Goal: Task Accomplishment & Management: Manage account settings

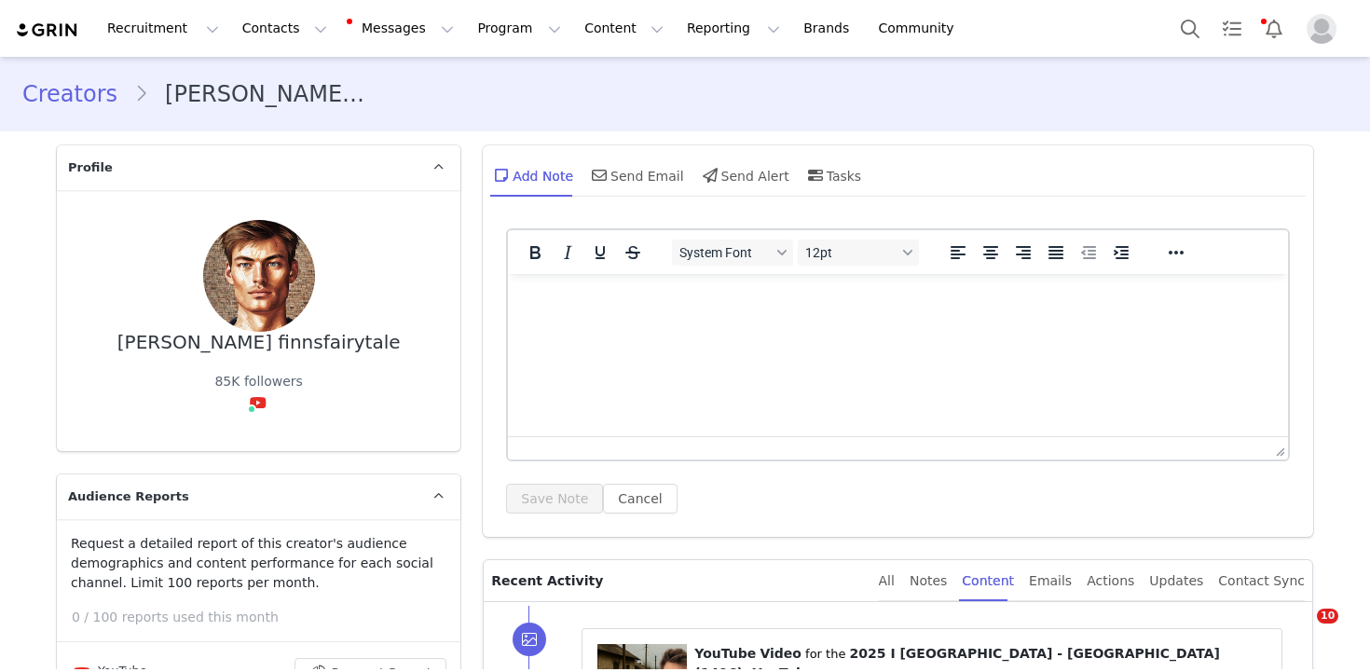
click at [1200, 29] on button "Search" at bounding box center [1190, 28] width 41 height 42
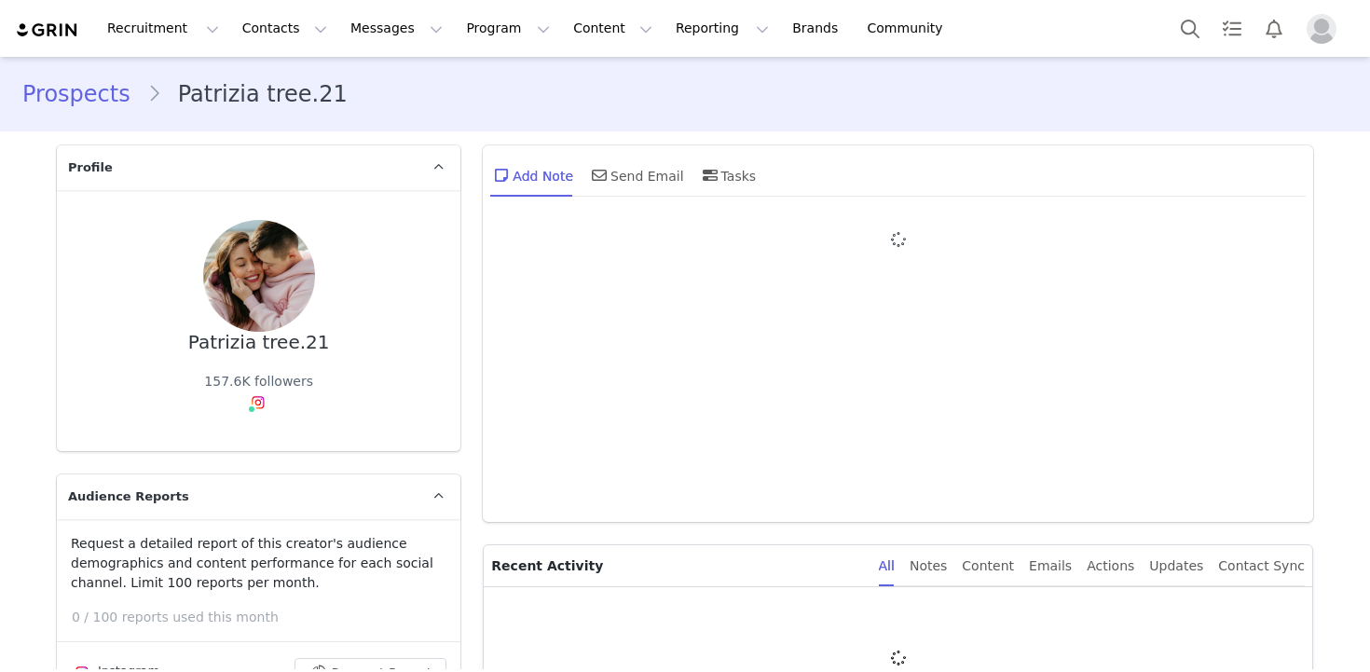
type input "+1 (United States)"
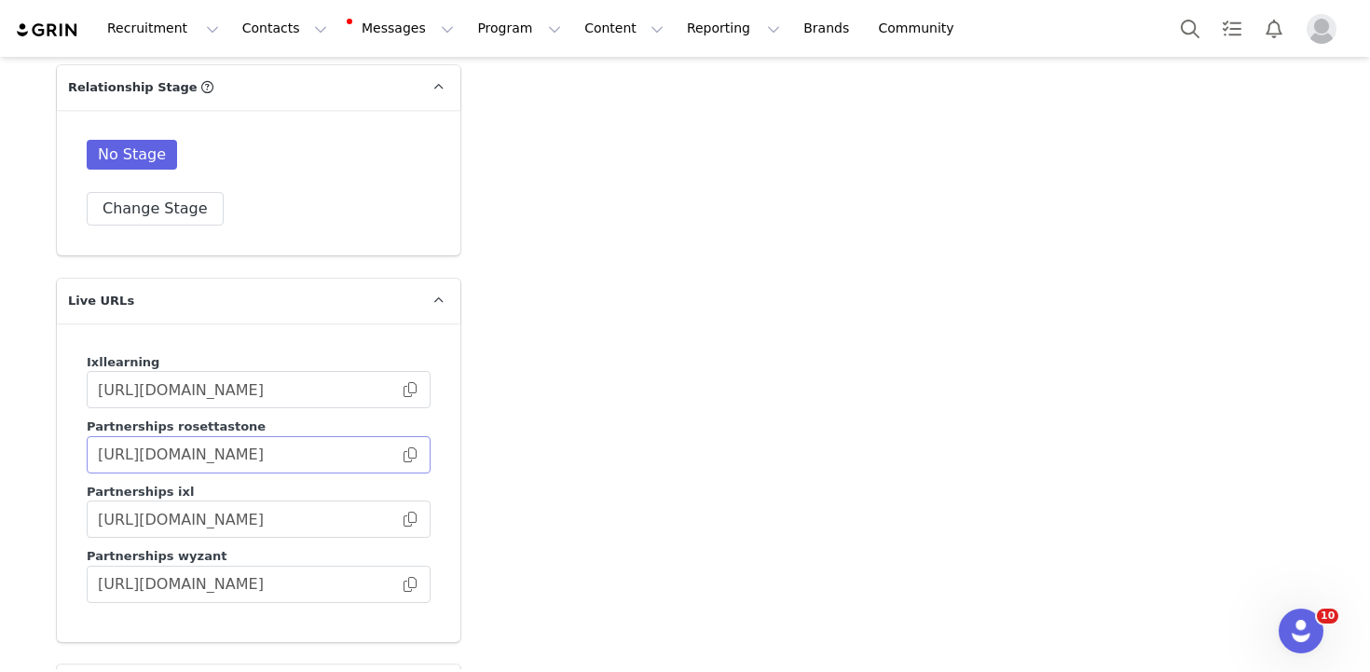
scroll to position [3747, 0]
click at [179, 192] on button "Change Stage" at bounding box center [155, 209] width 137 height 34
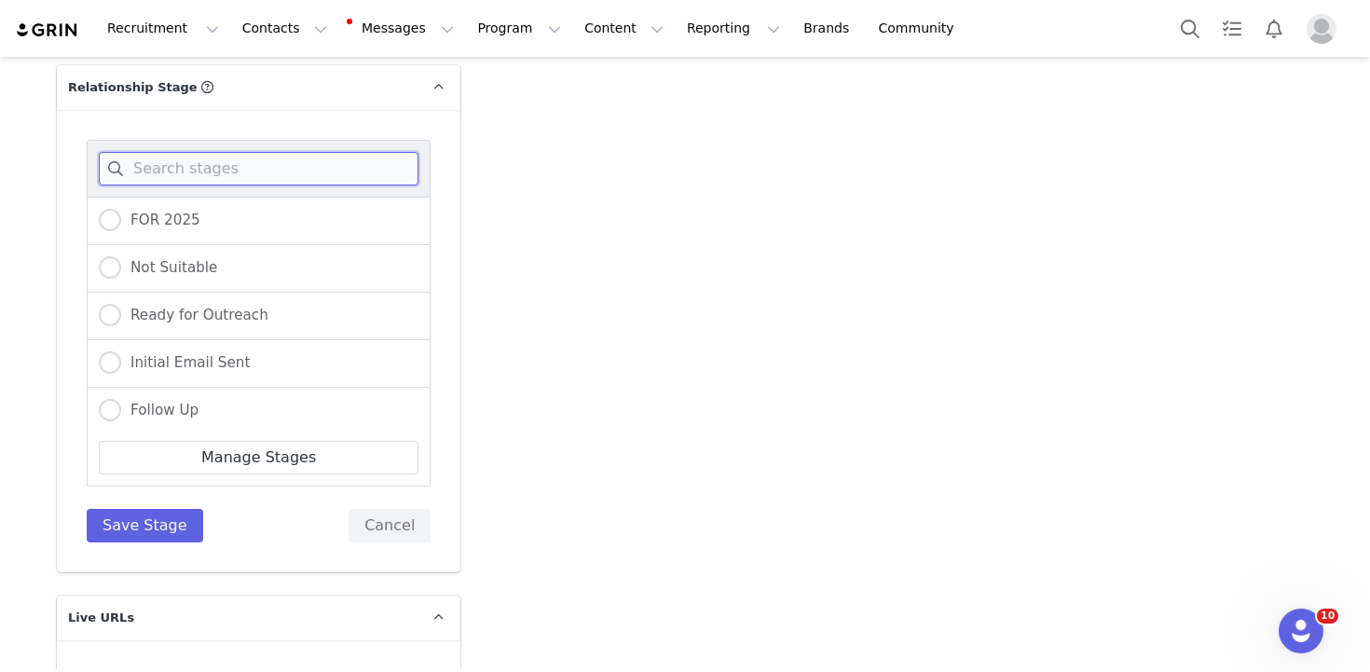
click at [253, 152] on input at bounding box center [259, 169] width 320 height 34
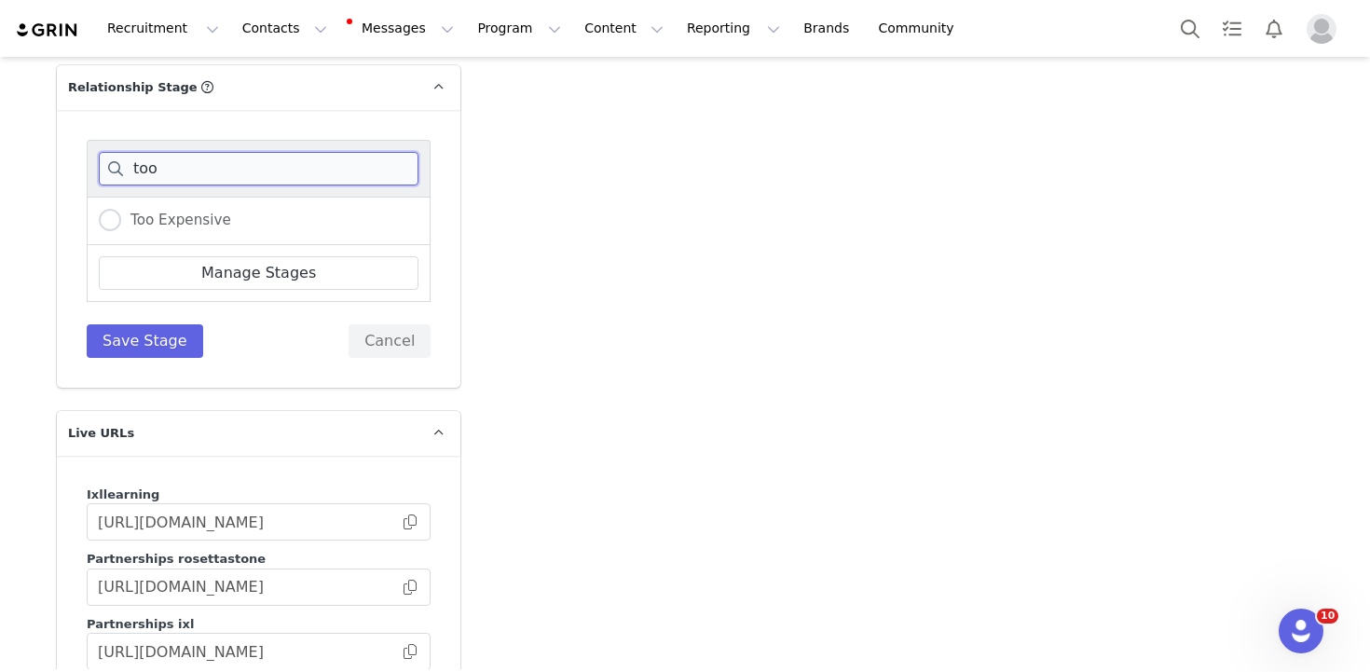
type input "too"
click at [211, 197] on div "Too Expensive" at bounding box center [259, 221] width 344 height 48
click at [145, 209] on label "Too Expensive" at bounding box center [165, 221] width 132 height 24
click at [121, 209] on input "Too Expensive" at bounding box center [110, 221] width 22 height 24
radio input "true"
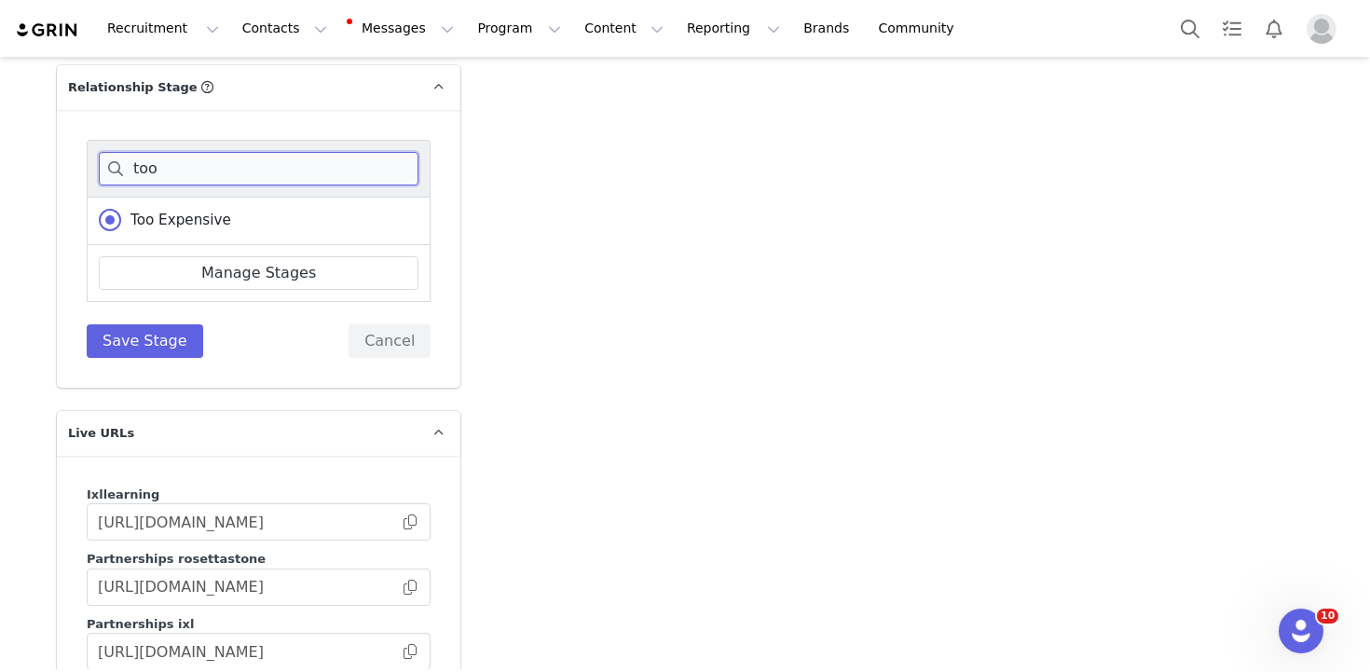
click at [163, 152] on input "too" at bounding box center [259, 169] width 320 height 34
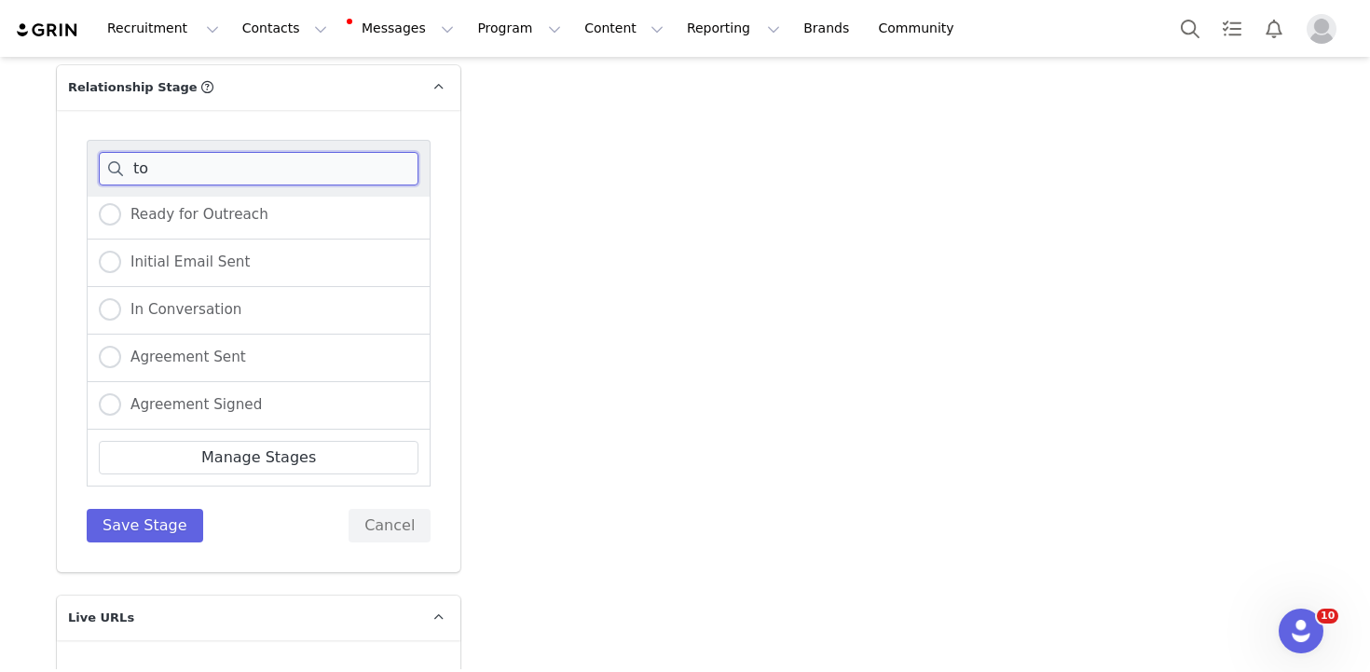
scroll to position [0, 0]
type input "too"
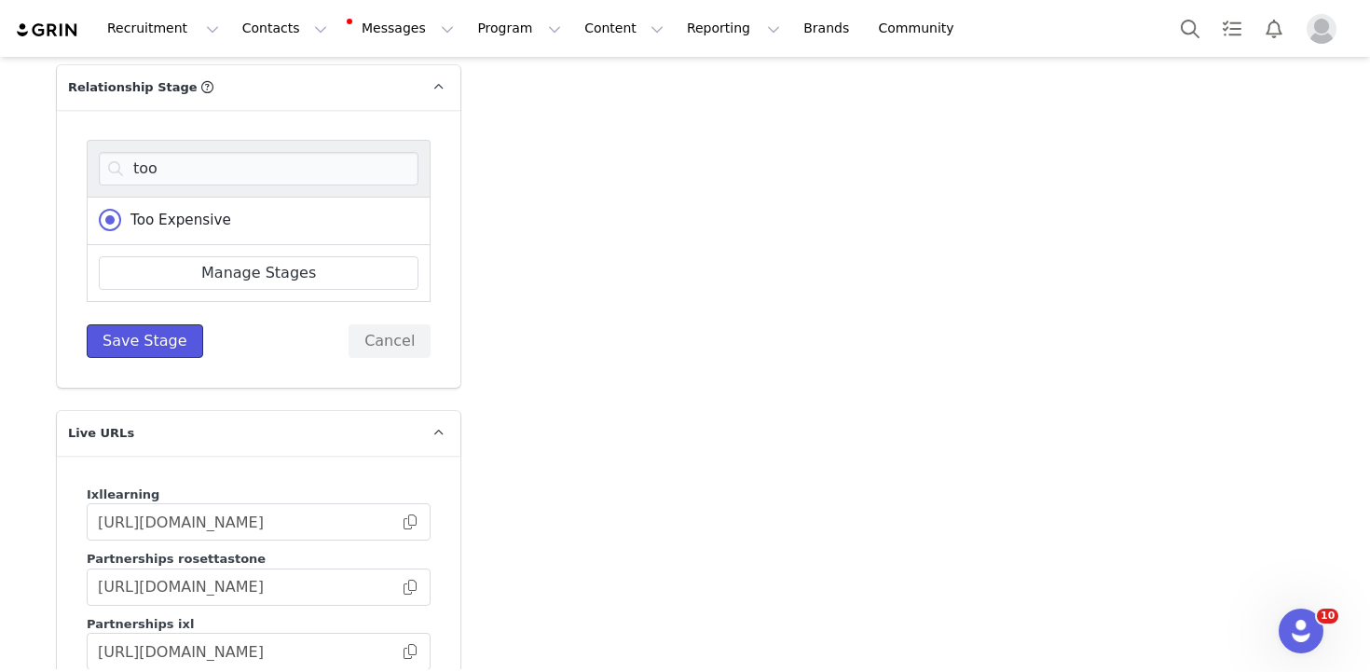
click at [122, 324] on button "Save Stage" at bounding box center [145, 341] width 116 height 34
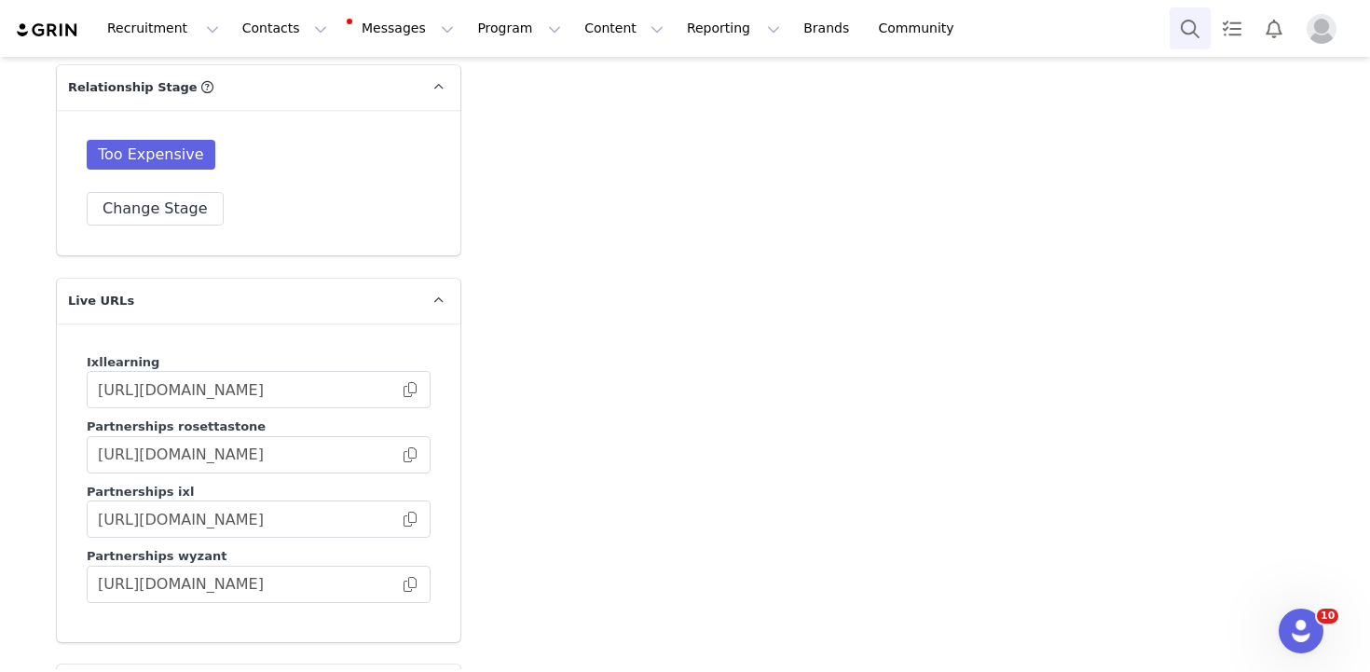
click at [1202, 33] on button "Search" at bounding box center [1190, 28] width 41 height 42
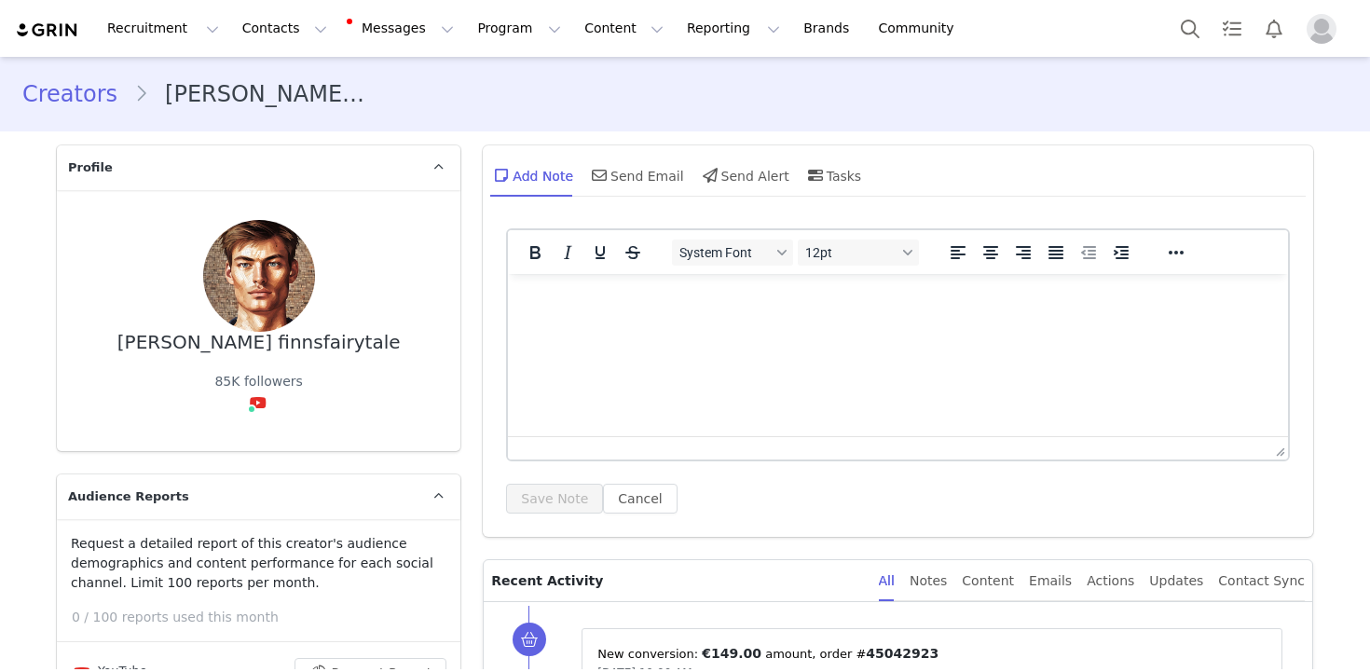
type input "+1 ([GEOGRAPHIC_DATA])"
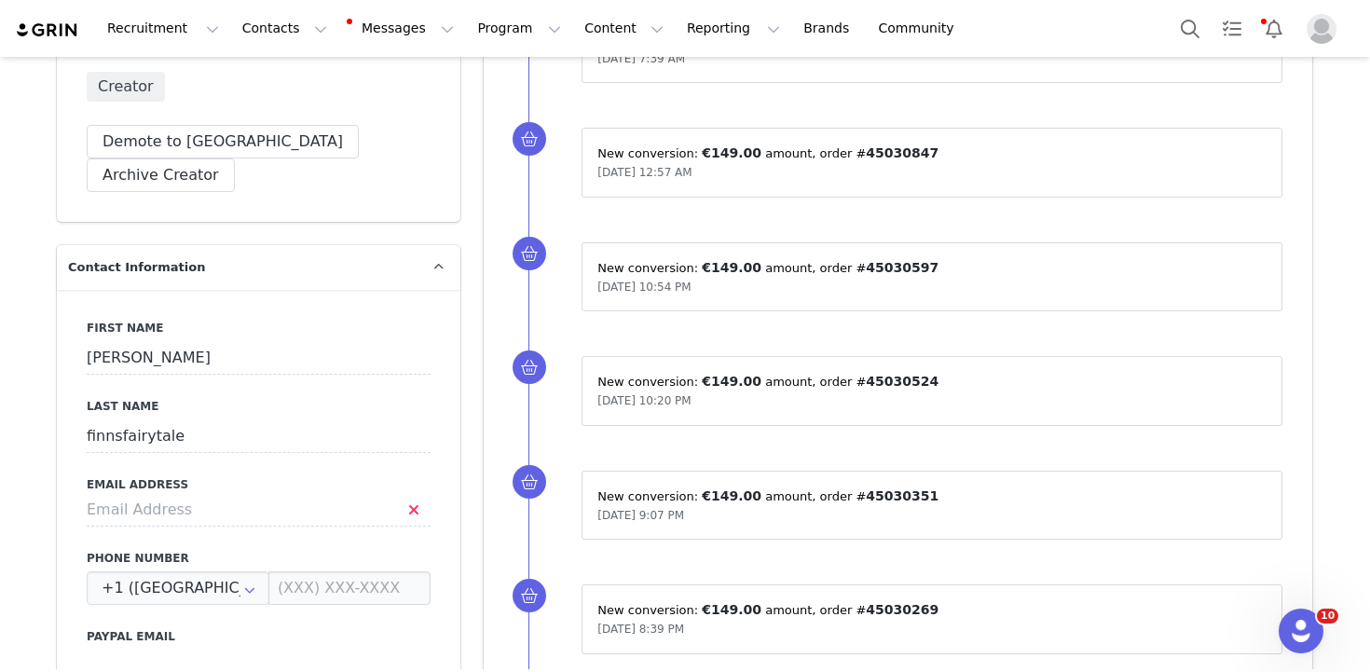
scroll to position [789, 0]
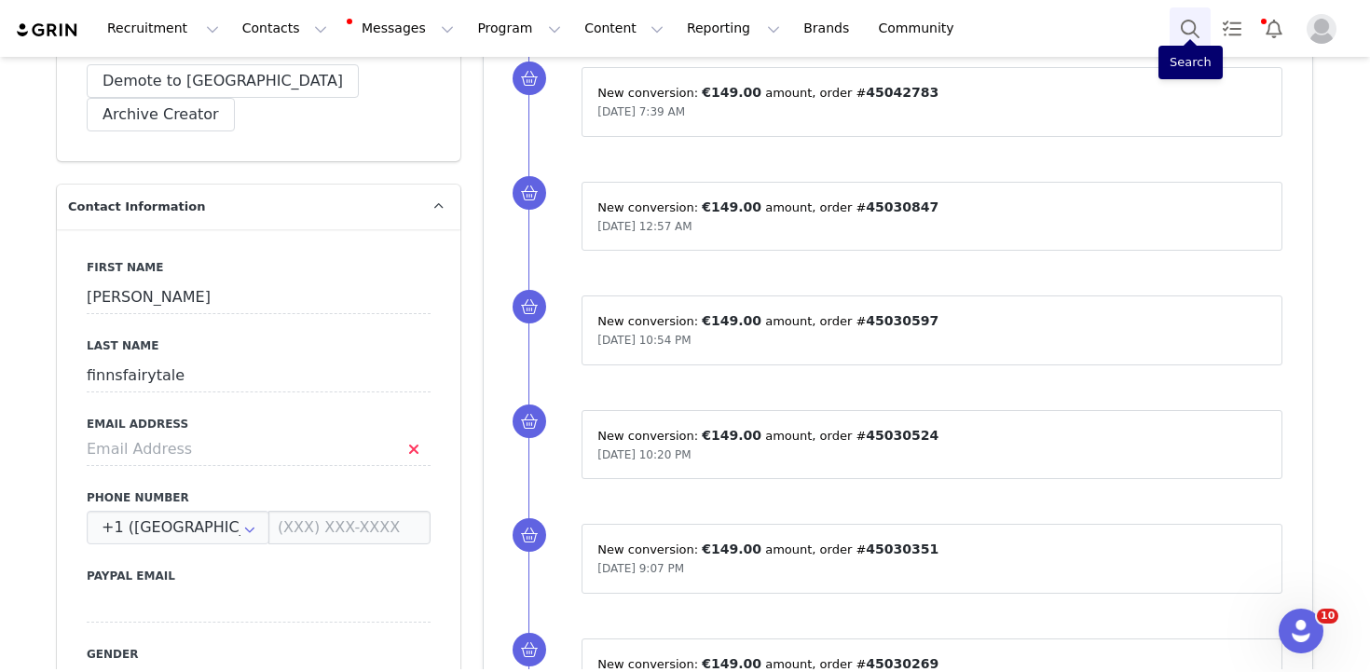
click at [1188, 23] on button "Search" at bounding box center [1190, 28] width 41 height 42
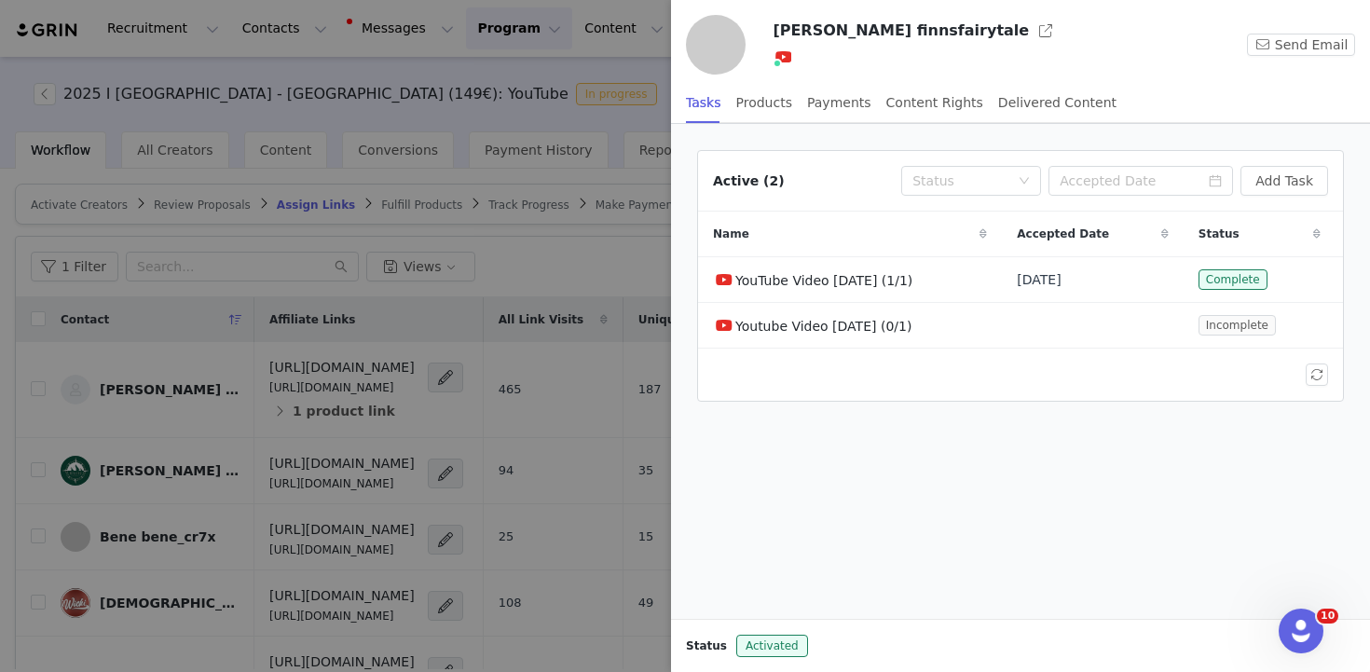
scroll to position [591, 0]
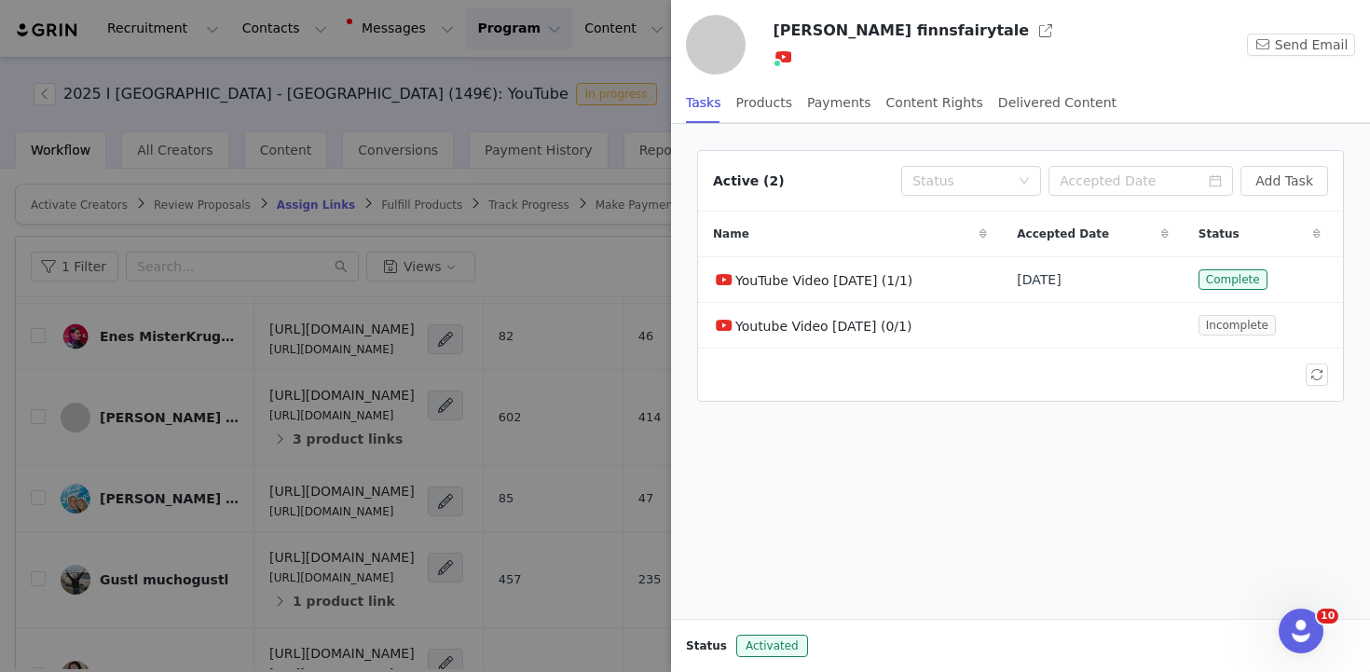
click at [454, 161] on div at bounding box center [685, 336] width 1370 height 672
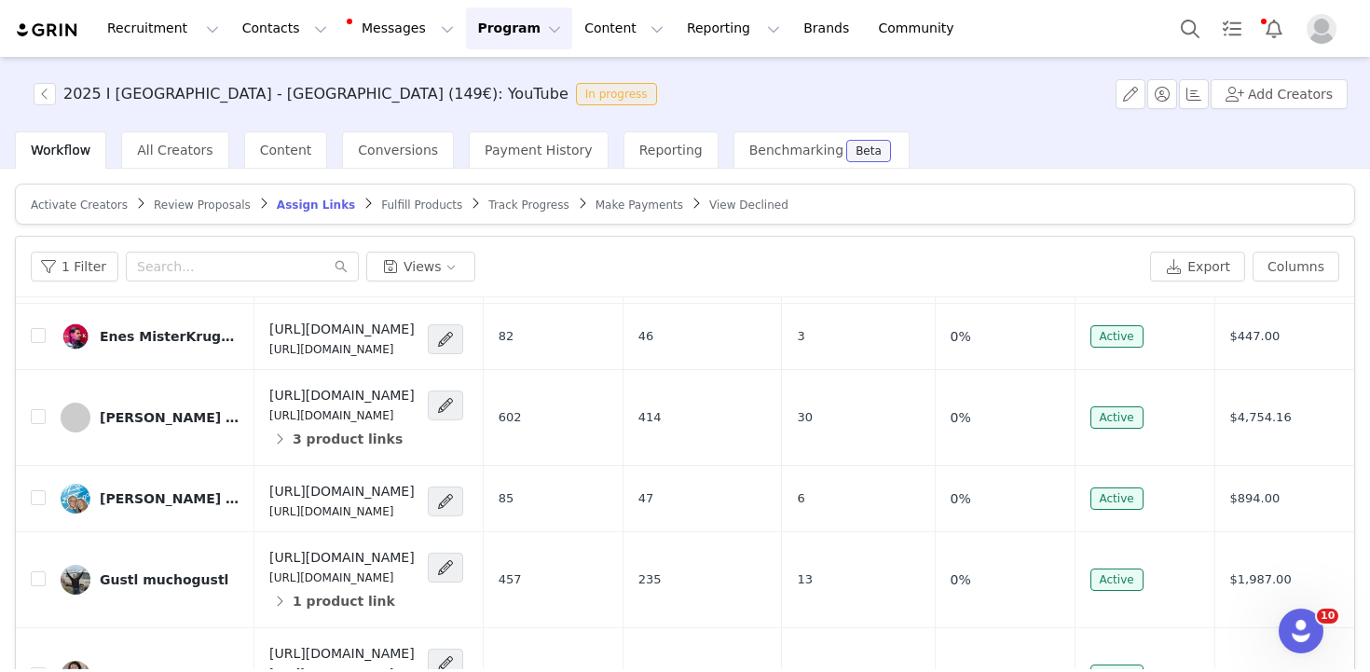
click at [407, 154] on span "Conversions" at bounding box center [398, 150] width 80 height 15
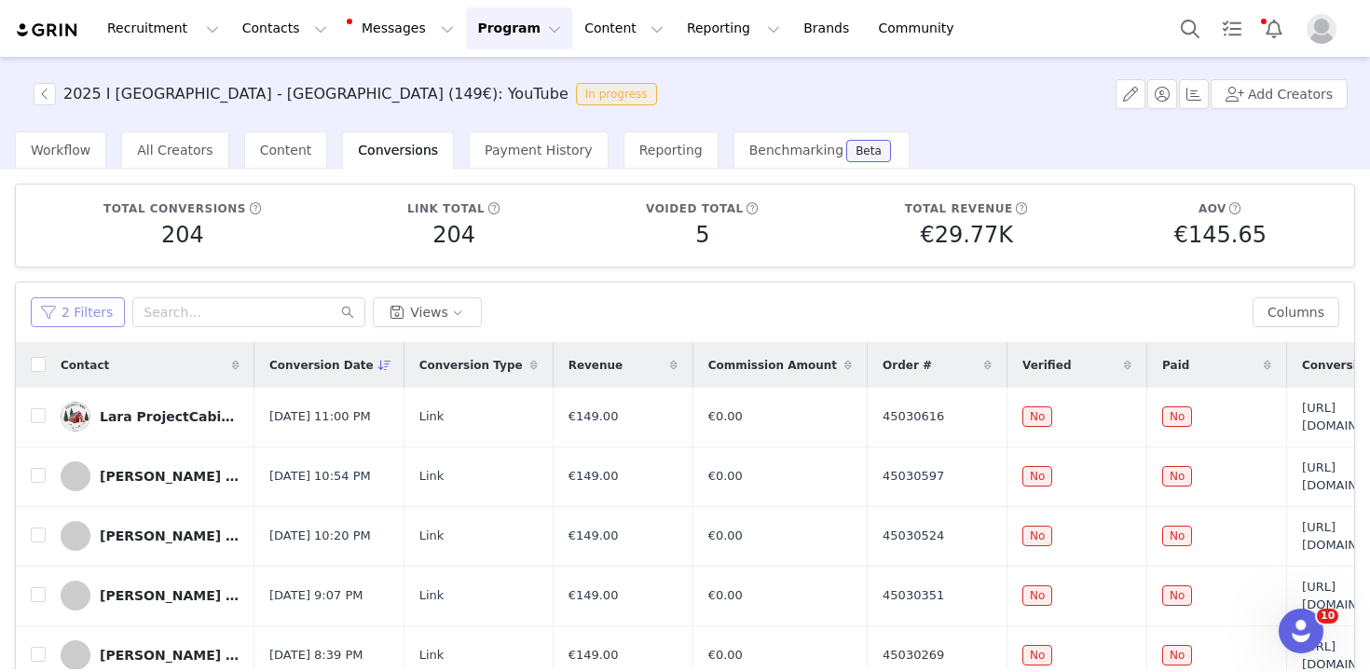
click at [84, 317] on button "2 Filters" at bounding box center [78, 312] width 94 height 30
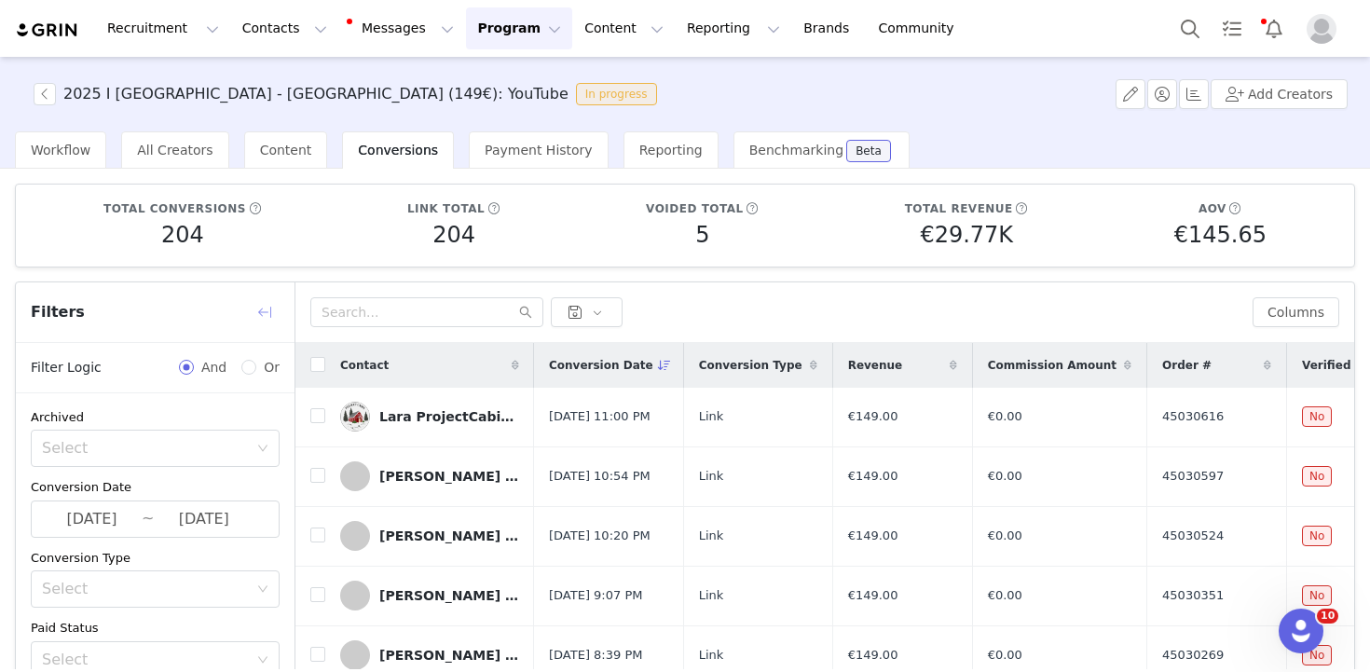
click at [267, 297] on button "button" at bounding box center [265, 312] width 30 height 30
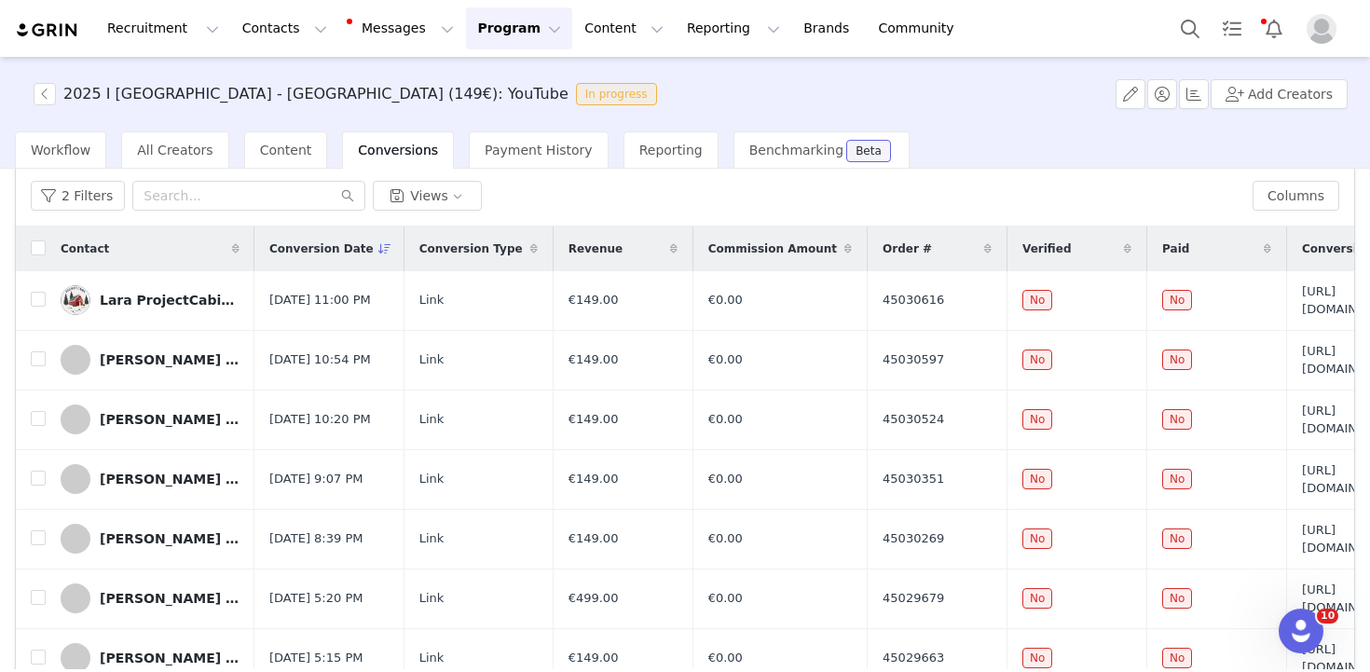
scroll to position [118, 0]
click at [211, 189] on input "text" at bounding box center [248, 194] width 233 height 30
type input "lara"
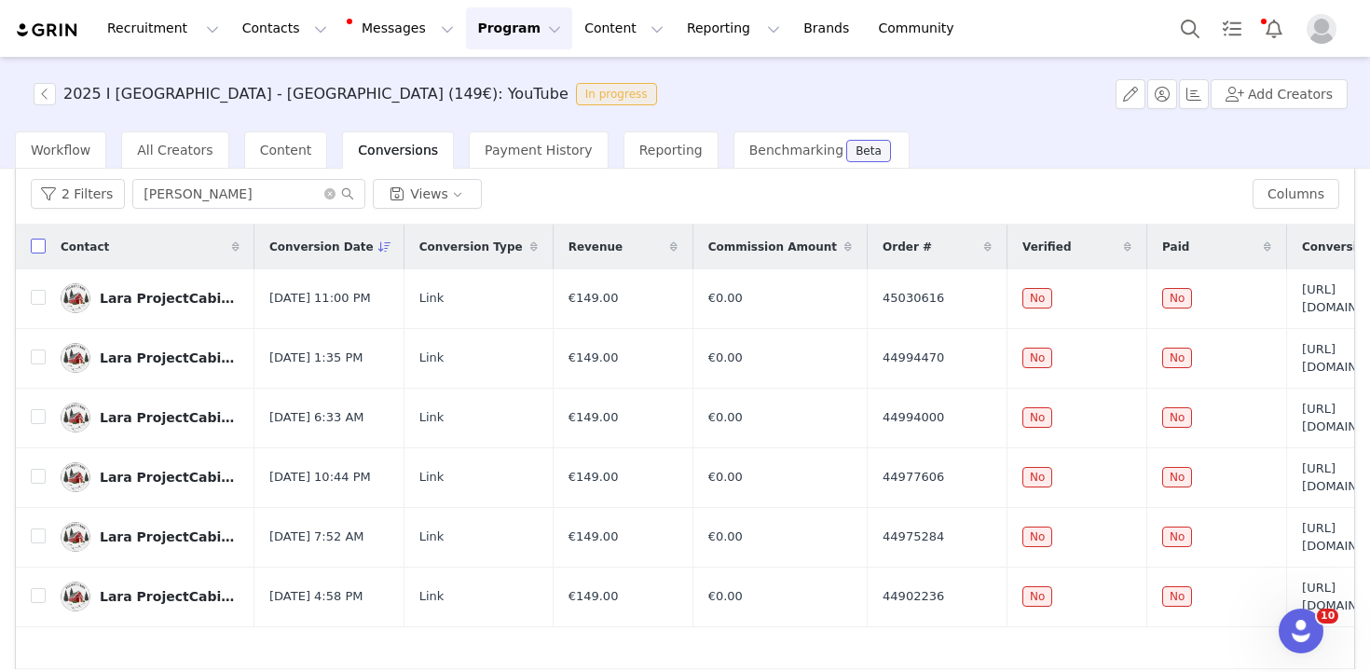
click at [35, 248] on input "checkbox" at bounding box center [38, 246] width 15 height 15
checkbox input "true"
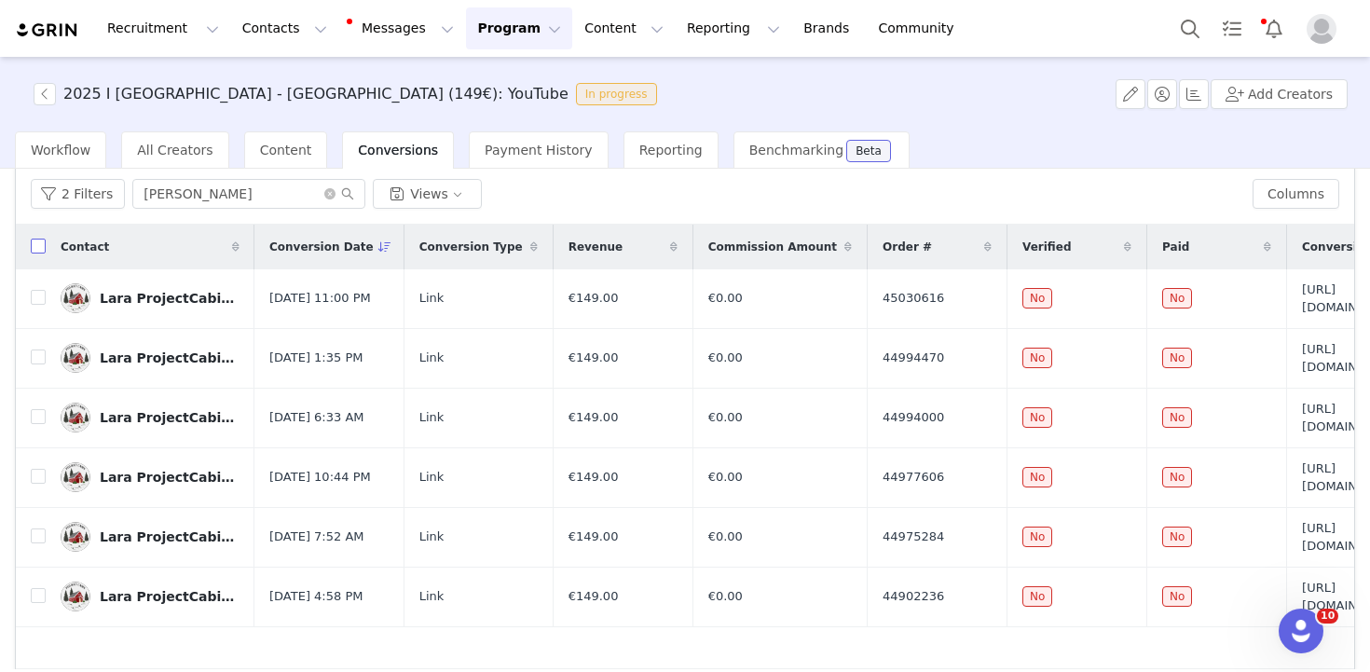
checkbox input "true"
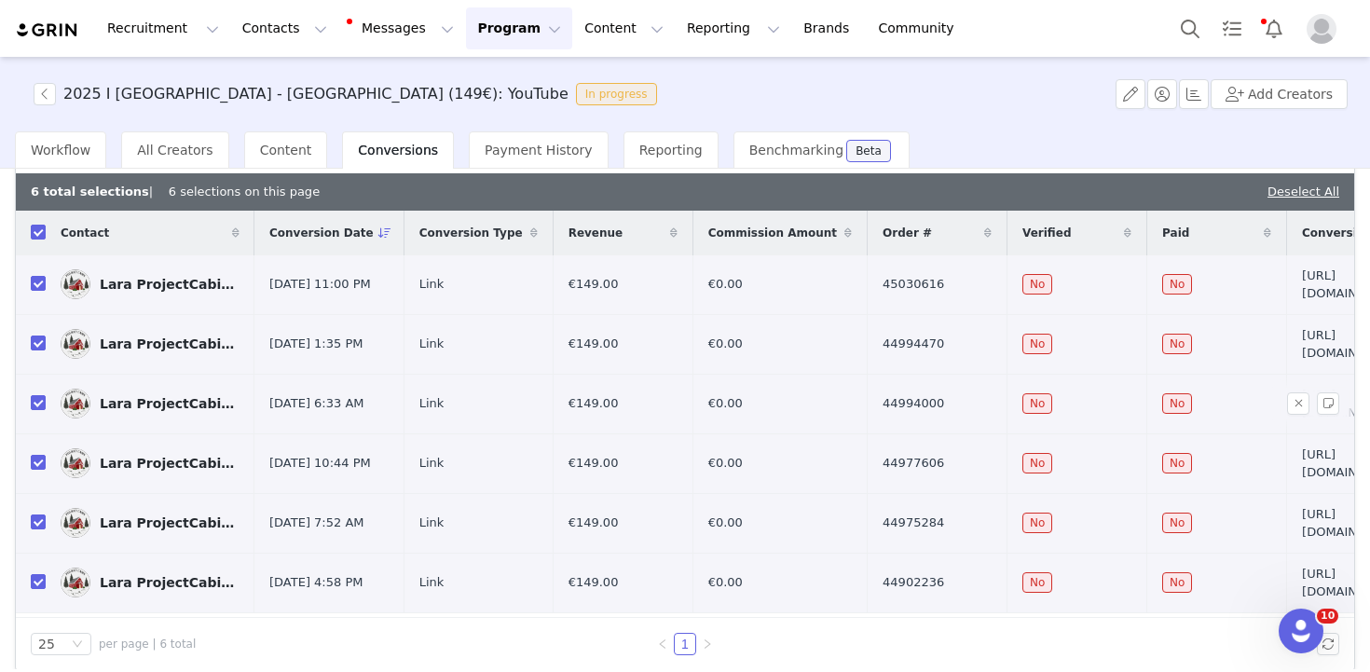
scroll to position [186, 0]
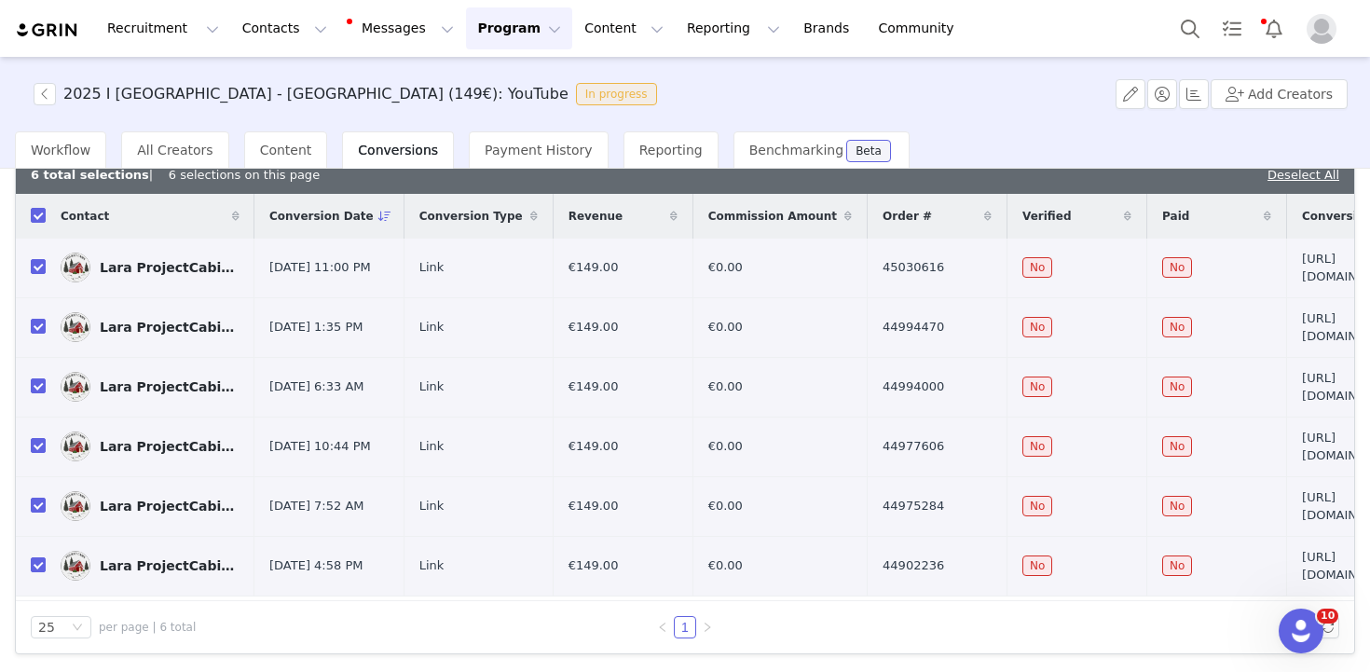
click at [27, 224] on th at bounding box center [31, 216] width 30 height 45
click at [33, 211] on input "checkbox" at bounding box center [38, 215] width 15 height 15
checkbox input "false"
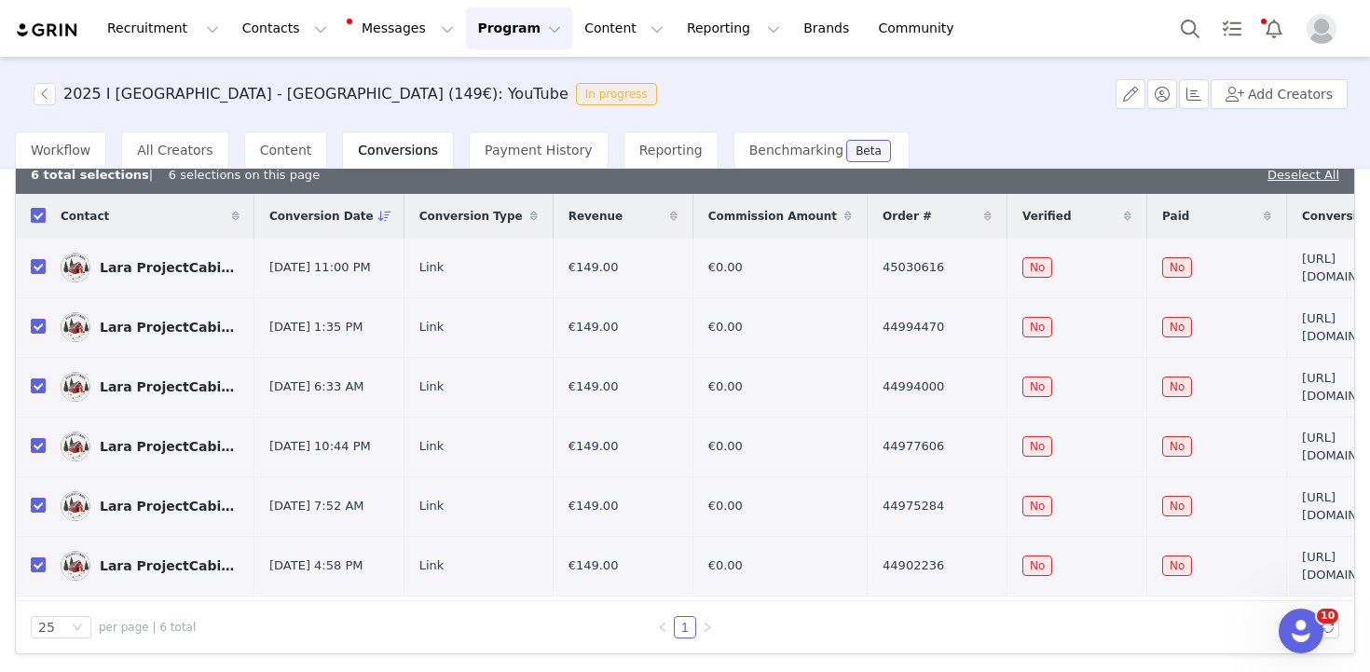
checkbox input "false"
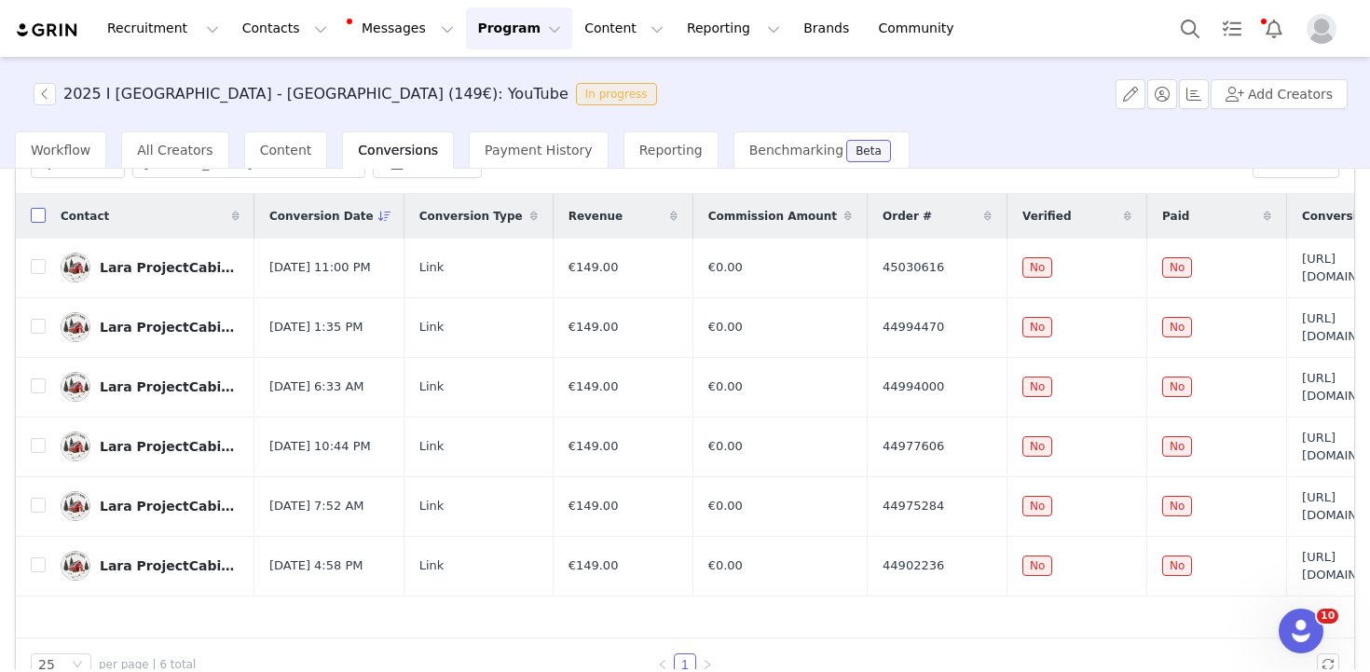
scroll to position [0, 0]
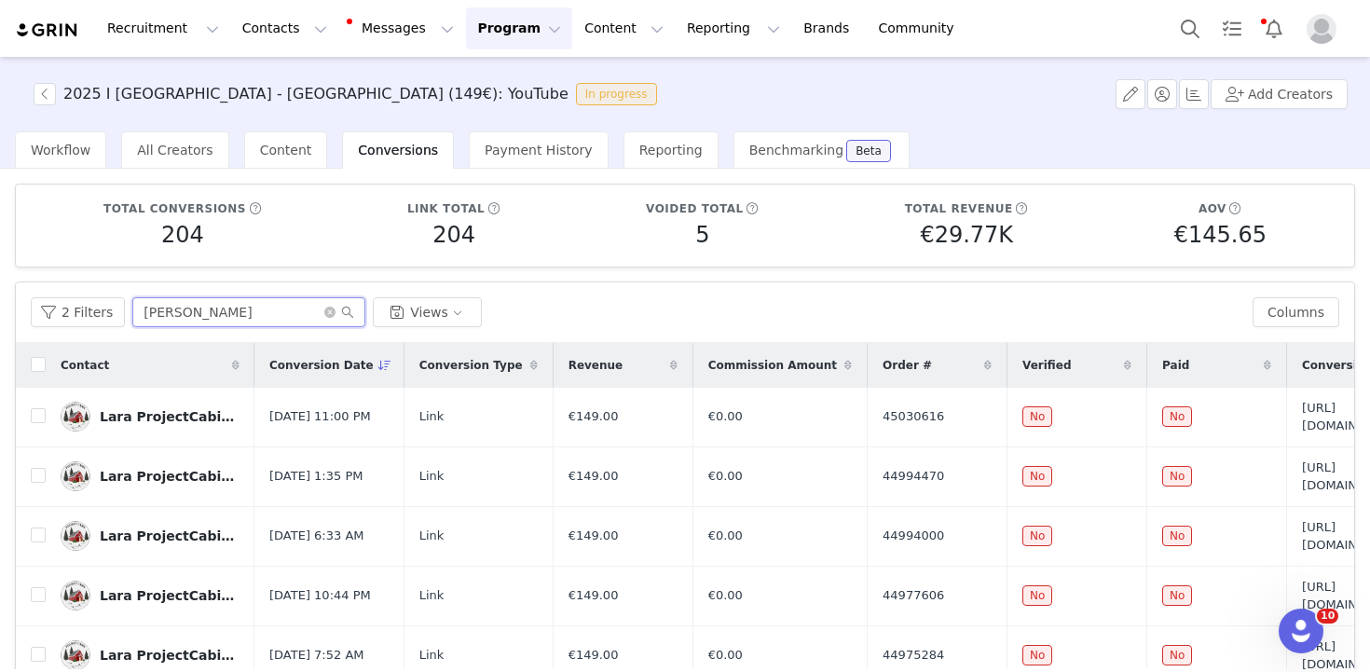
click at [202, 302] on input "lara" at bounding box center [248, 312] width 233 height 30
type input "finn"
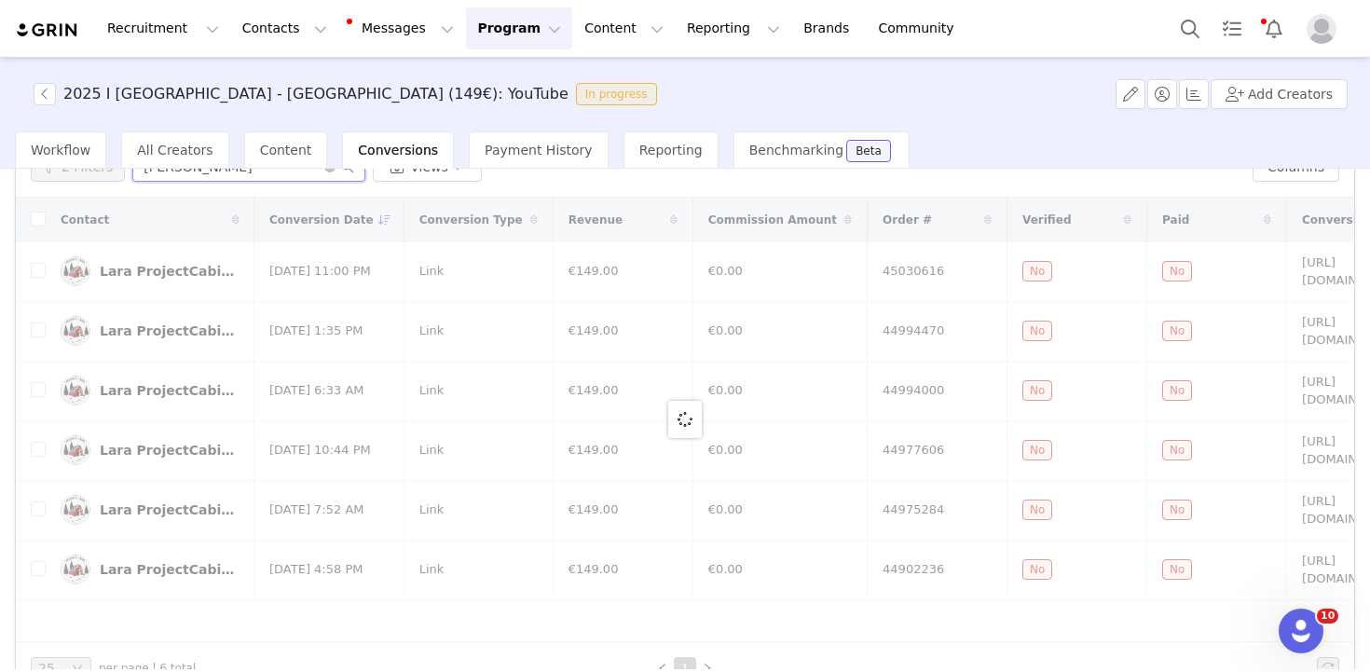
scroll to position [181, 0]
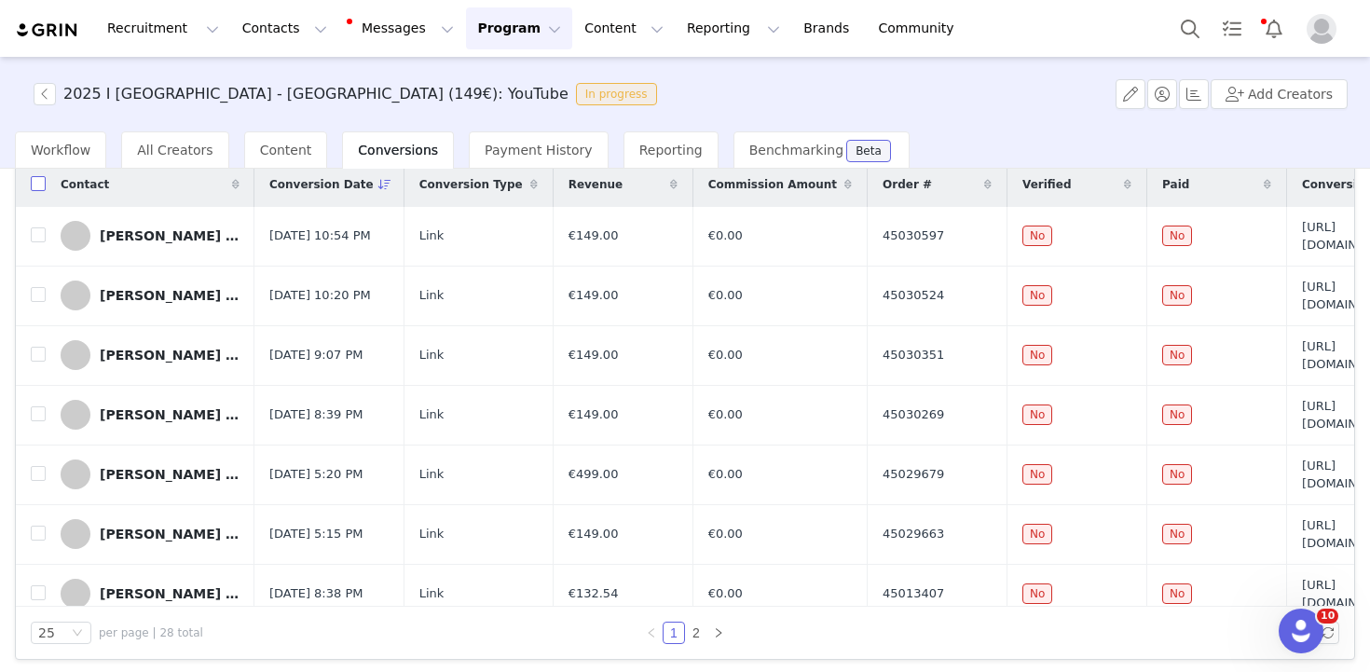
click at [33, 188] on input "checkbox" at bounding box center [38, 183] width 15 height 15
checkbox input "true"
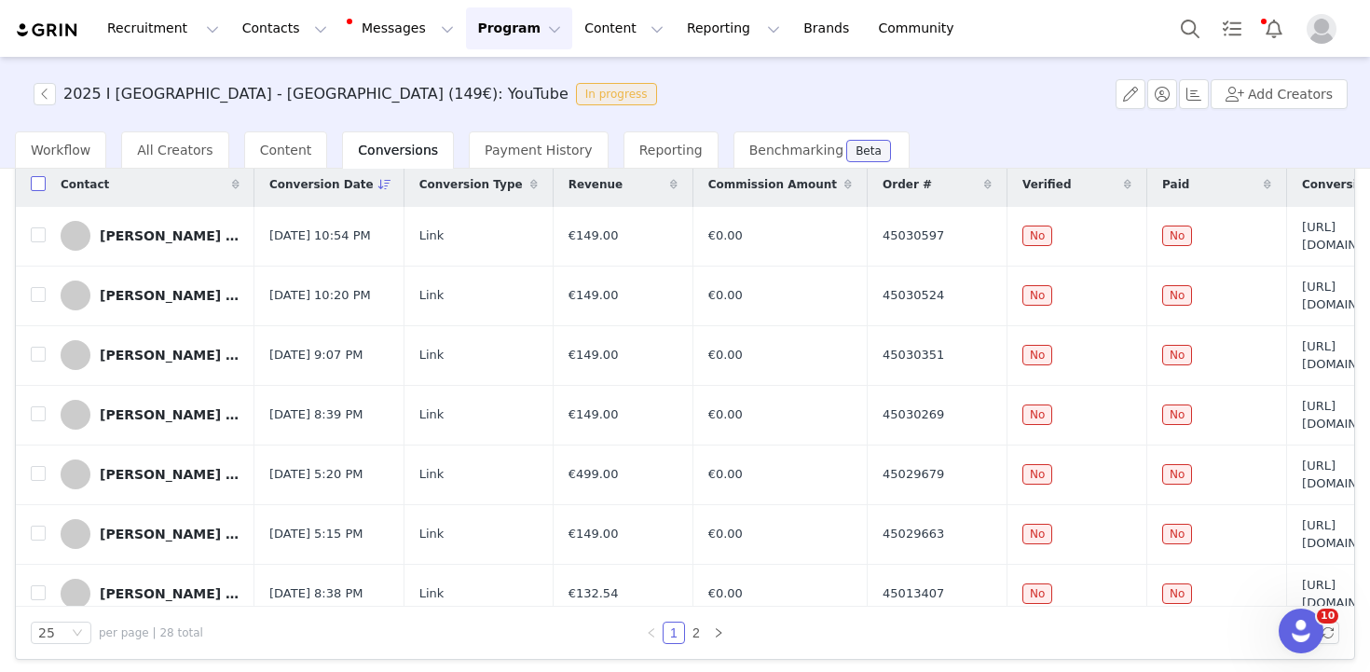
checkbox input "true"
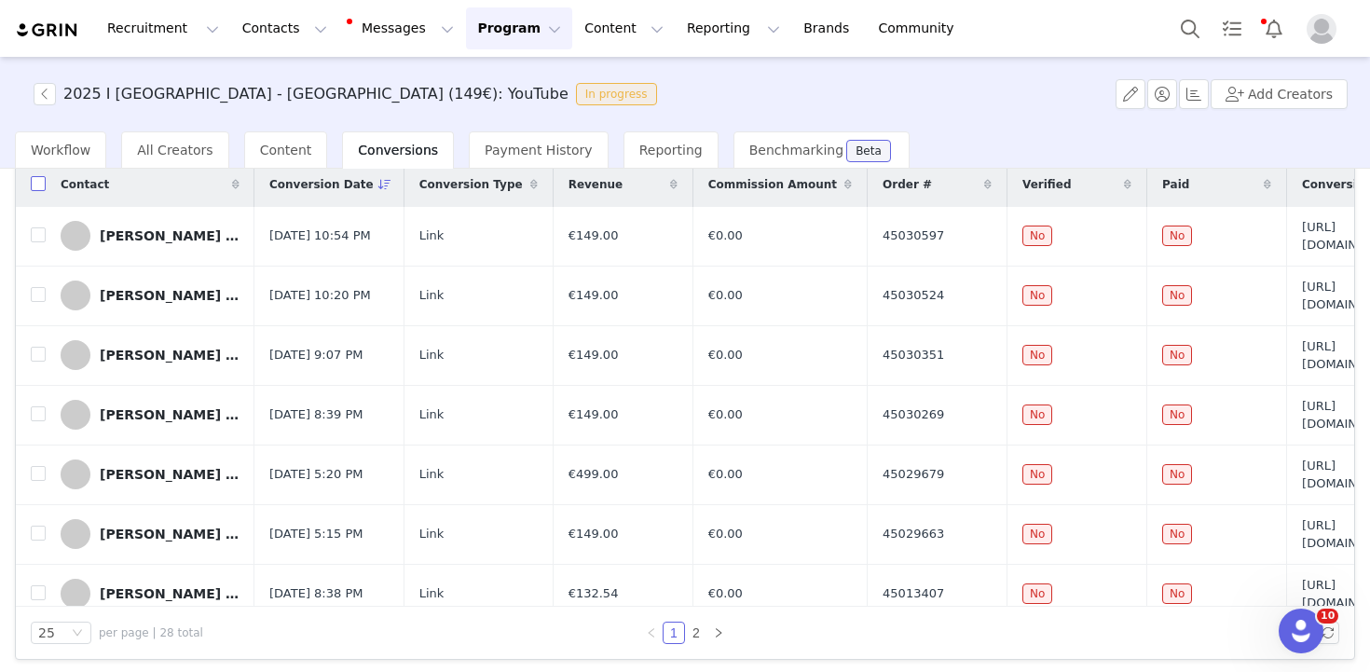
checkbox input "true"
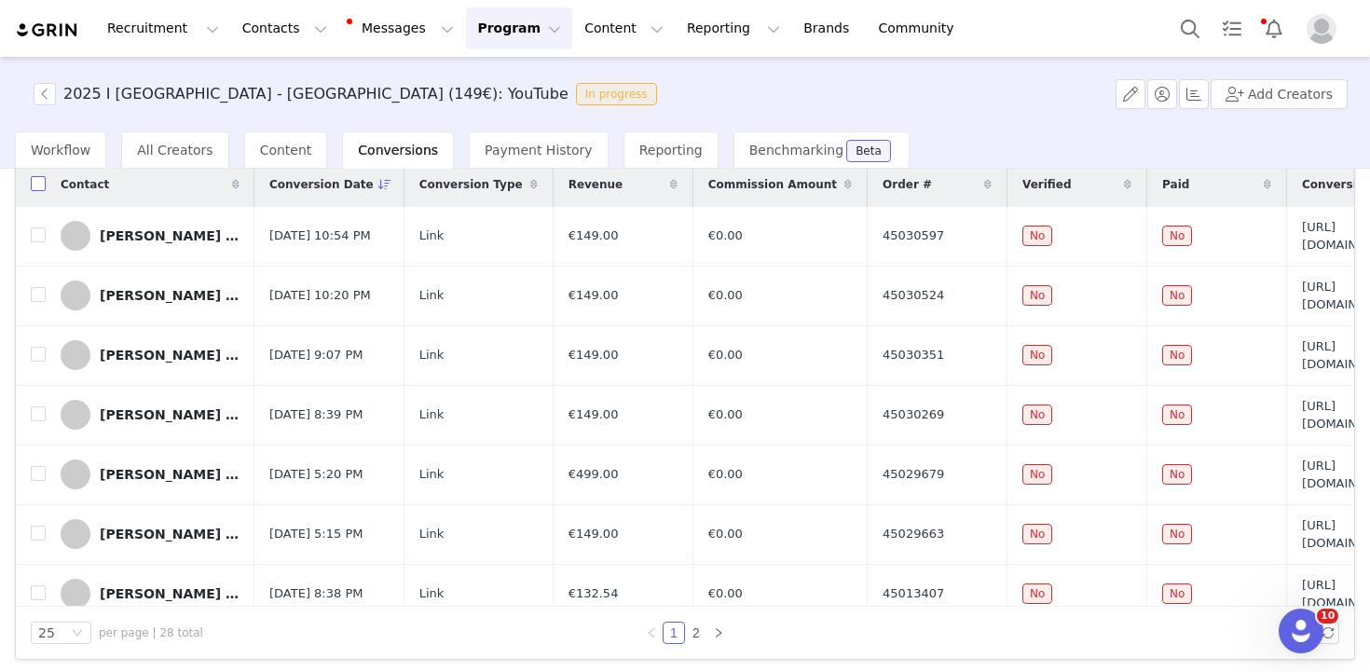
checkbox input "true"
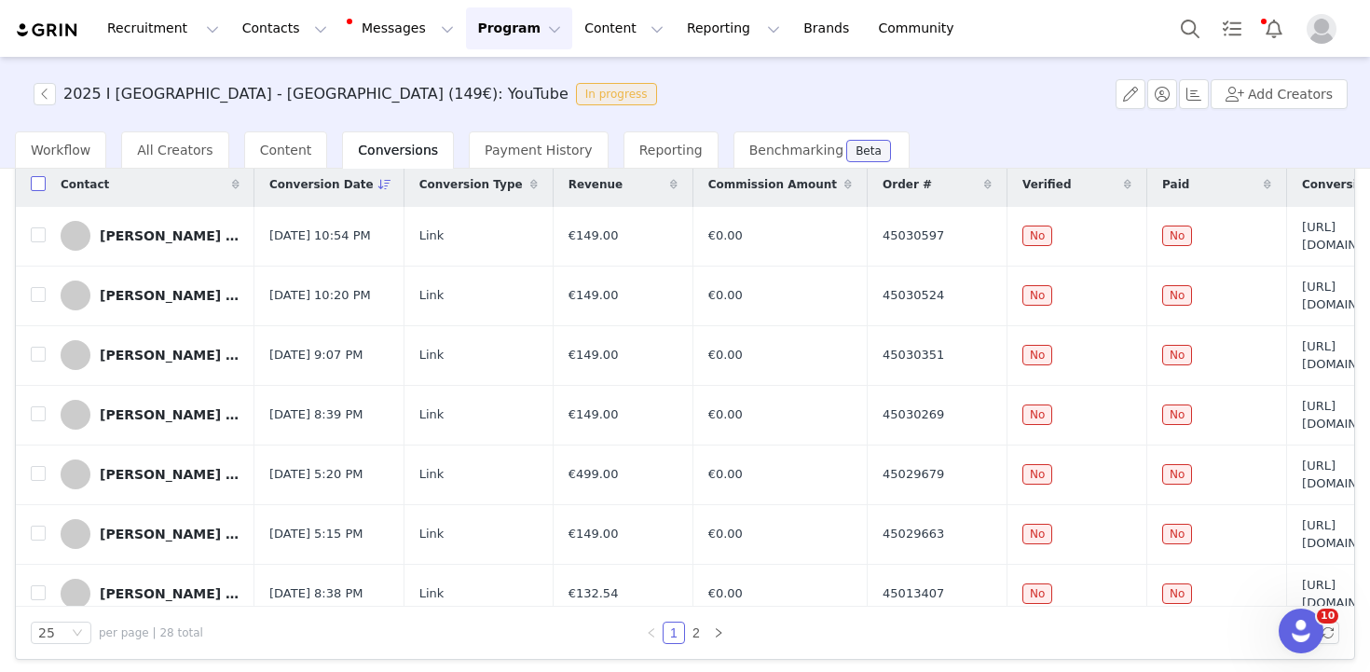
checkbox input "true"
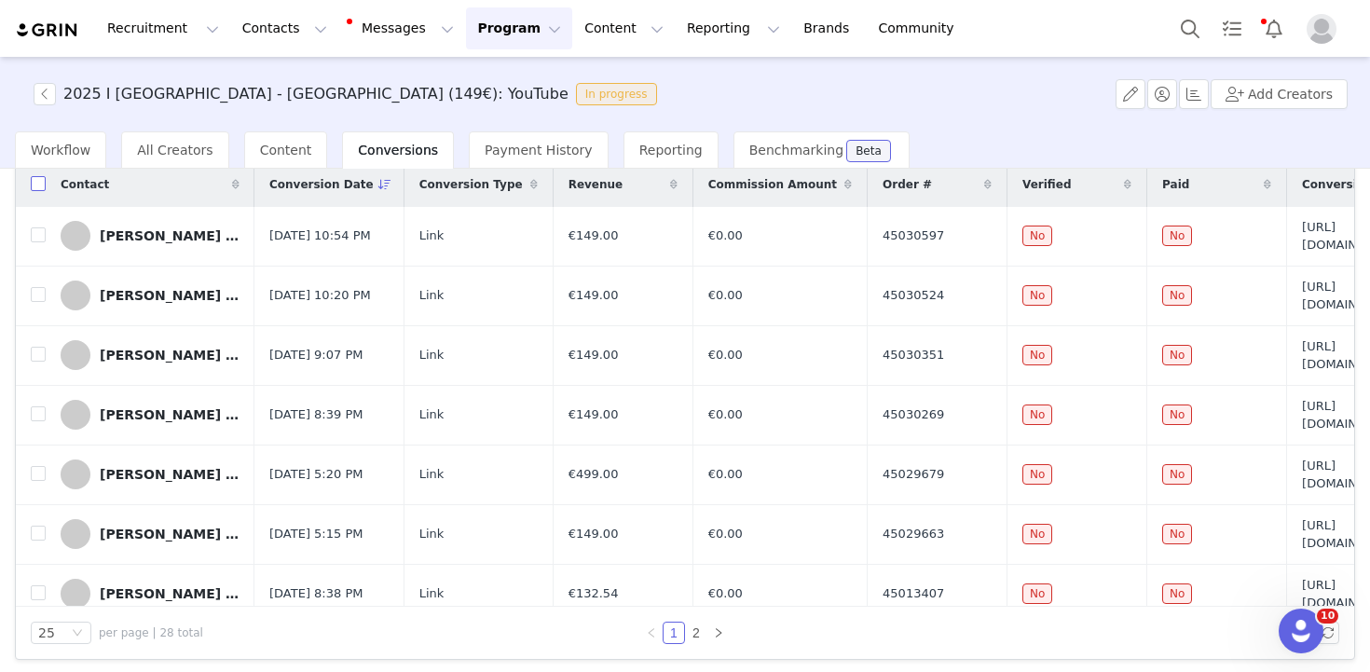
checkbox input "true"
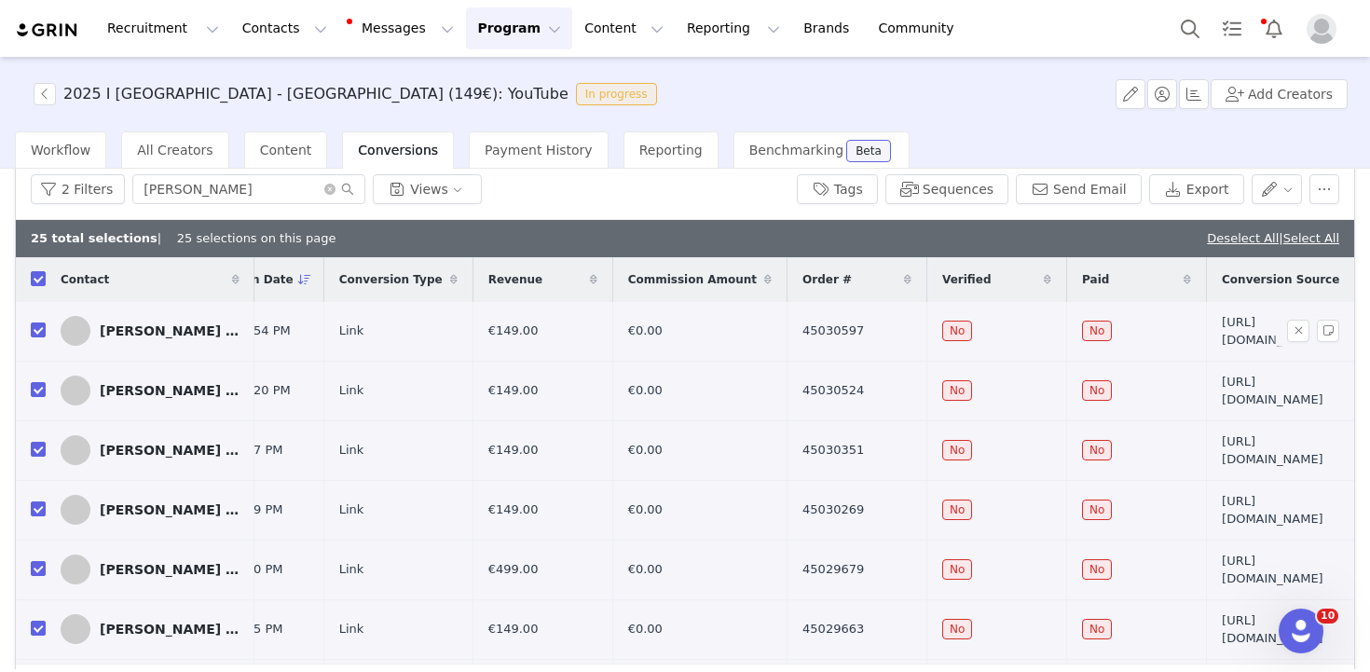
scroll to position [124, 0]
click at [488, 278] on span "Revenue" at bounding box center [515, 278] width 55 height 17
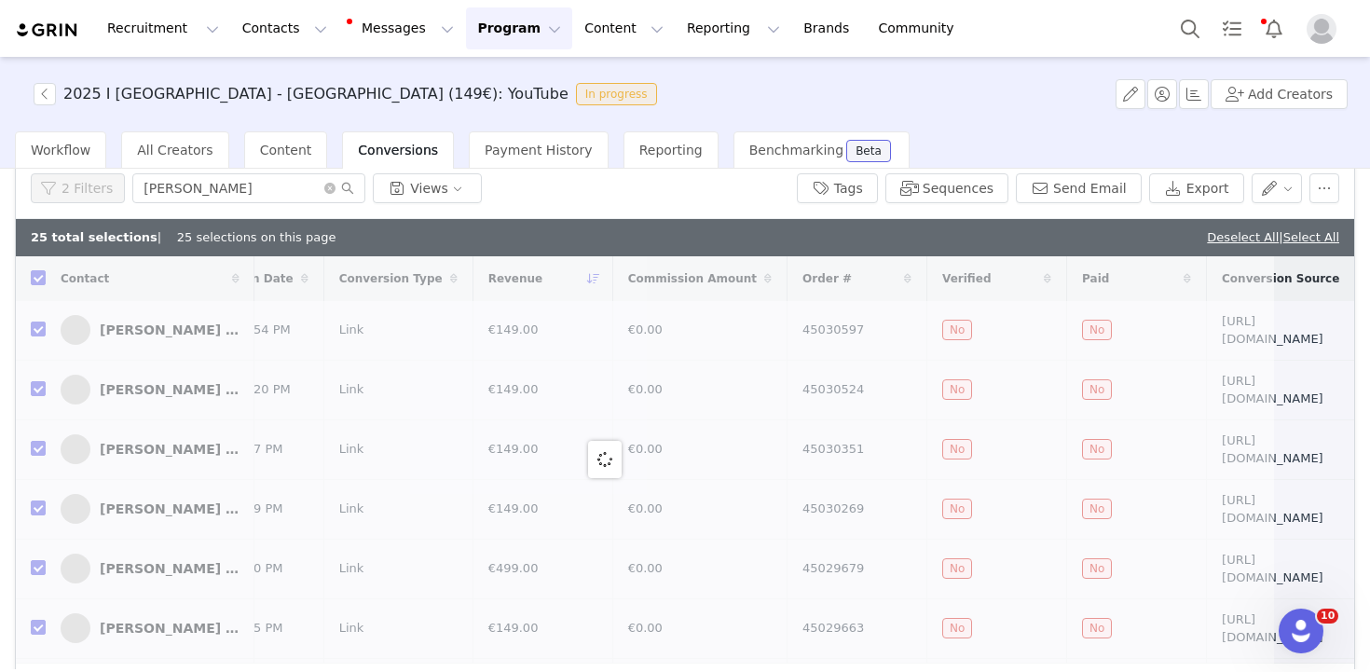
scroll to position [0, 0]
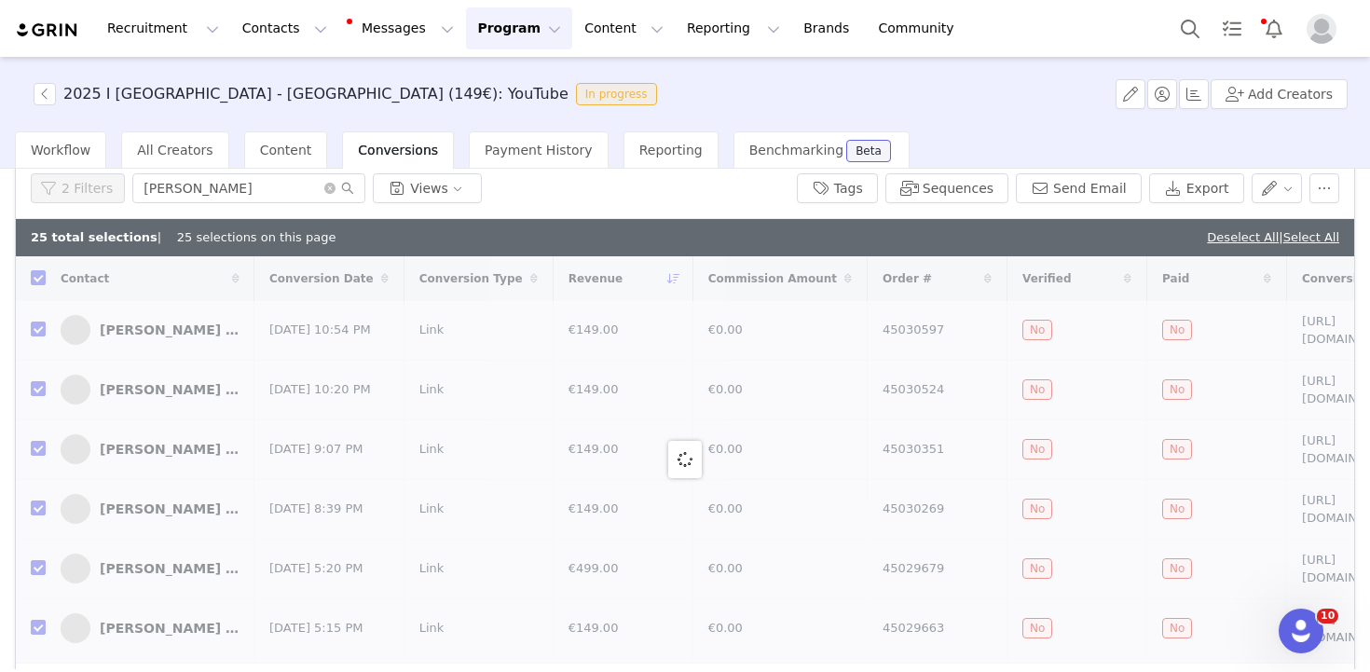
checkbox input "false"
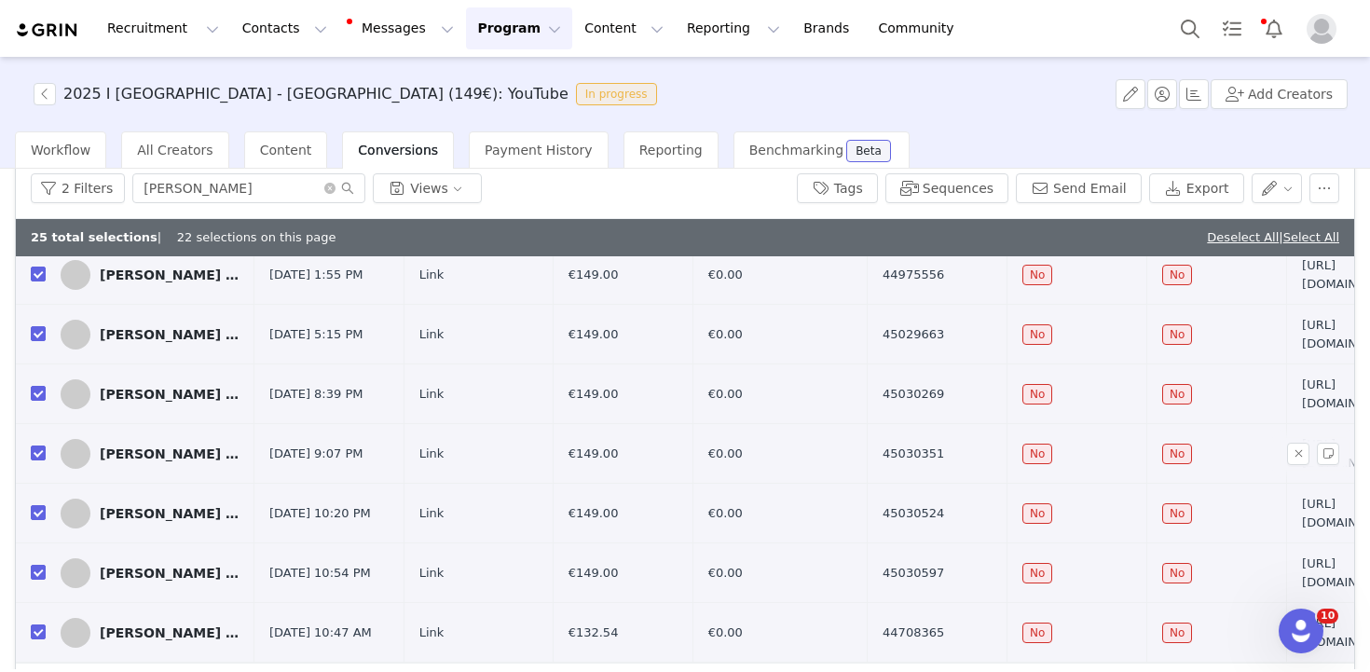
scroll to position [186, 0]
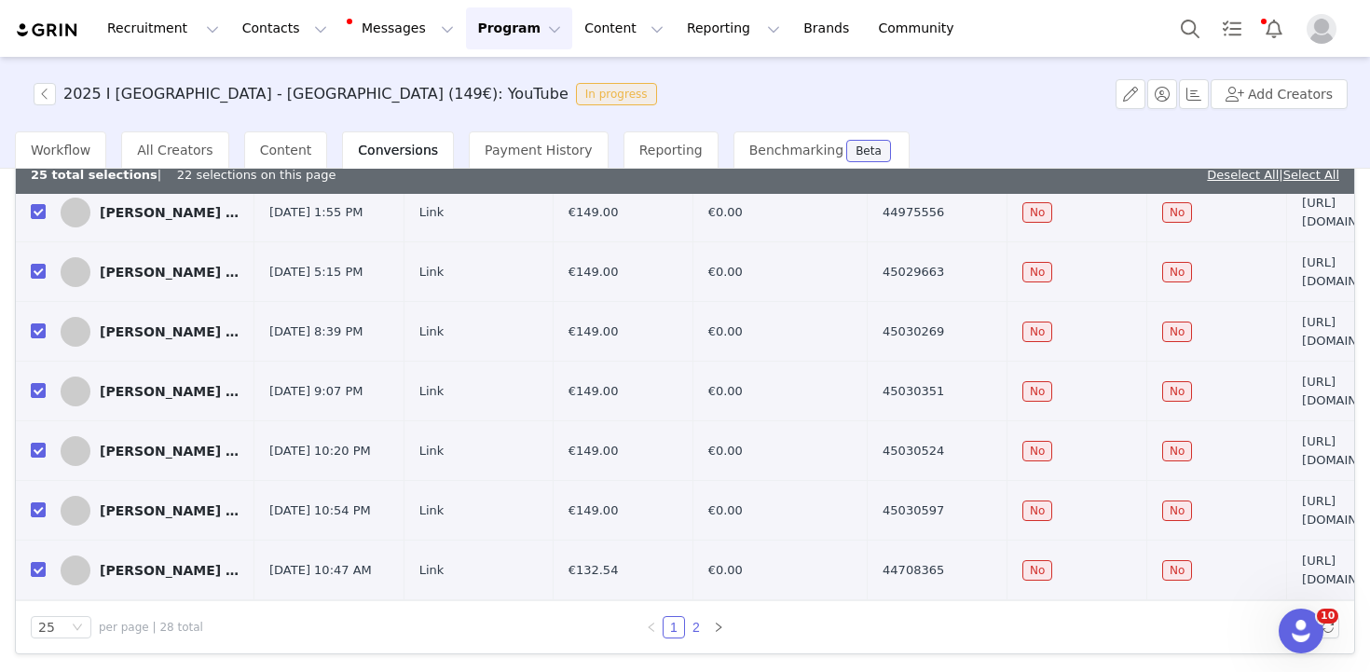
click at [696, 629] on link "2" at bounding box center [696, 627] width 21 height 21
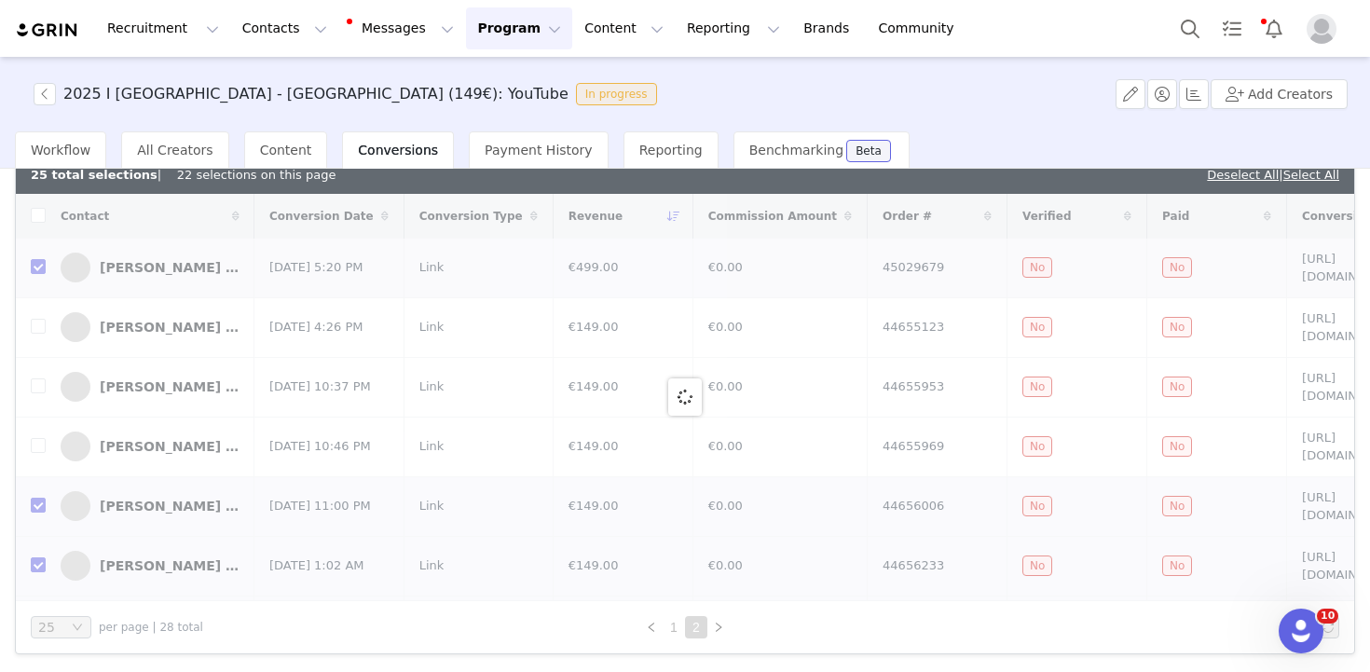
checkbox input "true"
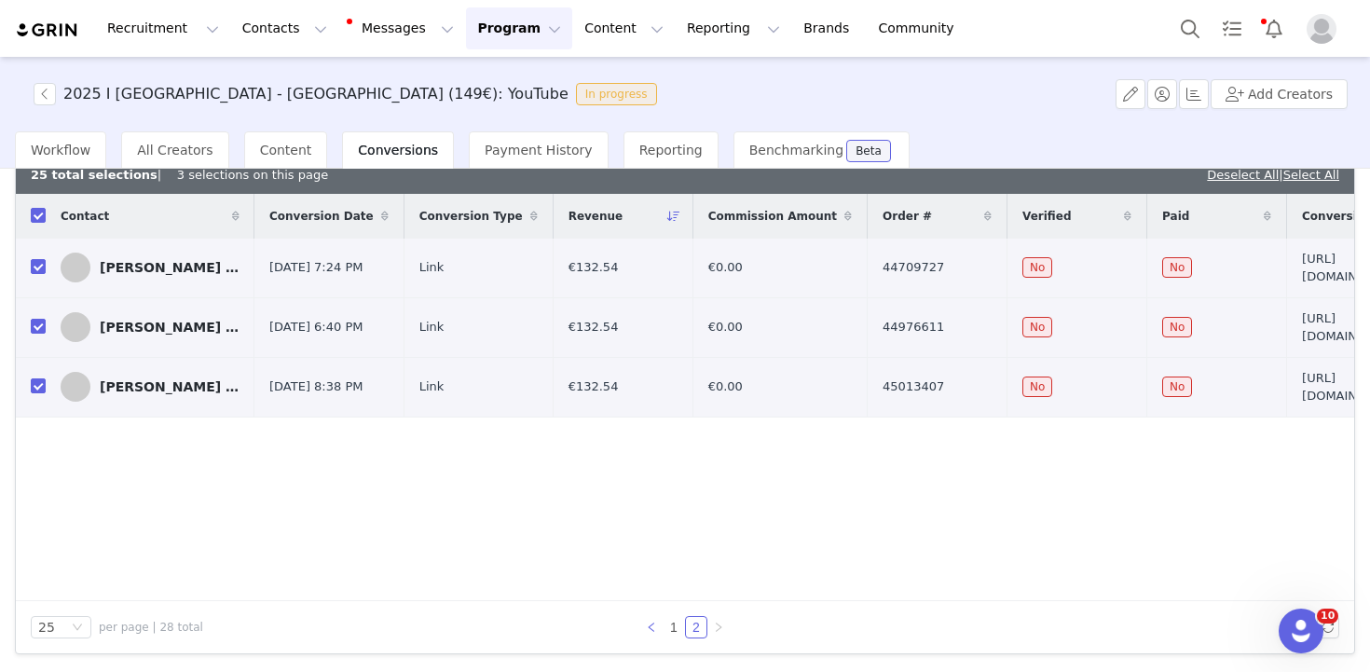
click at [655, 622] on icon "icon: left" at bounding box center [651, 627] width 11 height 11
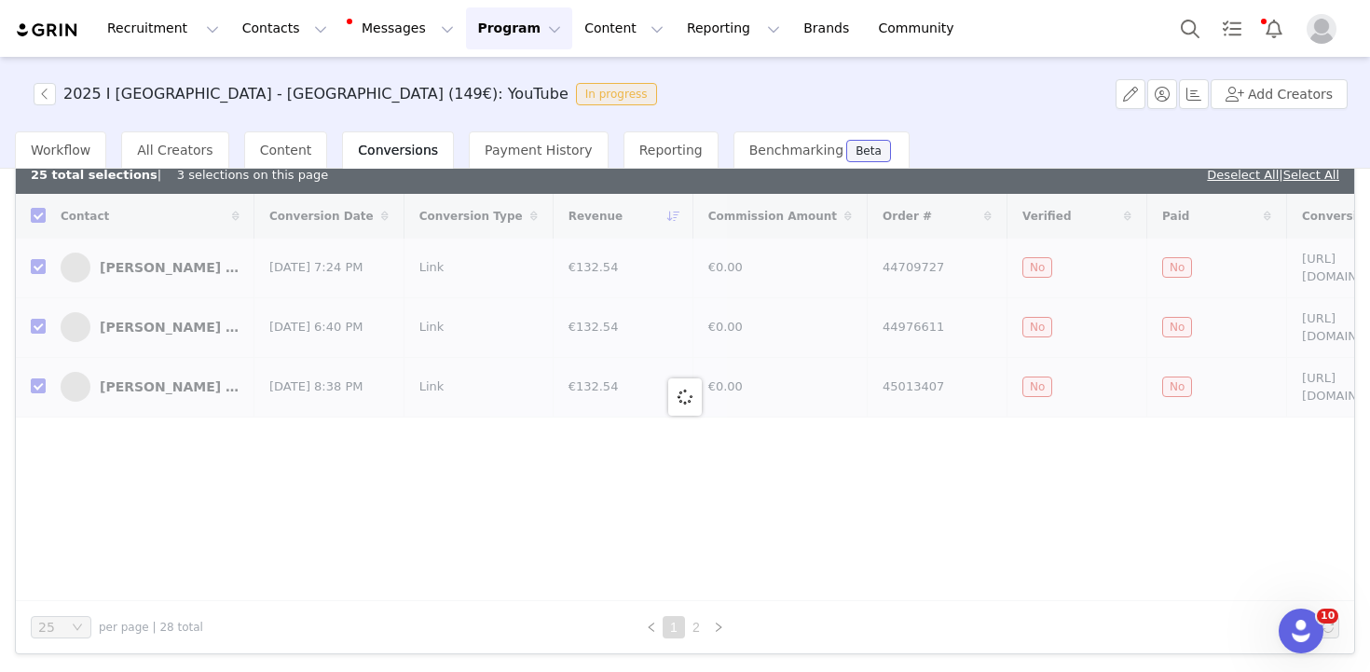
checkbox input "false"
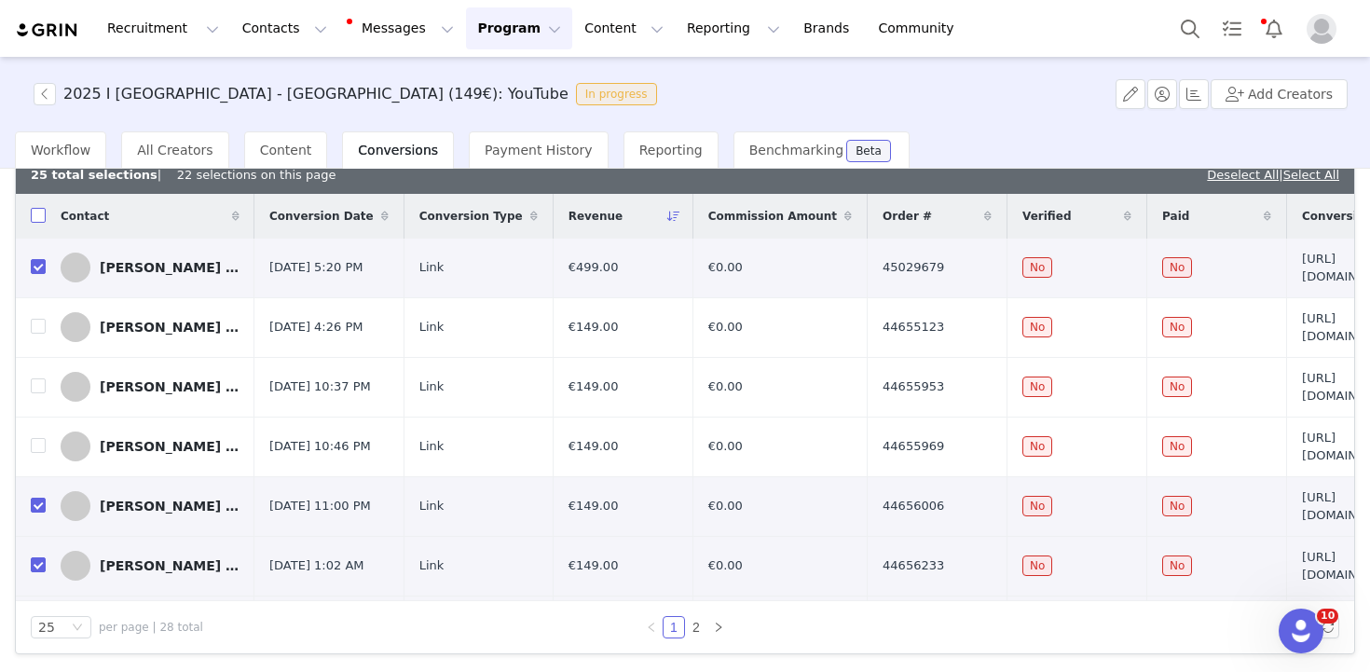
click at [34, 218] on input "checkbox" at bounding box center [38, 215] width 15 height 15
checkbox input "true"
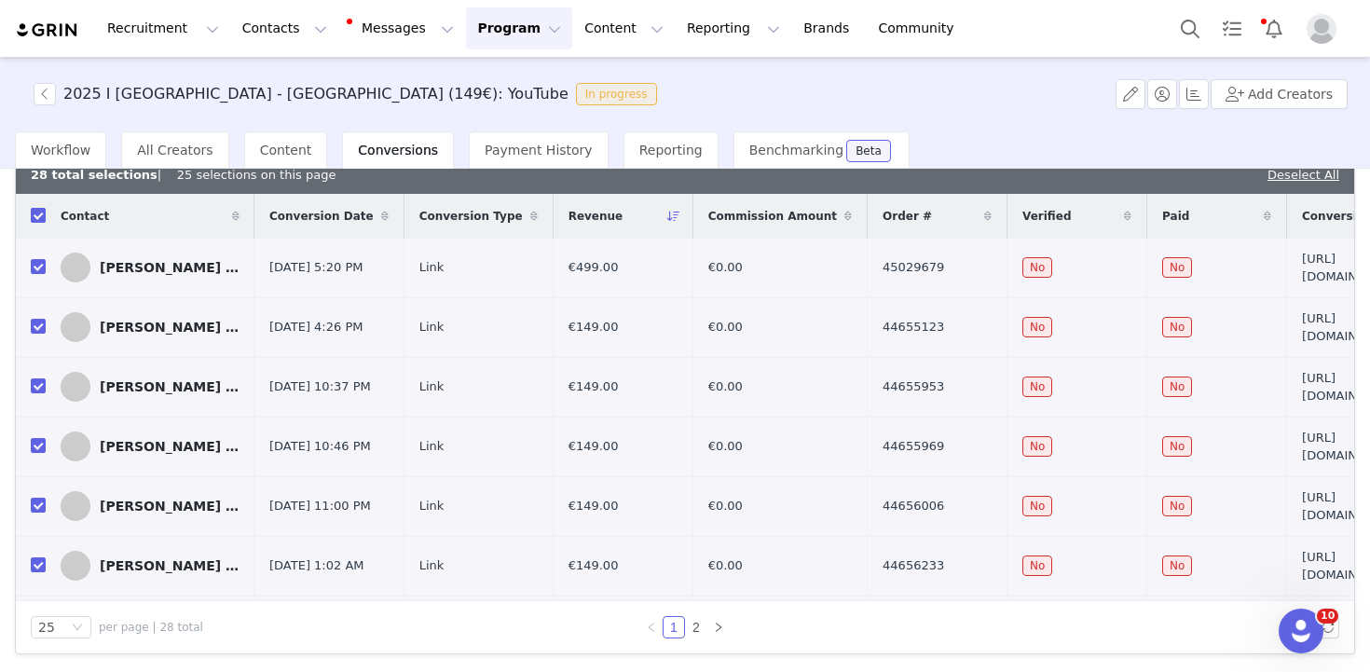
click at [34, 218] on input "checkbox" at bounding box center [38, 215] width 15 height 15
checkbox input "false"
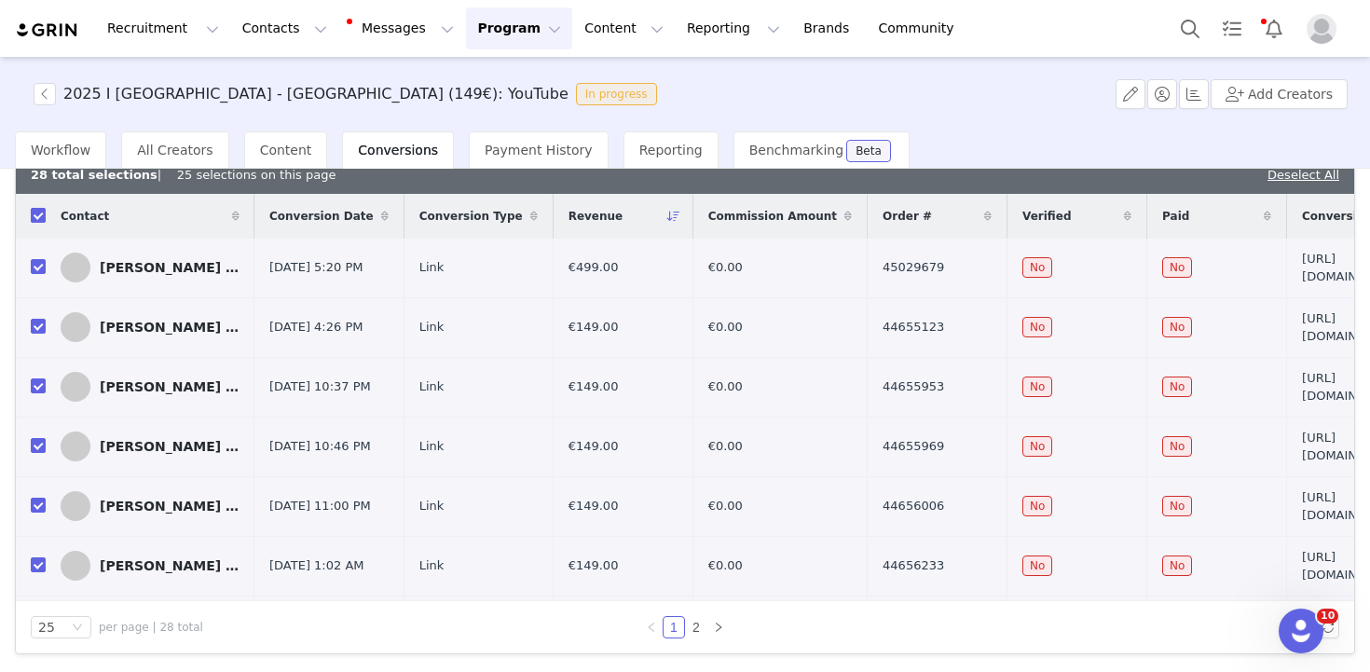
checkbox input "false"
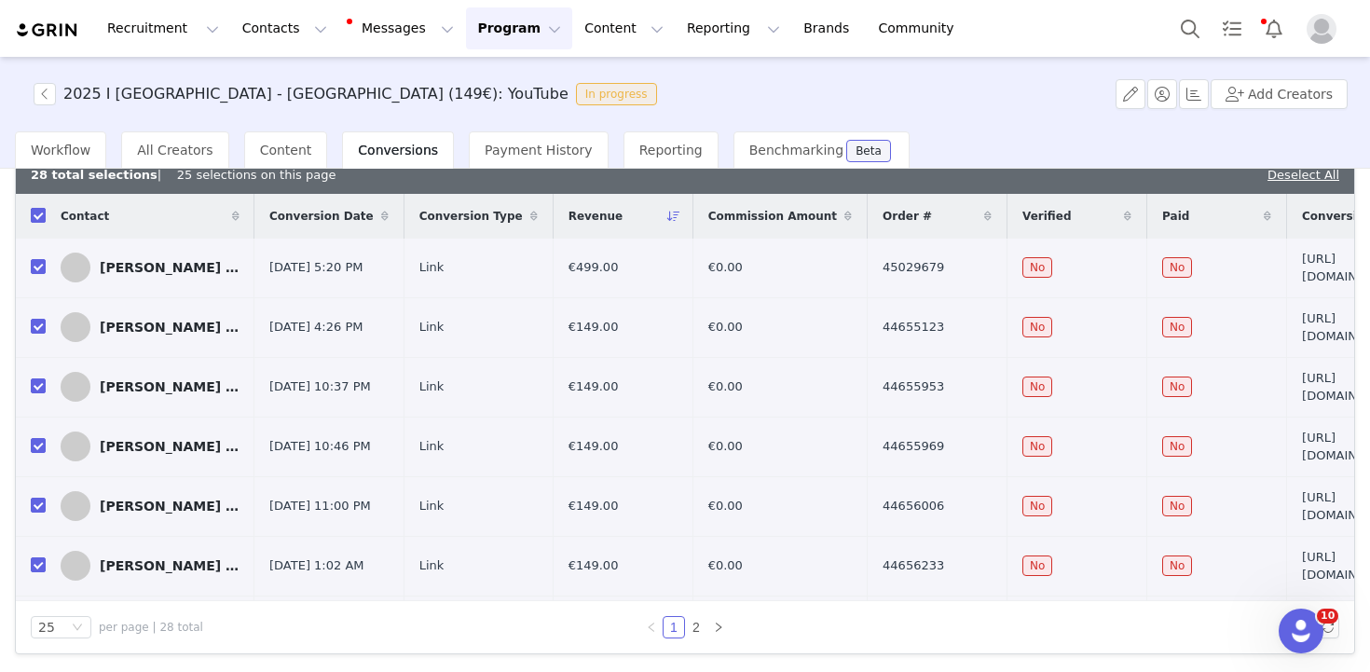
checkbox input "false"
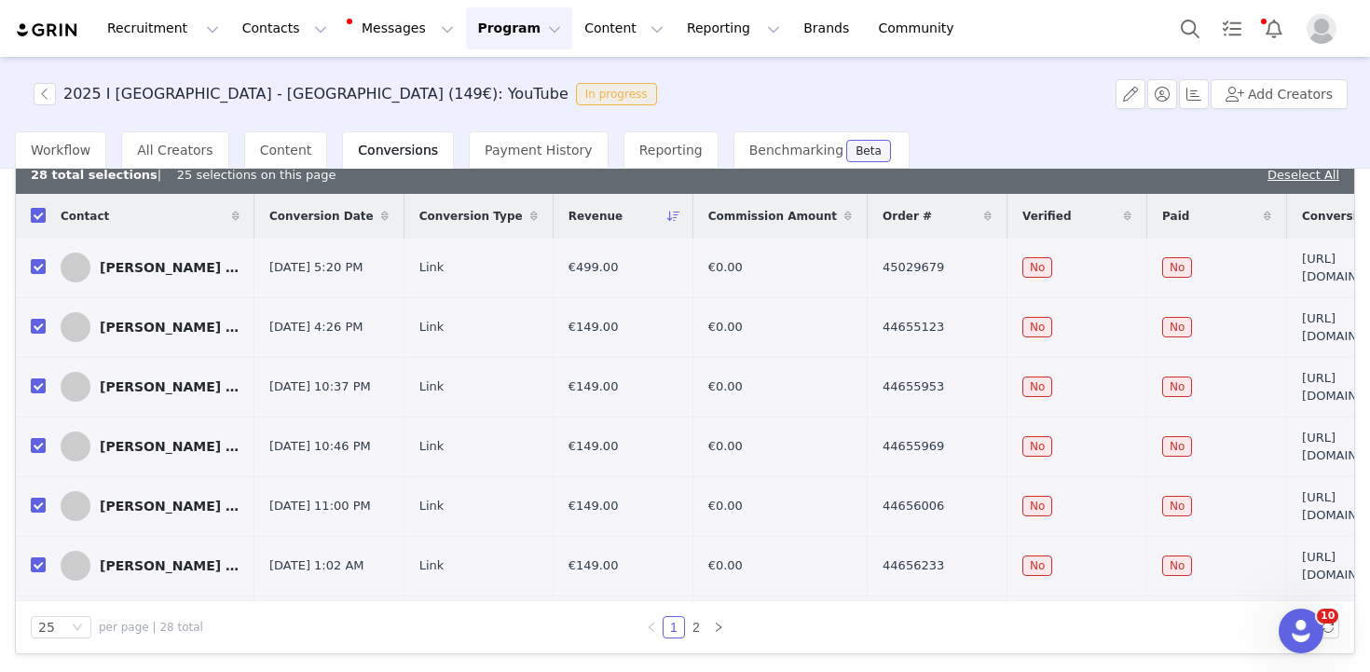
checkbox input "false"
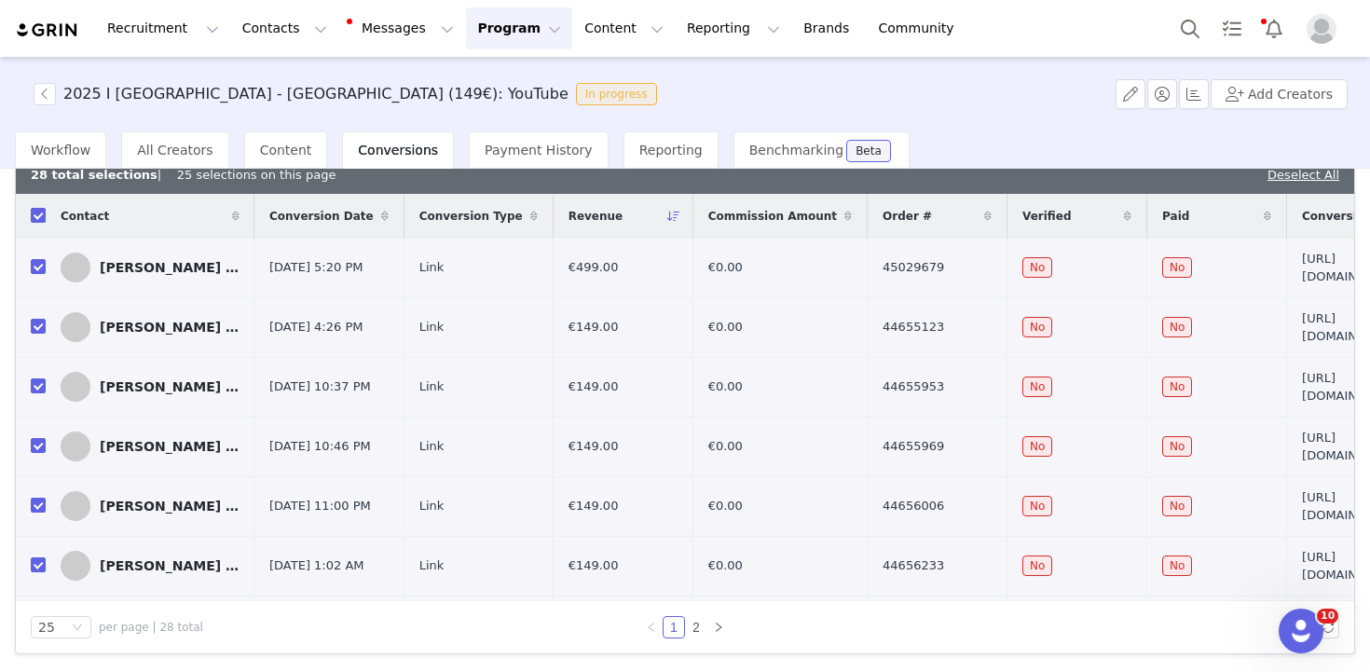
checkbox input "false"
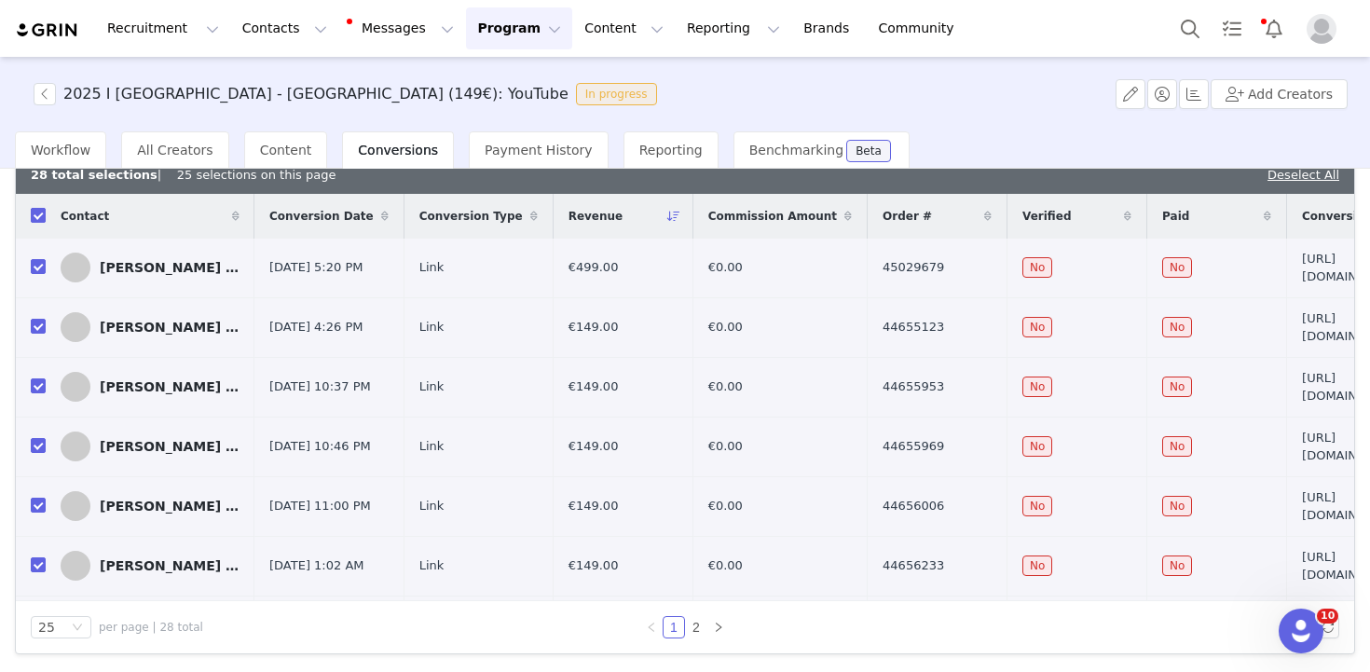
checkbox input "false"
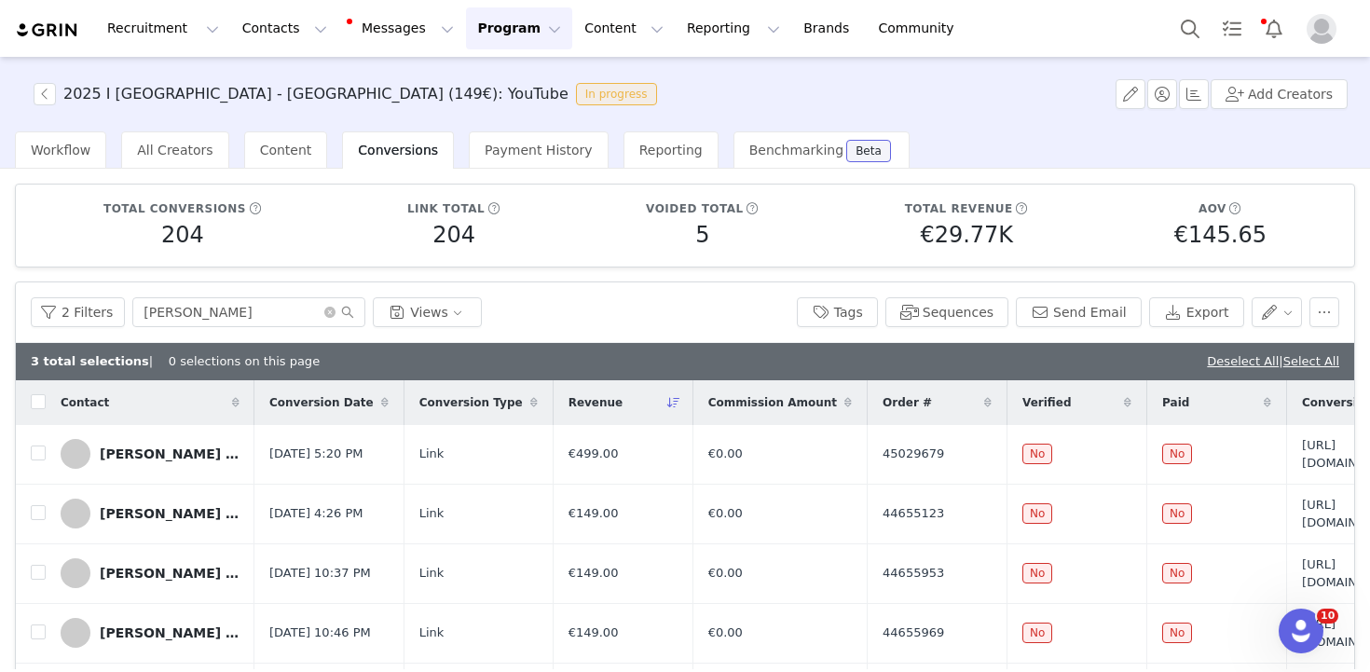
click at [288, 402] on span "Conversion Date" at bounding box center [321, 402] width 104 height 17
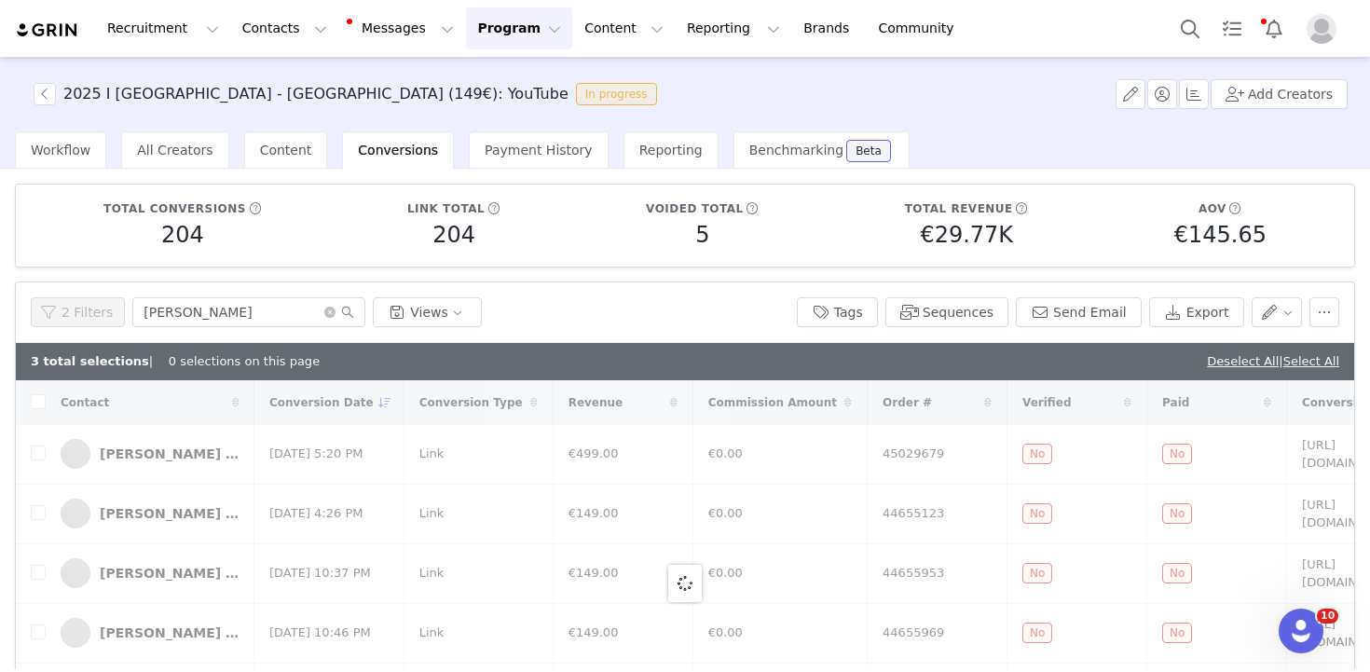
checkbox input "true"
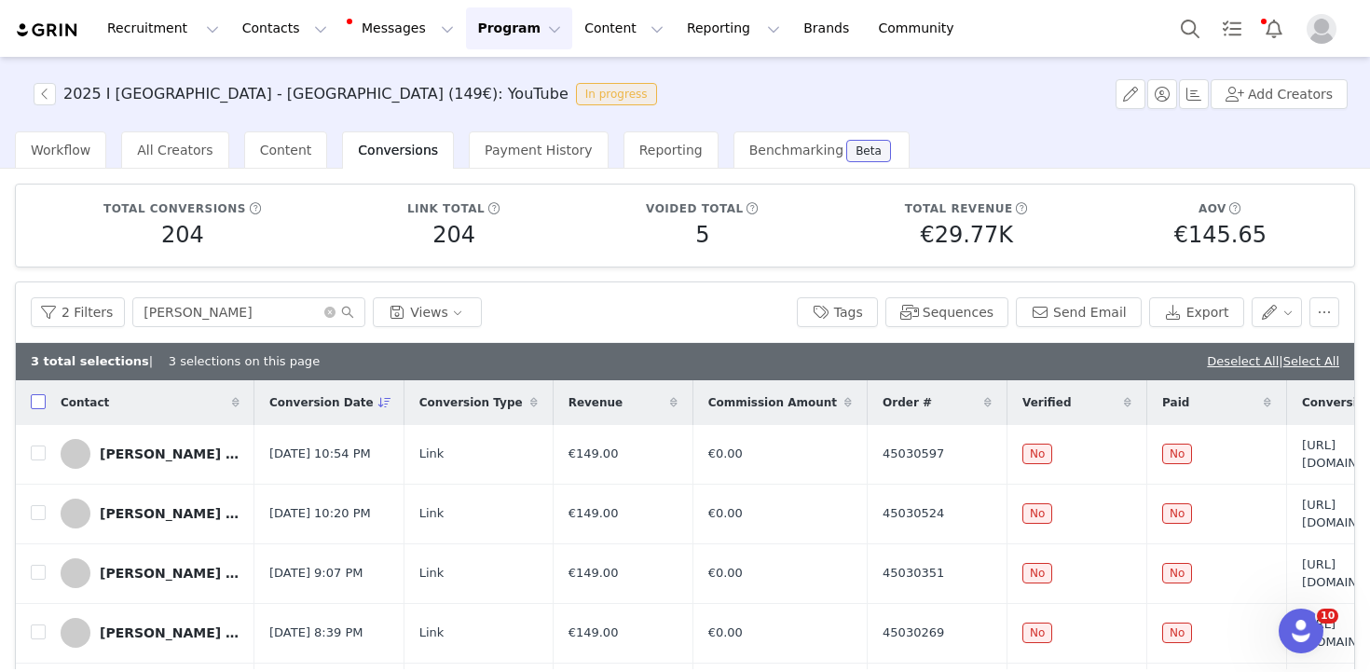
click at [41, 401] on input "checkbox" at bounding box center [38, 401] width 15 height 15
checkbox input "true"
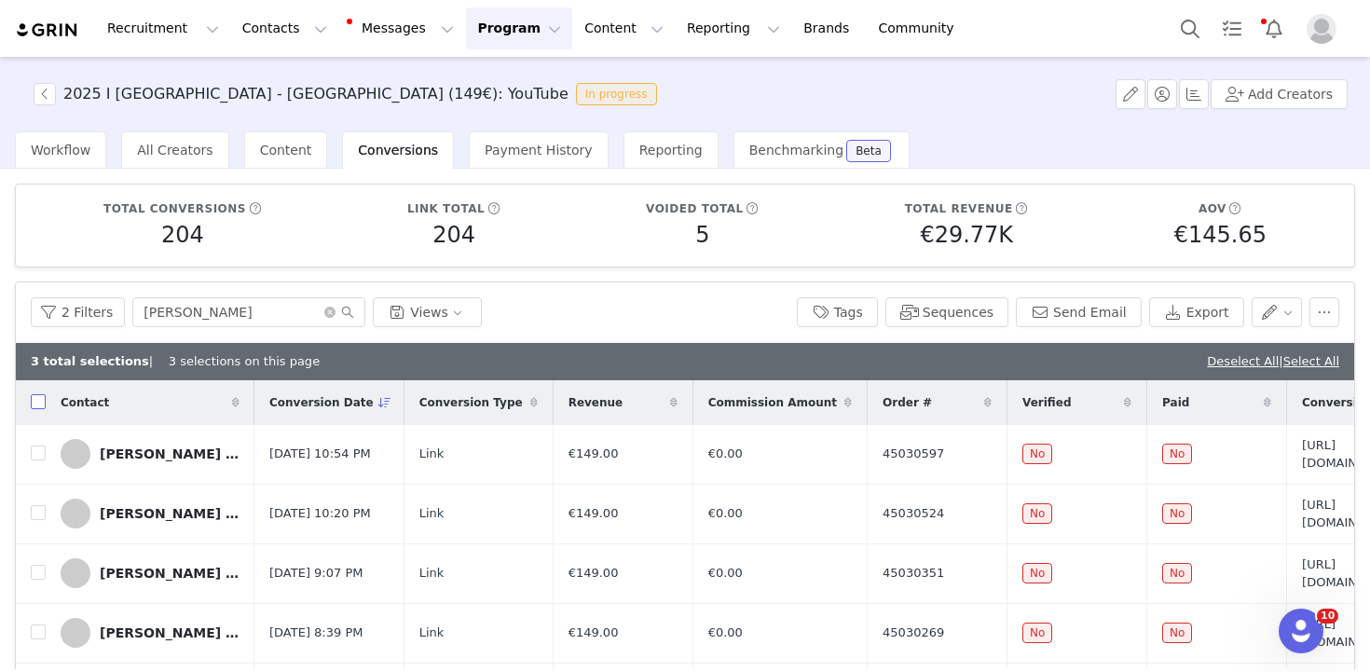
checkbox input "true"
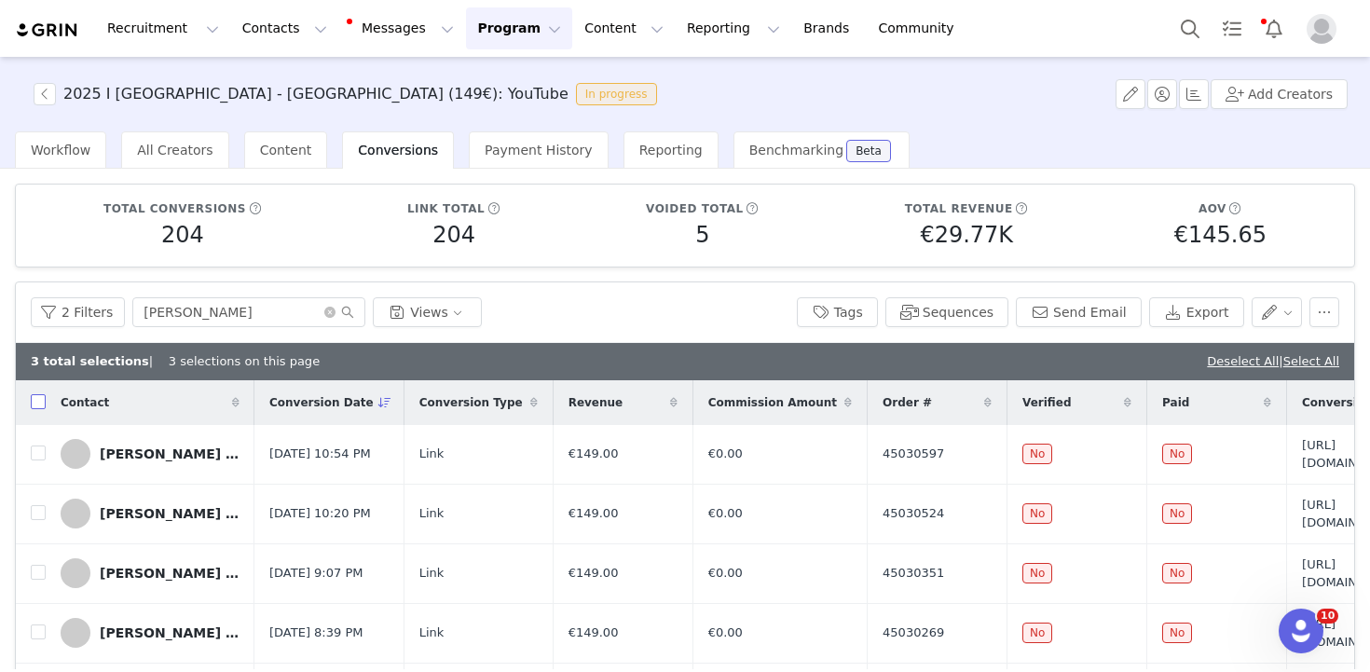
checkbox input "true"
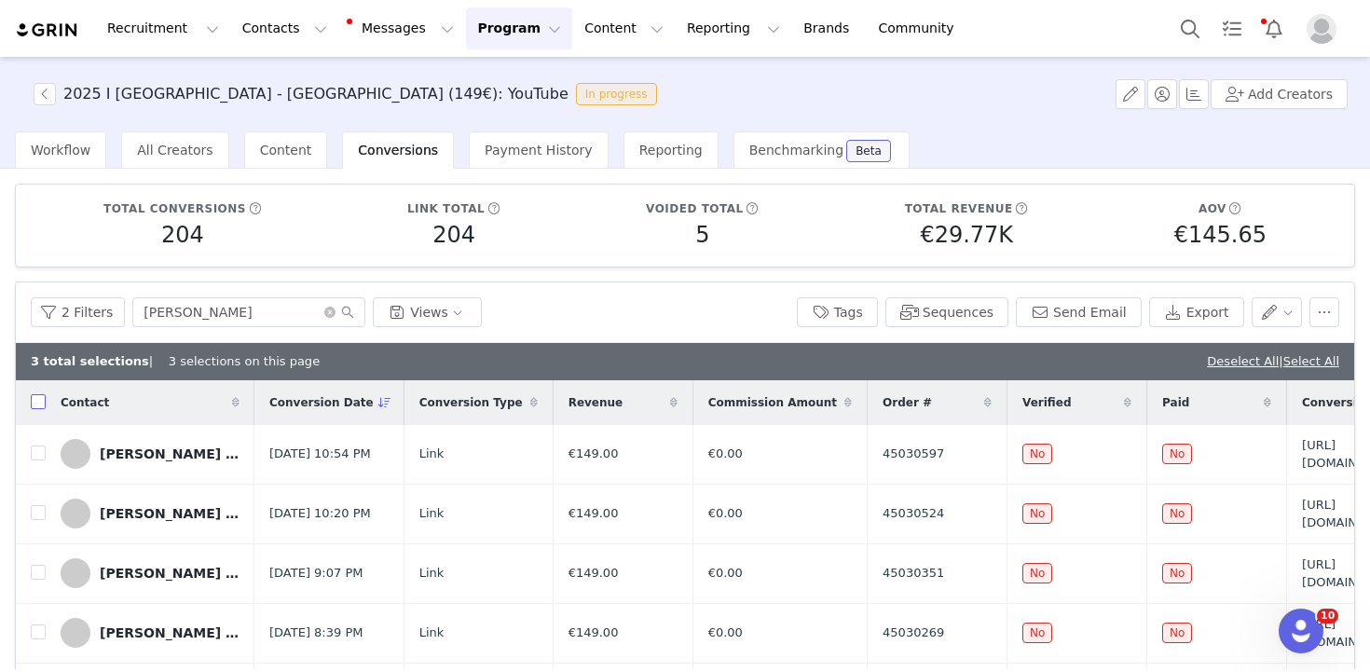
checkbox input "true"
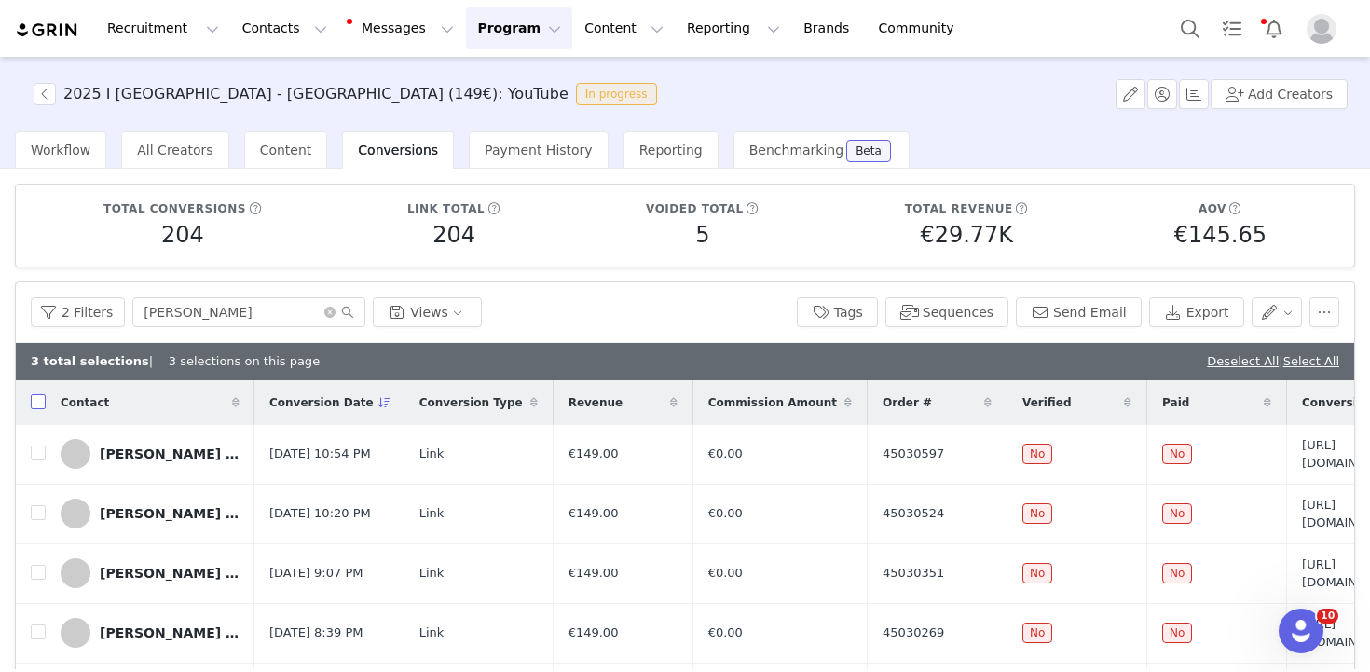
checkbox input "true"
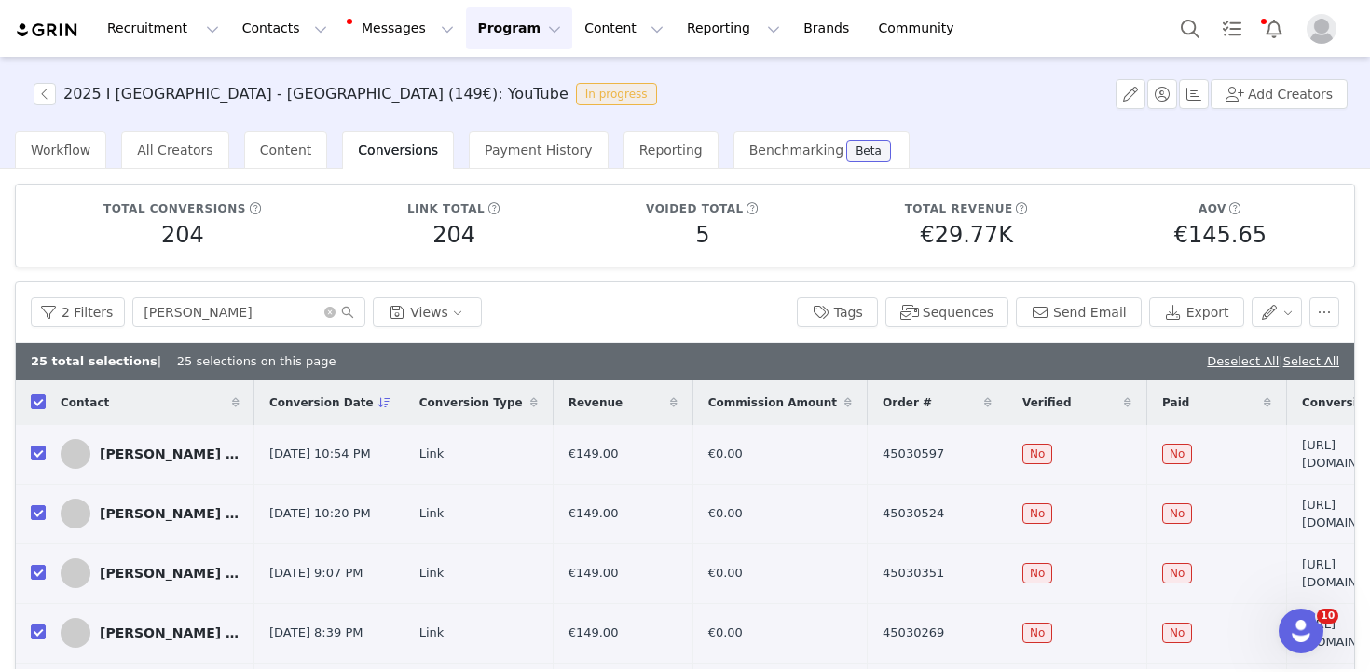
click at [41, 401] on input "checkbox" at bounding box center [38, 401] width 15 height 15
checkbox input "false"
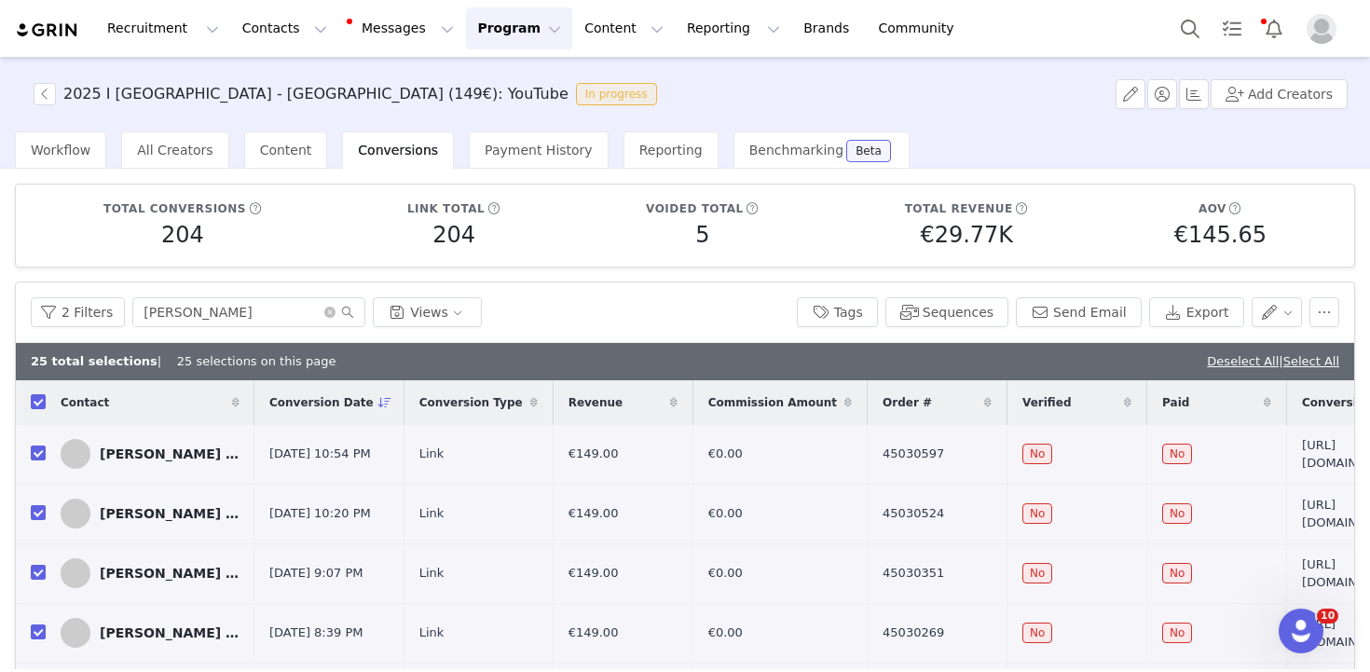
checkbox input "false"
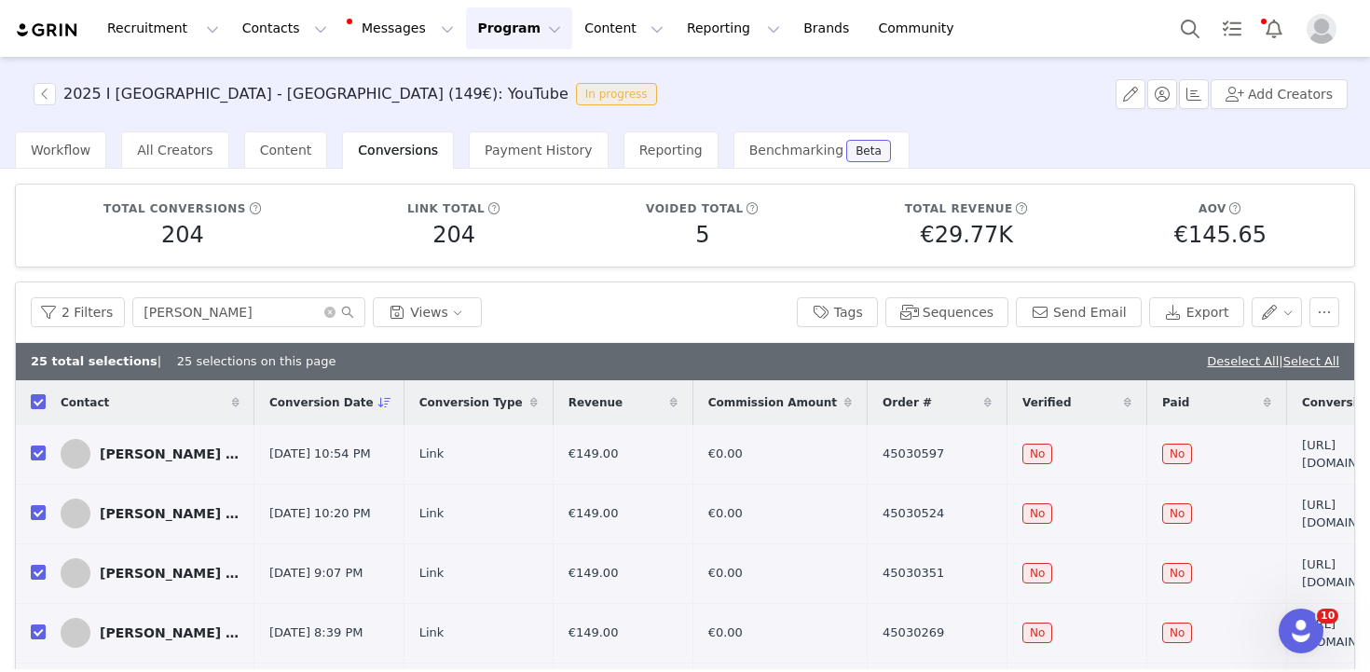
checkbox input "false"
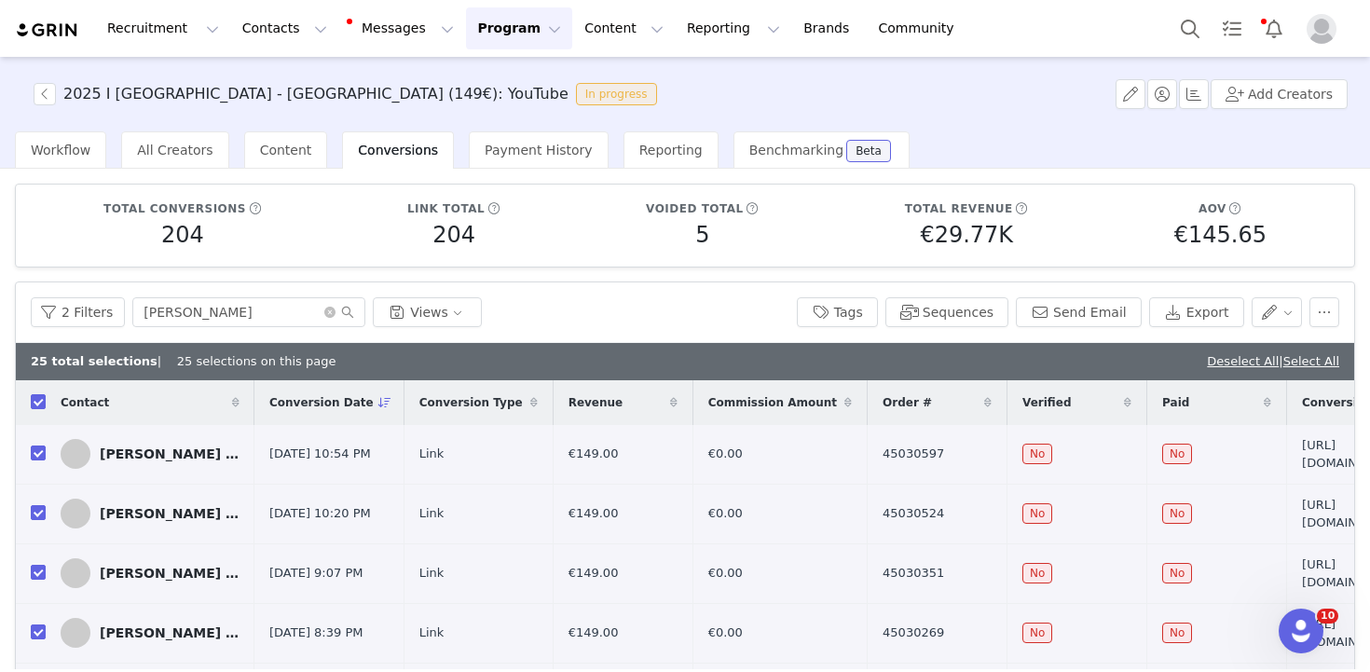
checkbox input "false"
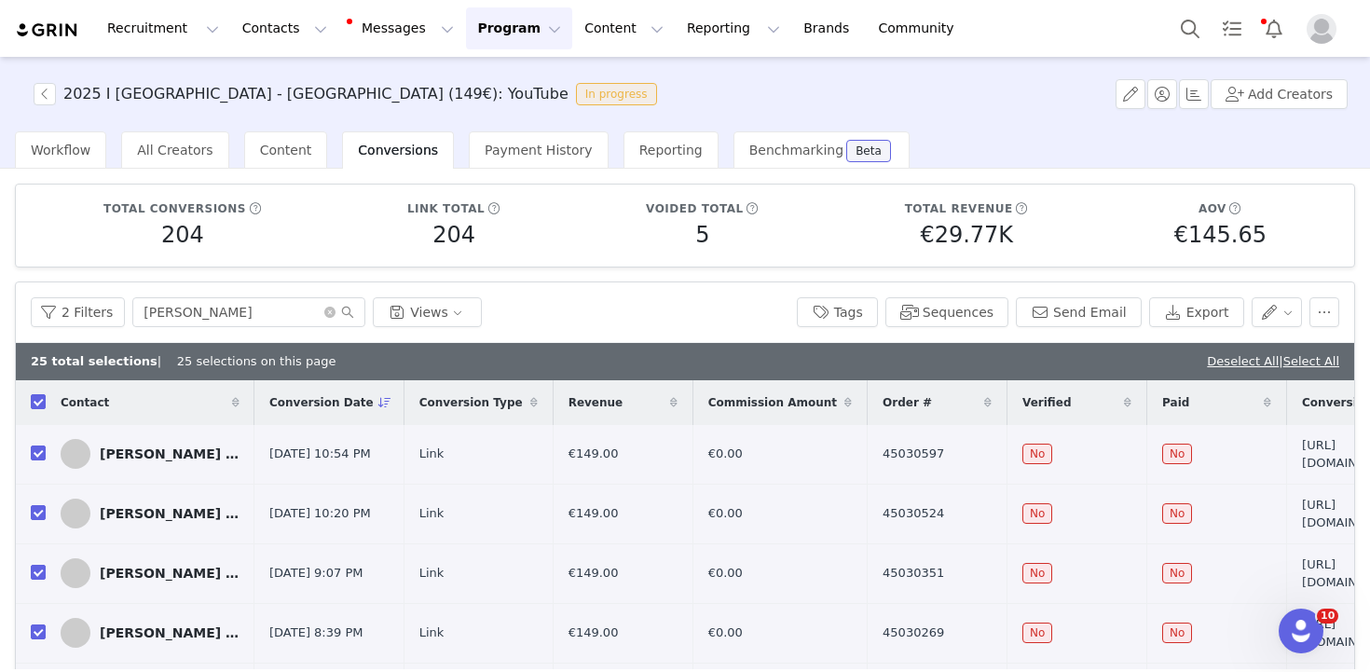
checkbox input "false"
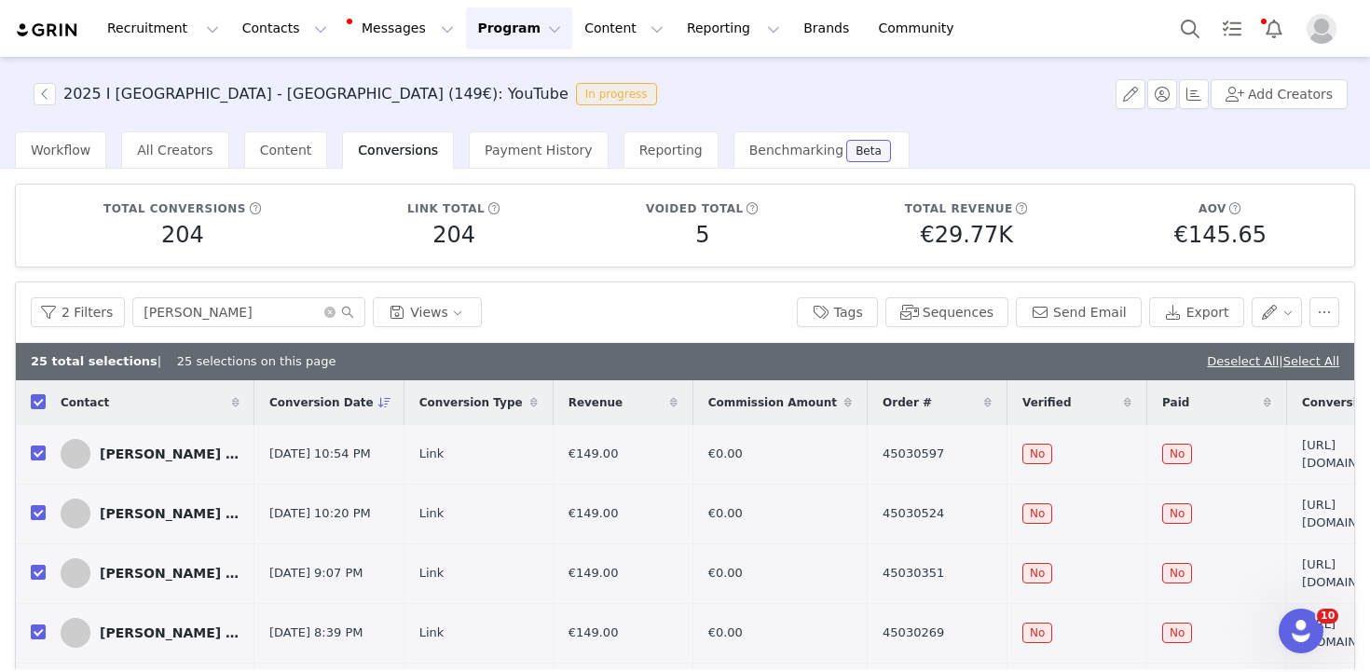
checkbox input "false"
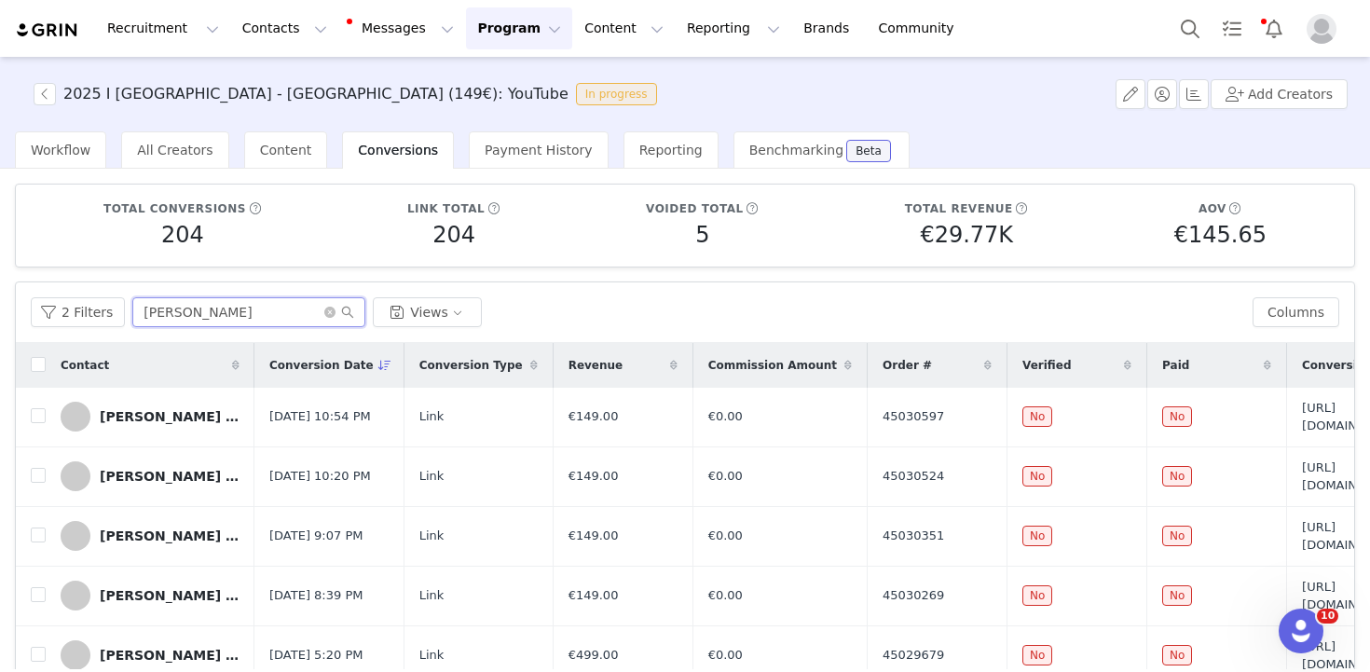
click at [210, 309] on input "finn" at bounding box center [248, 312] width 233 height 30
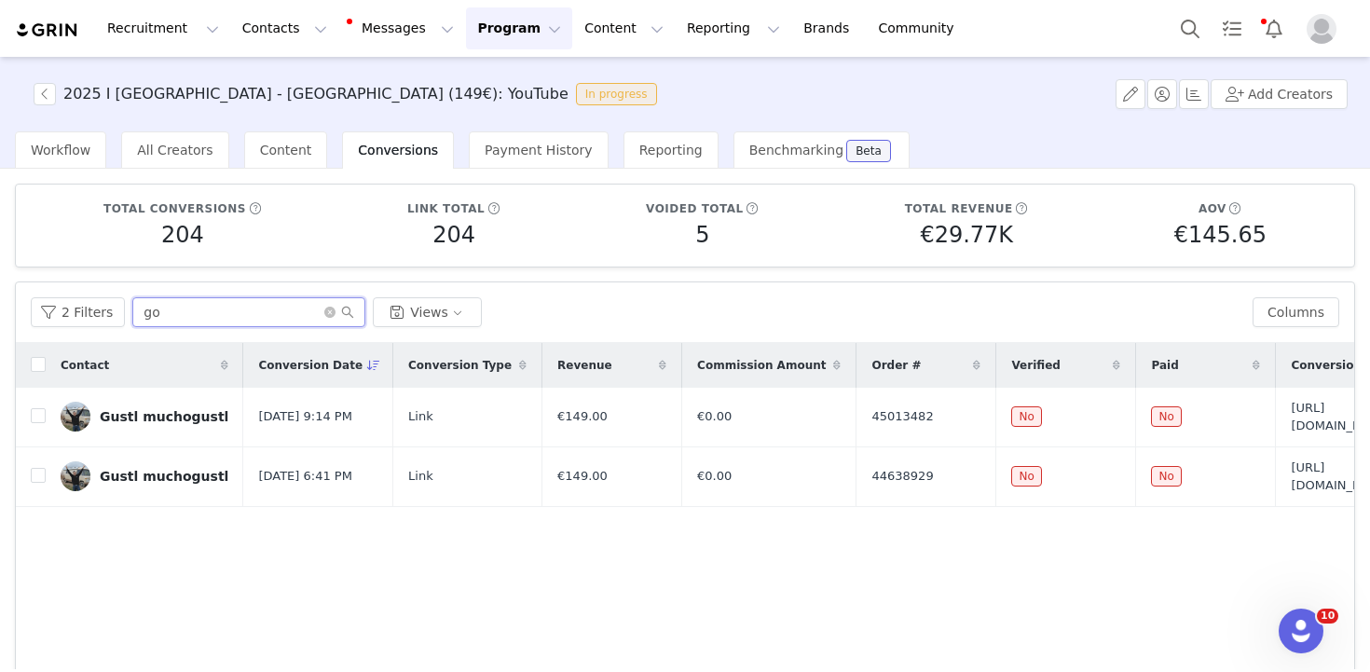
type input "go"
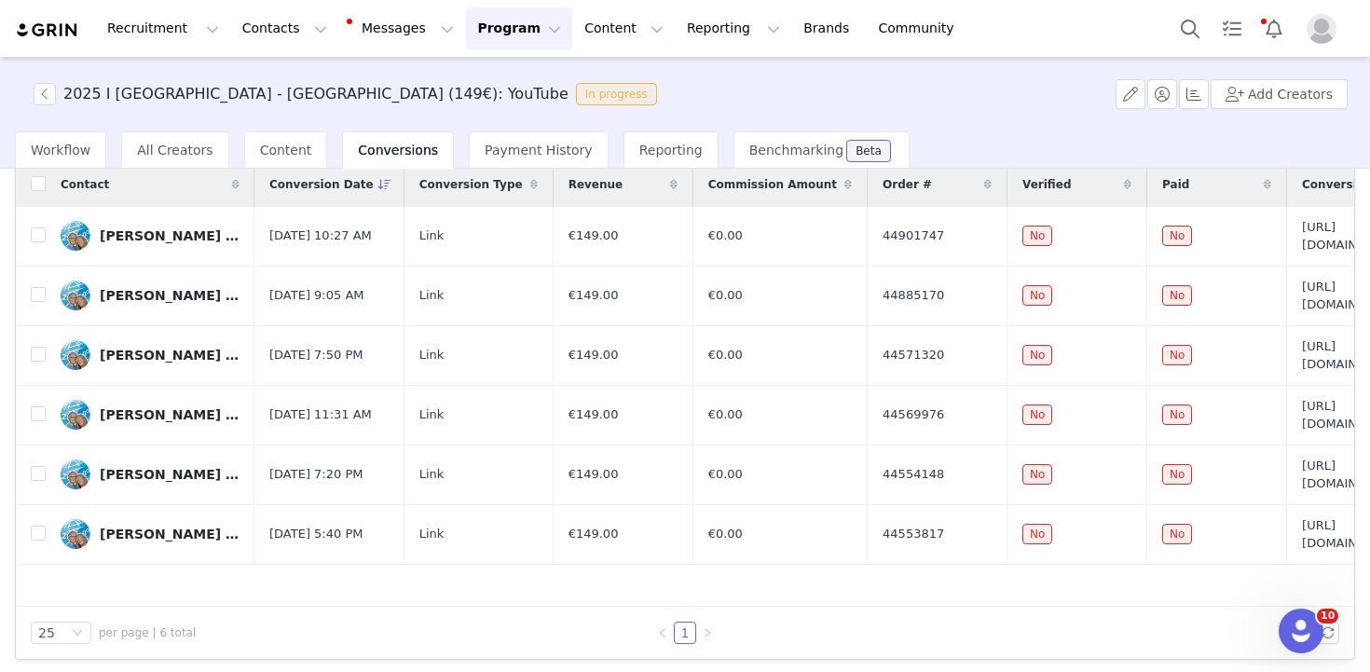
scroll to position [186, 0]
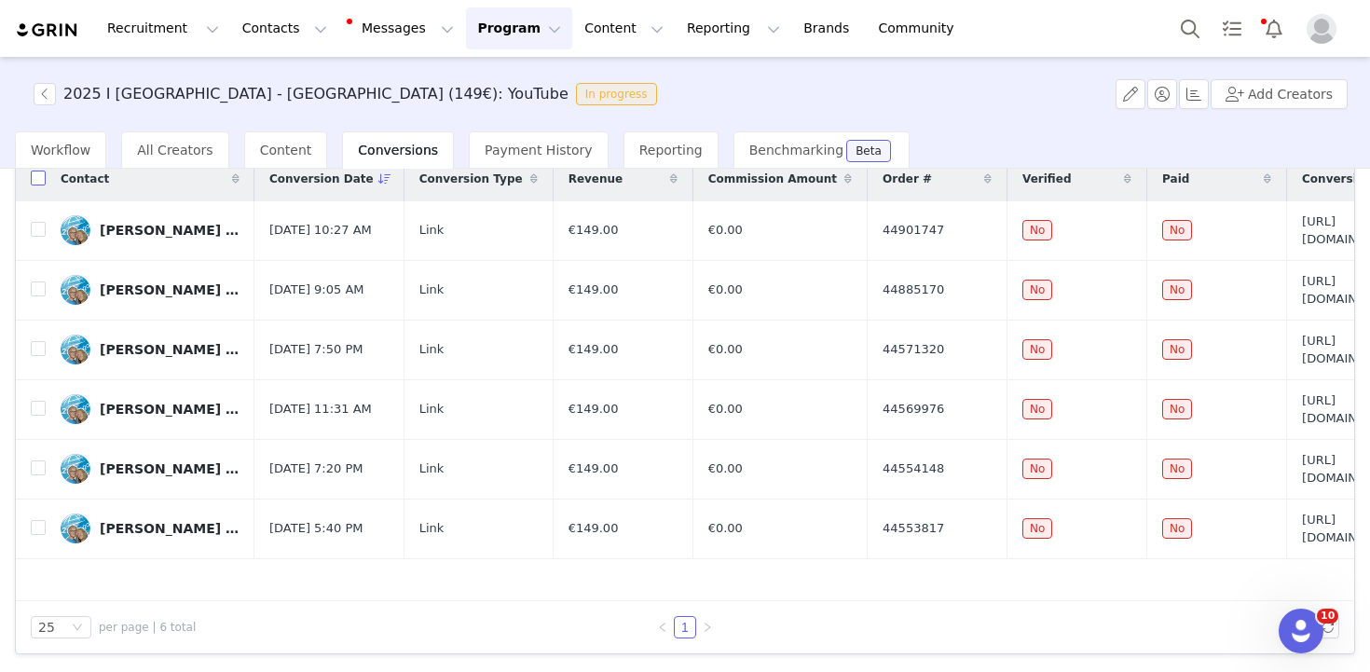
click at [36, 181] on input "checkbox" at bounding box center [38, 178] width 15 height 15
checkbox input "true"
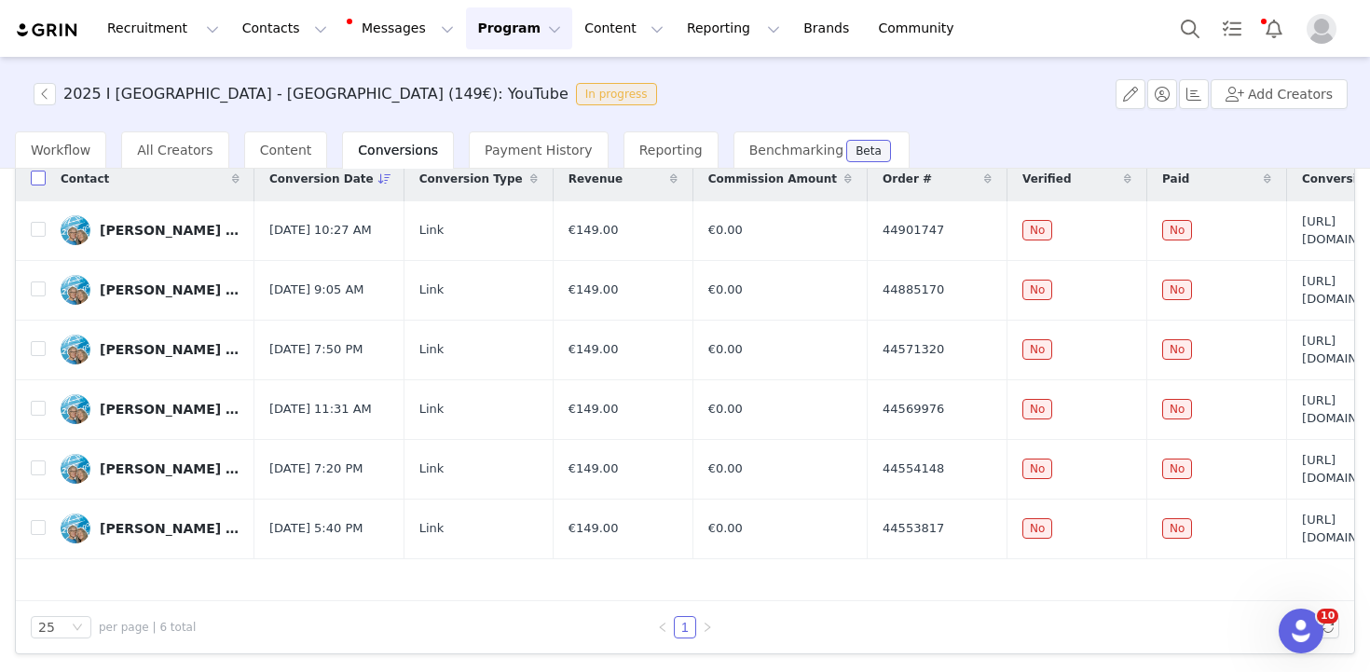
checkbox input "true"
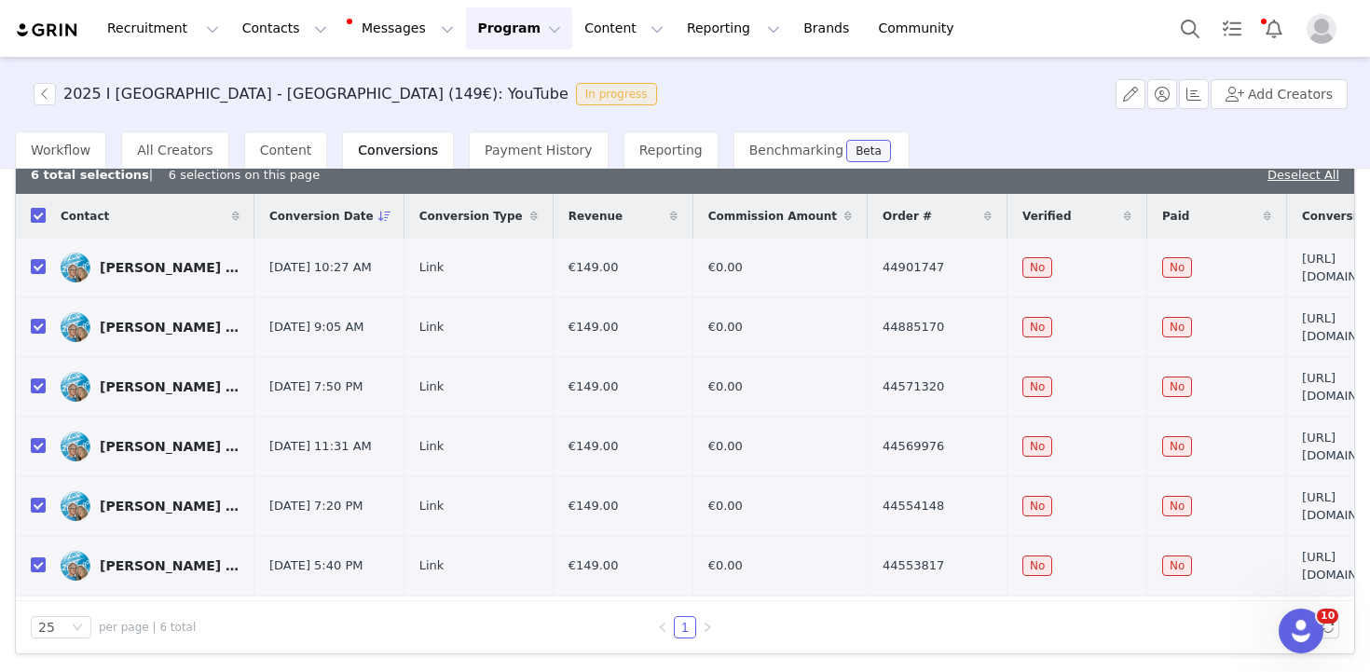
click at [37, 210] on input "checkbox" at bounding box center [38, 215] width 15 height 15
checkbox input "false"
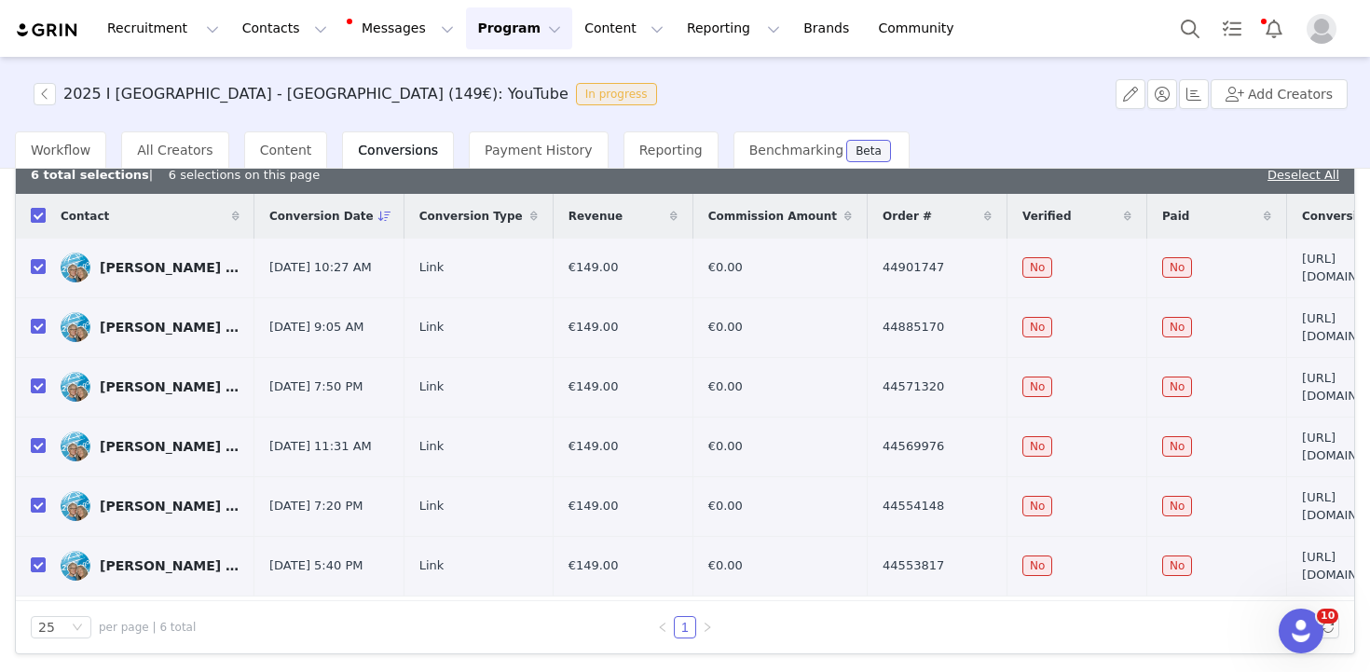
checkbox input "false"
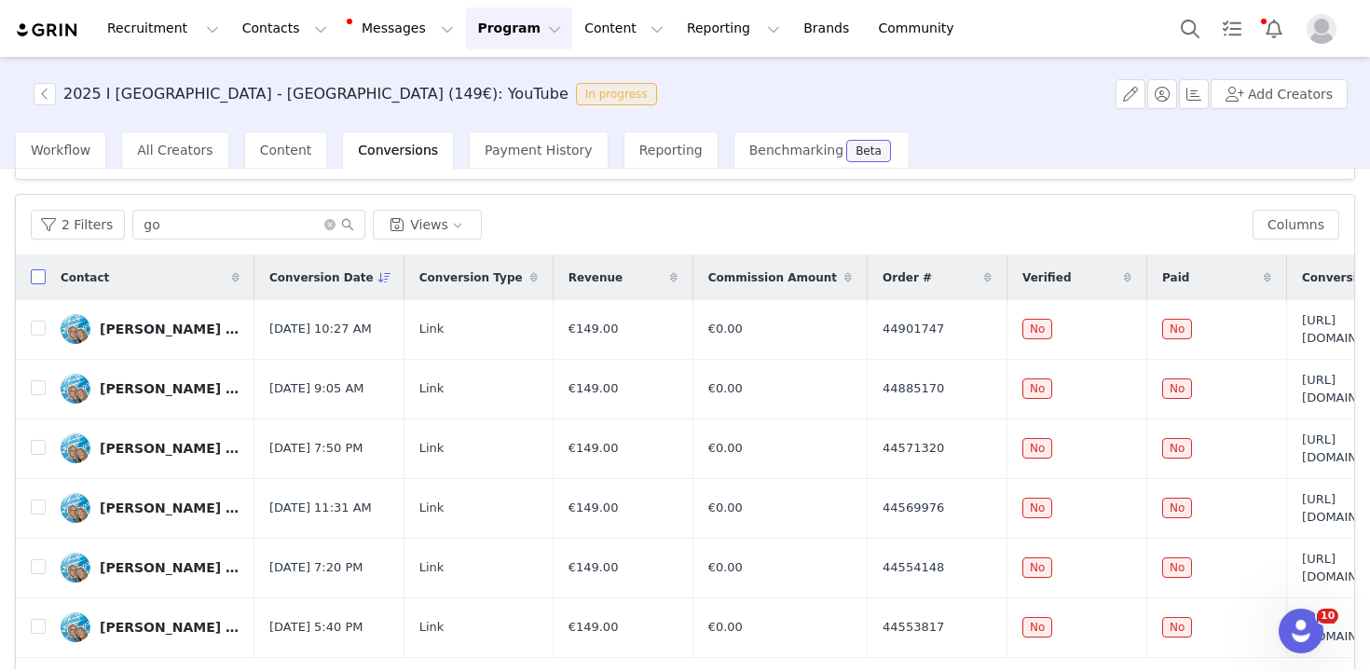
scroll to position [0, 0]
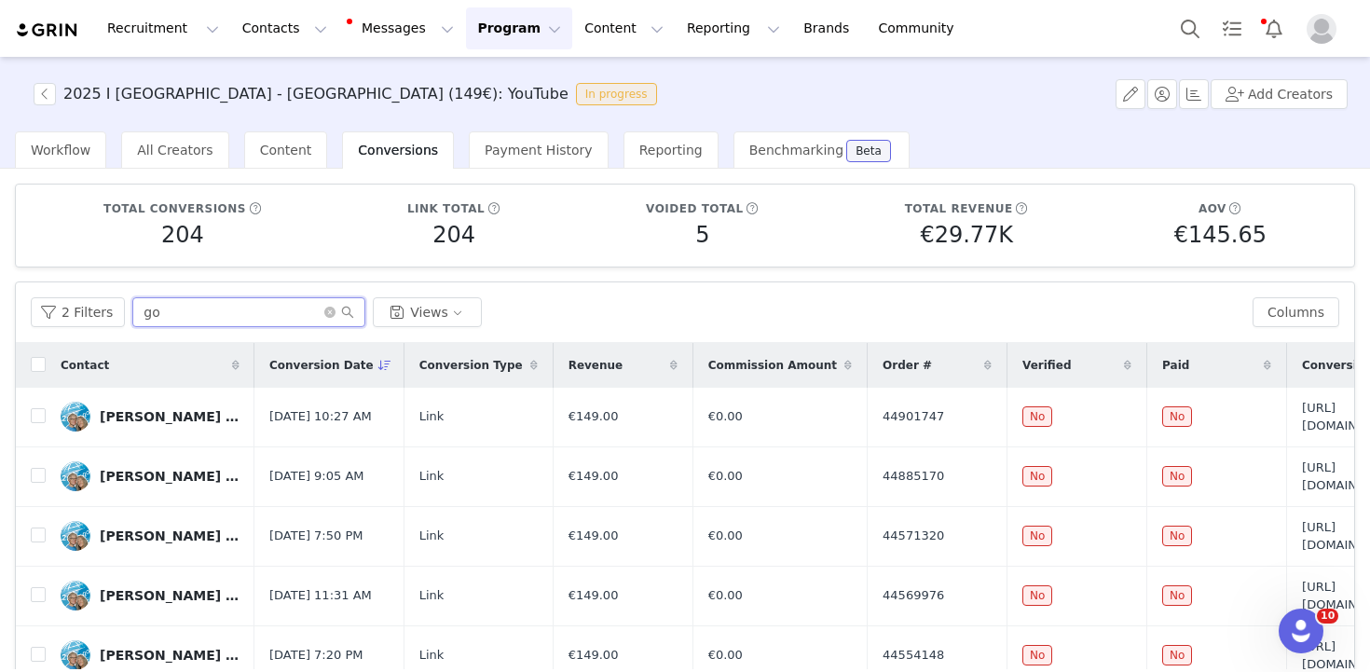
click at [217, 310] on input "go" at bounding box center [248, 312] width 233 height 30
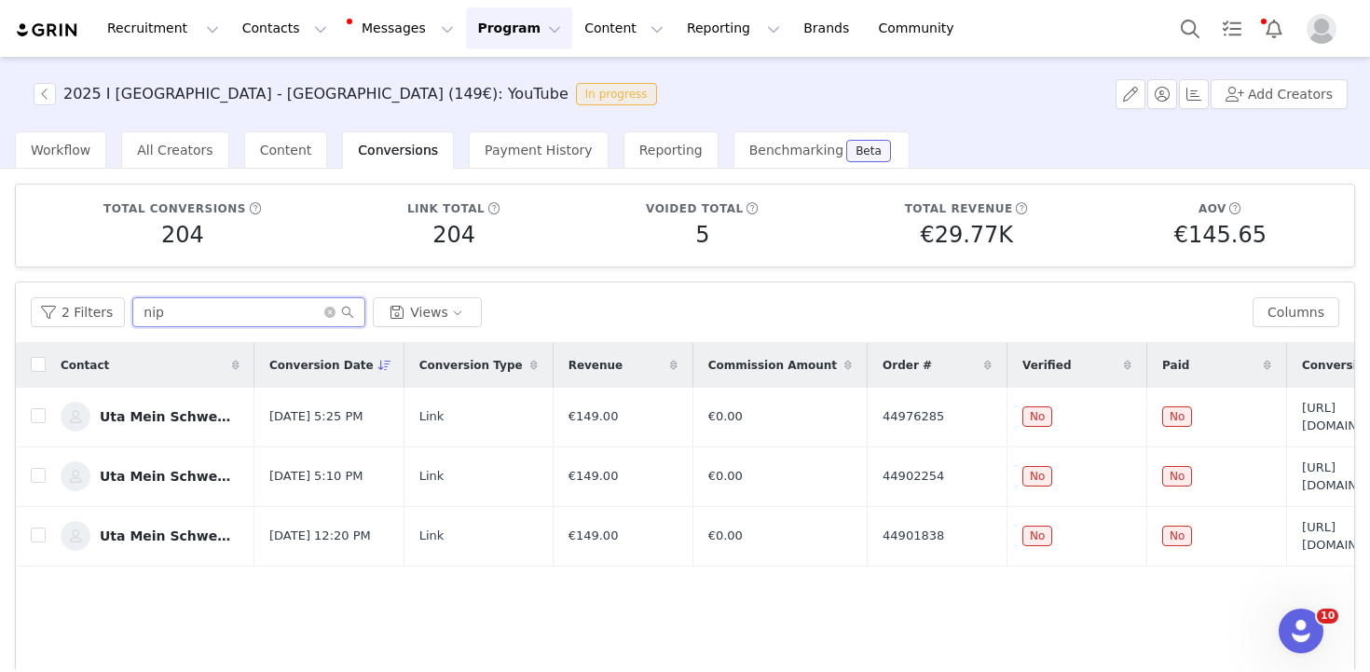
type input "nip"
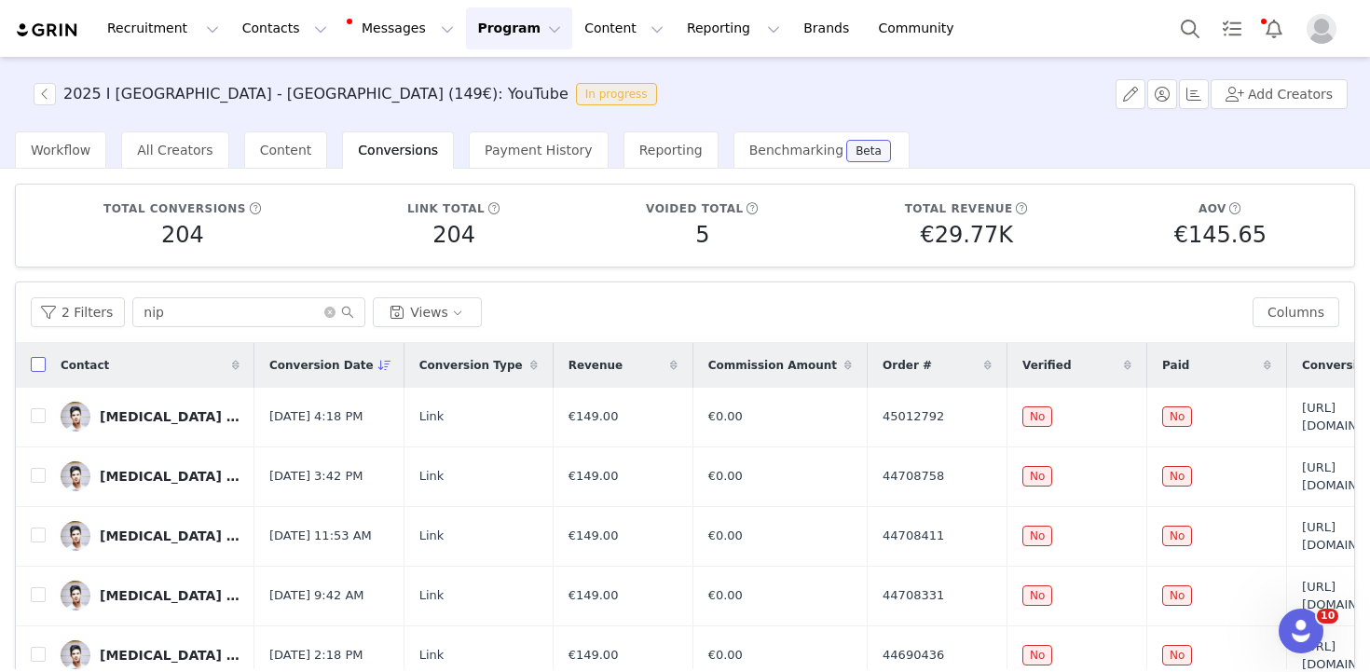
click at [34, 358] on input "checkbox" at bounding box center [38, 364] width 15 height 15
checkbox input "true"
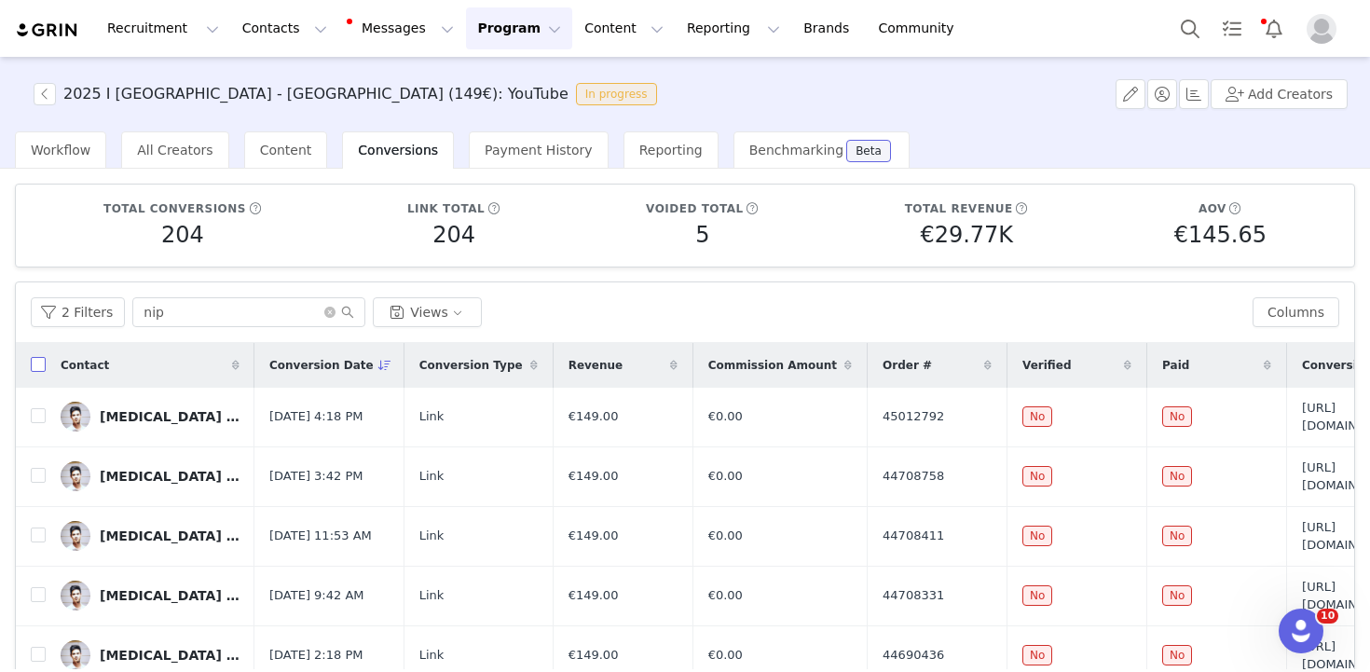
checkbox input "true"
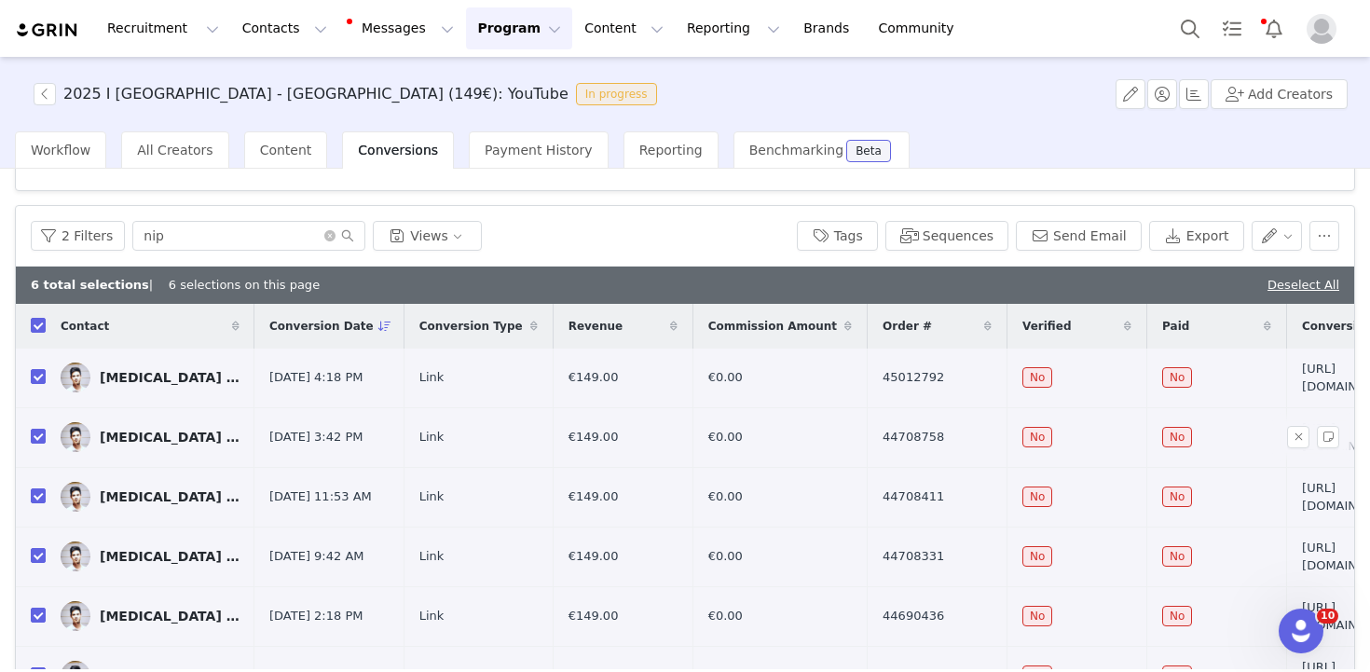
scroll to position [186, 0]
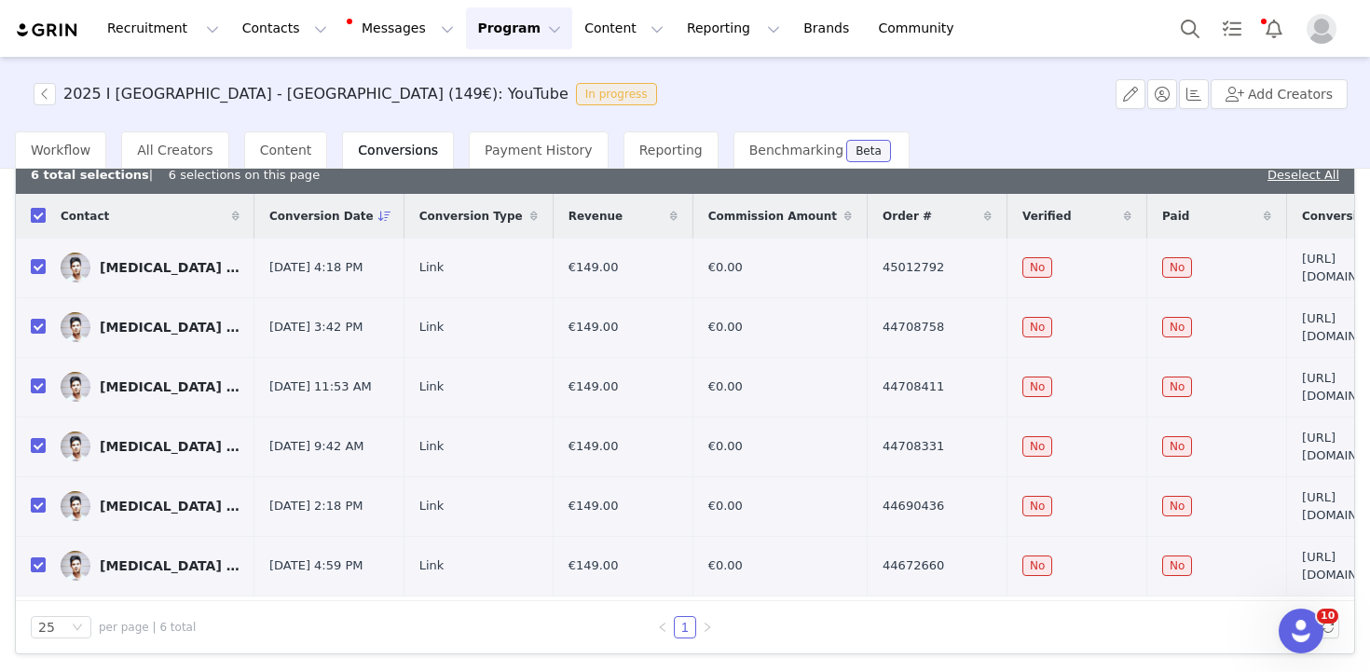
click at [36, 213] on input "checkbox" at bounding box center [38, 215] width 15 height 15
checkbox input "false"
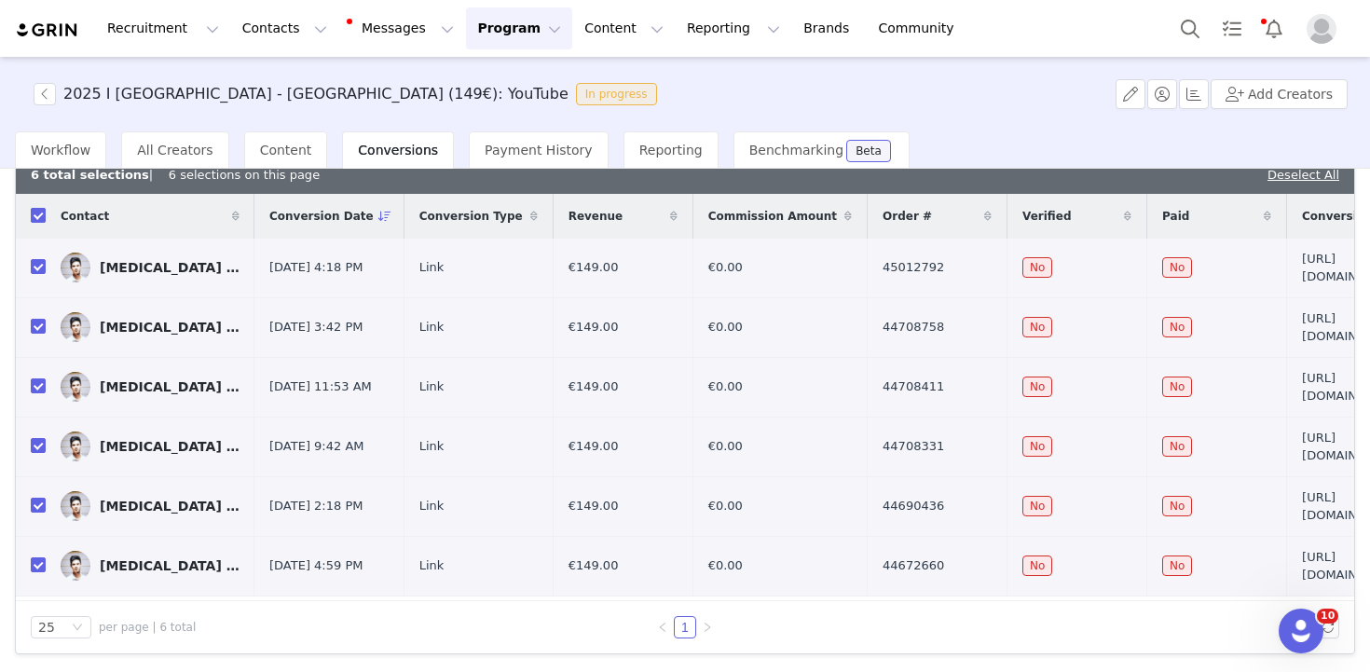
checkbox input "false"
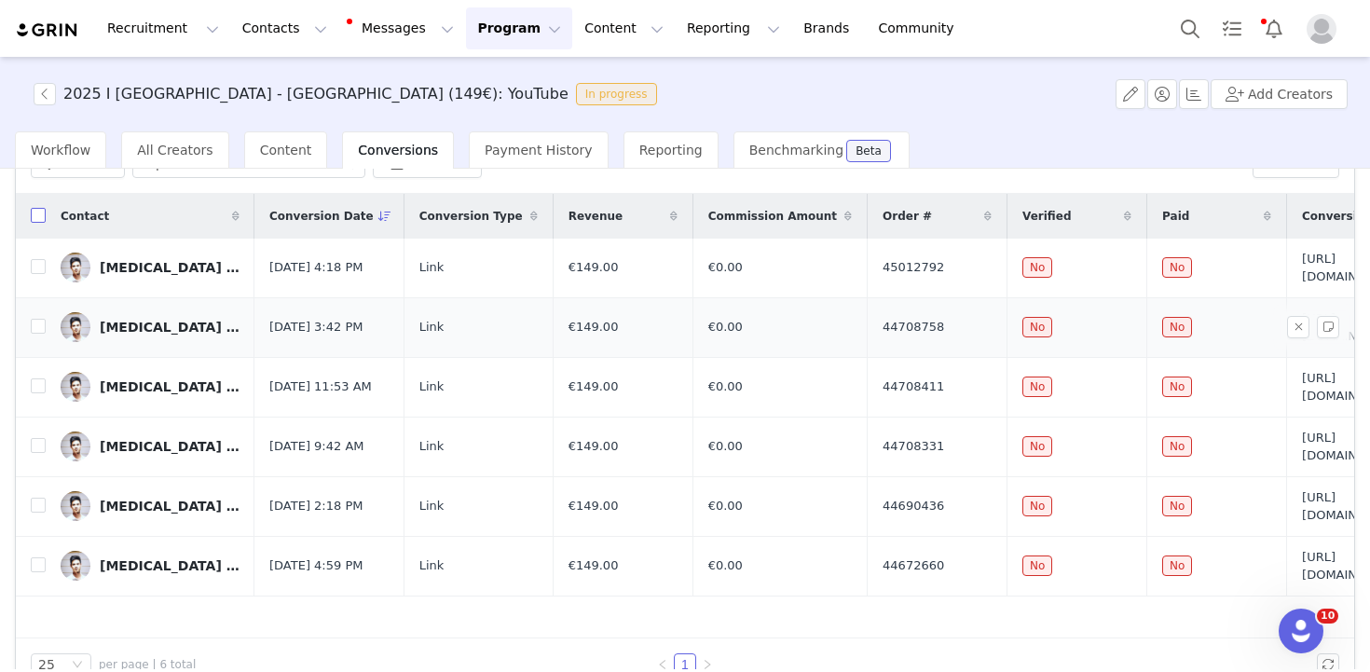
scroll to position [0, 0]
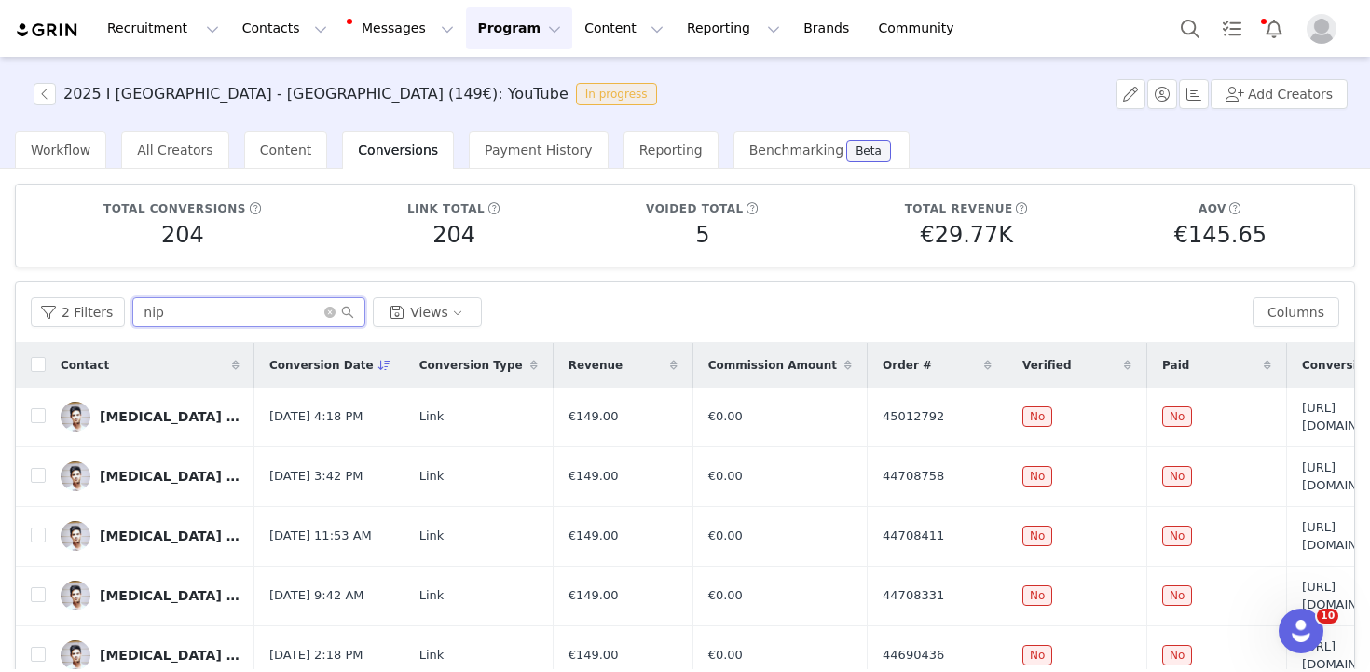
click at [231, 316] on input "nip" at bounding box center [248, 312] width 233 height 30
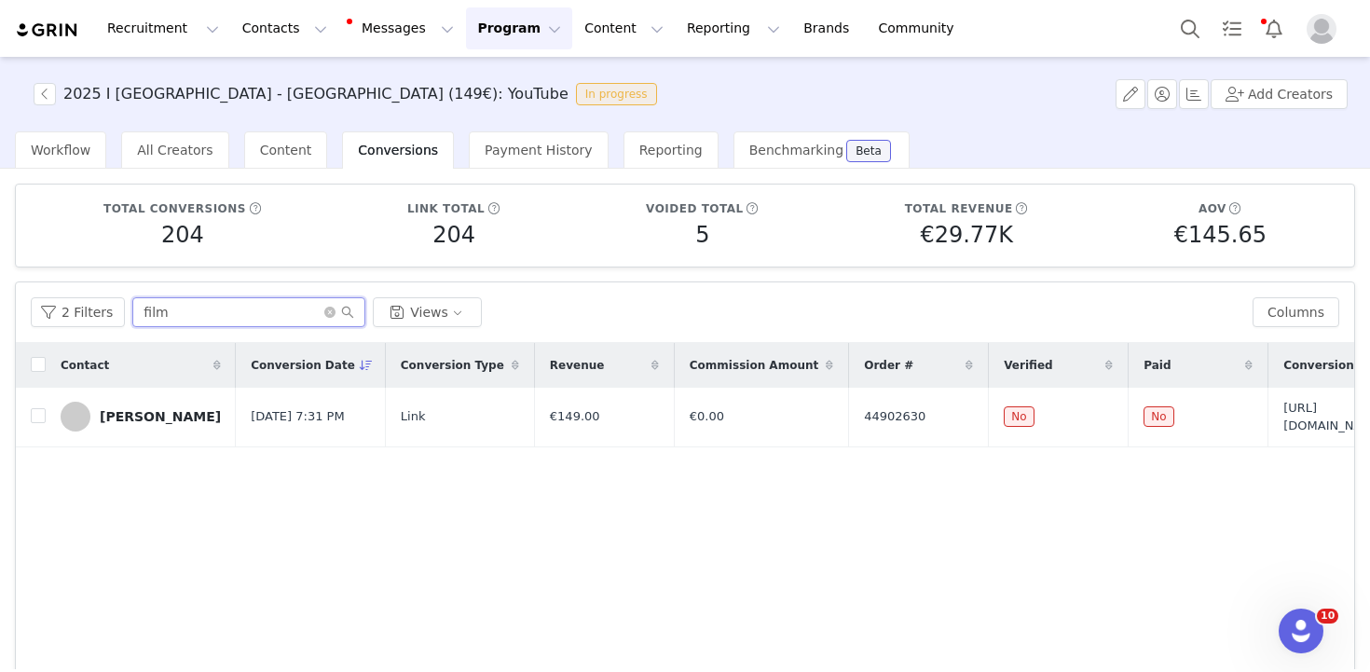
type input "film"
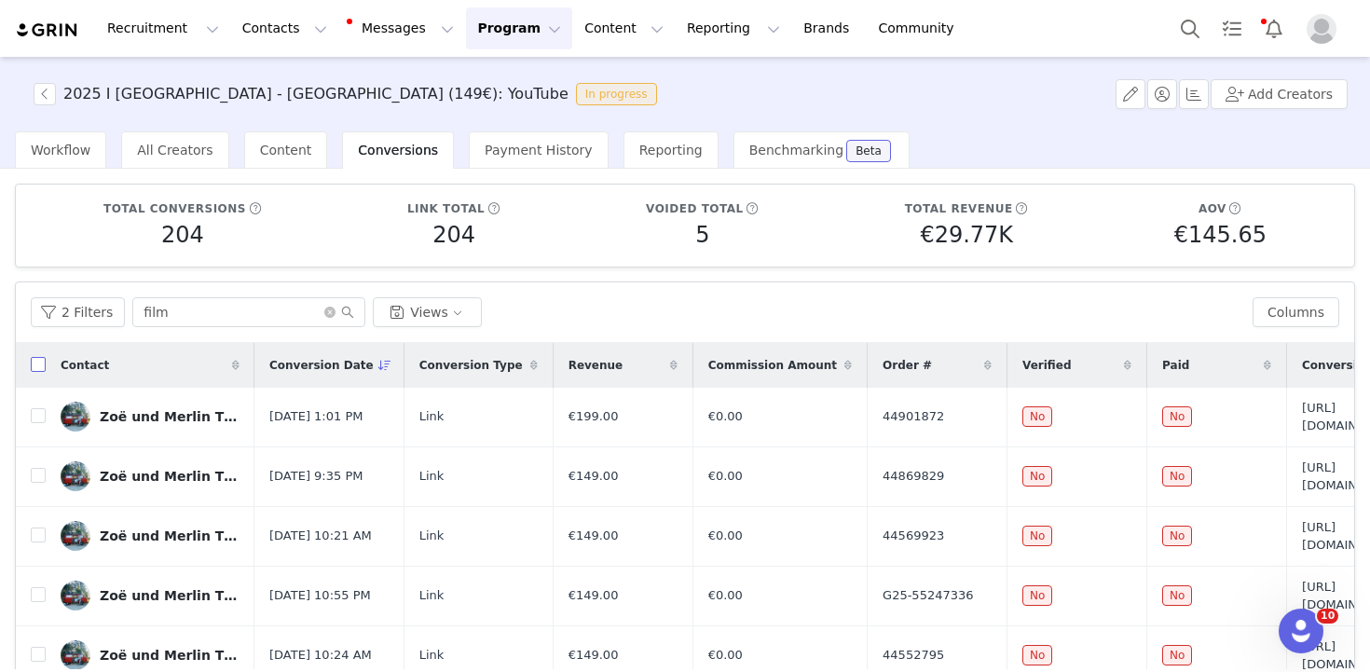
click at [34, 361] on input "checkbox" at bounding box center [38, 364] width 15 height 15
checkbox input "true"
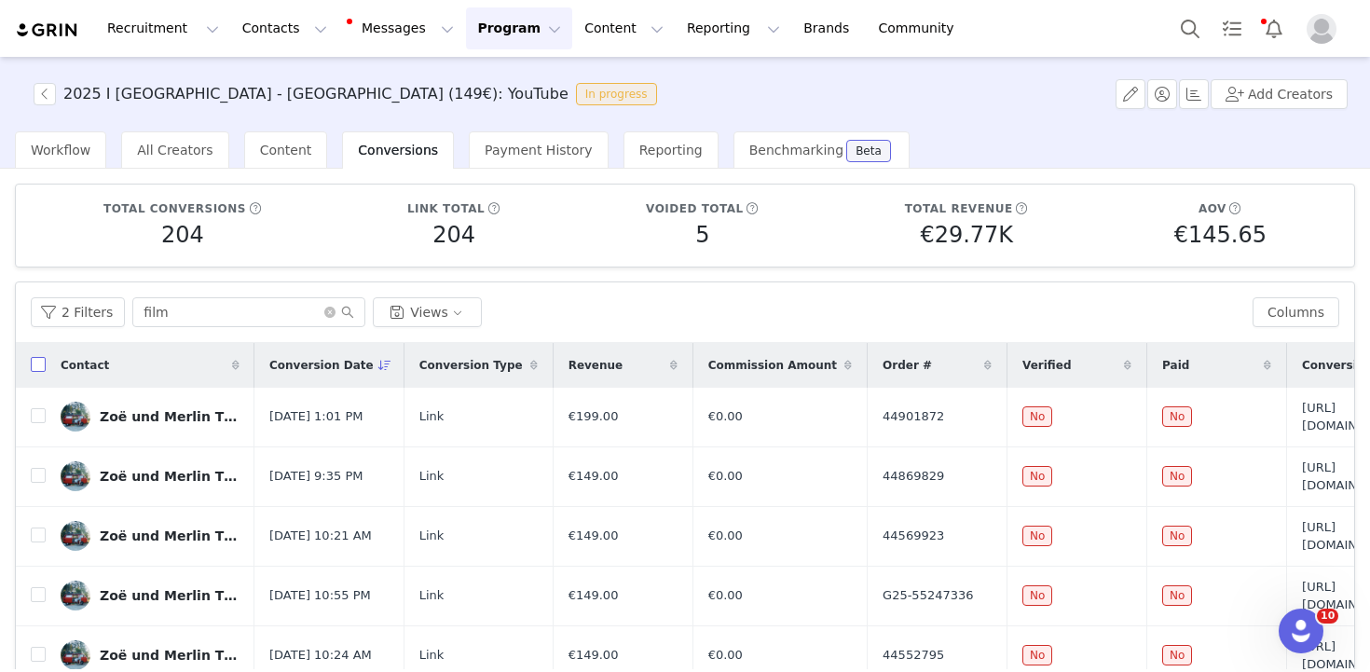
checkbox input "true"
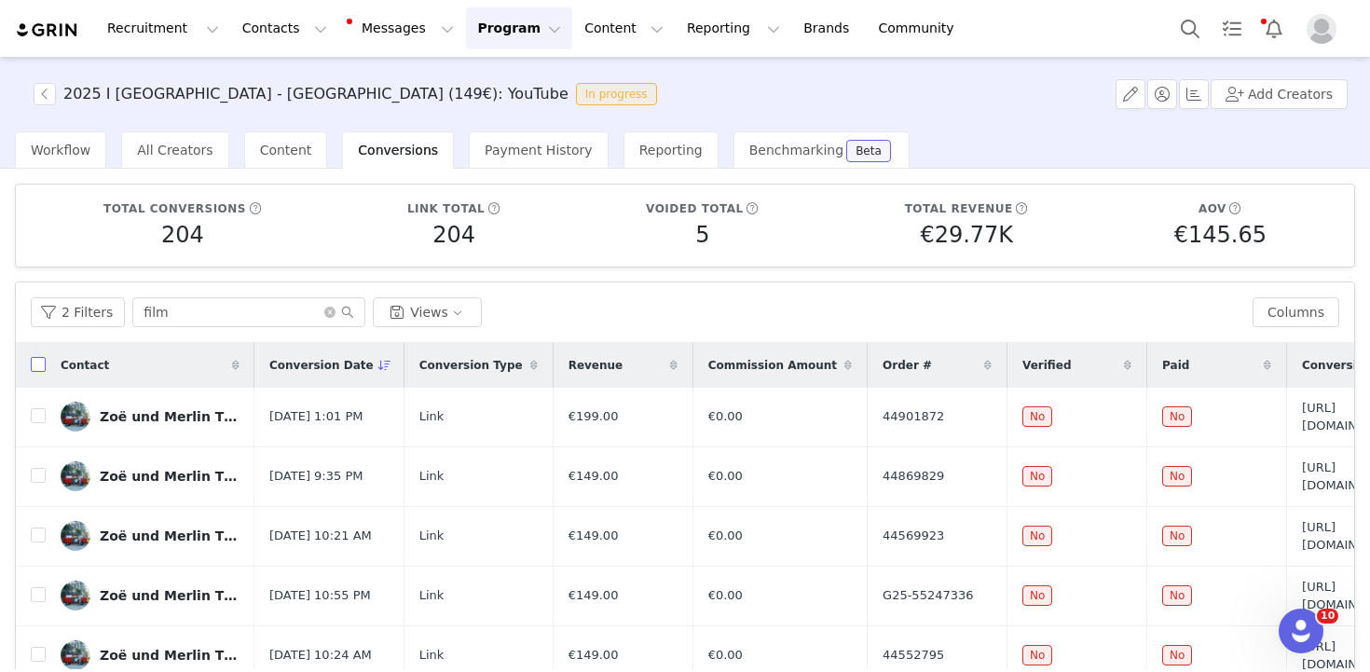
checkbox input "true"
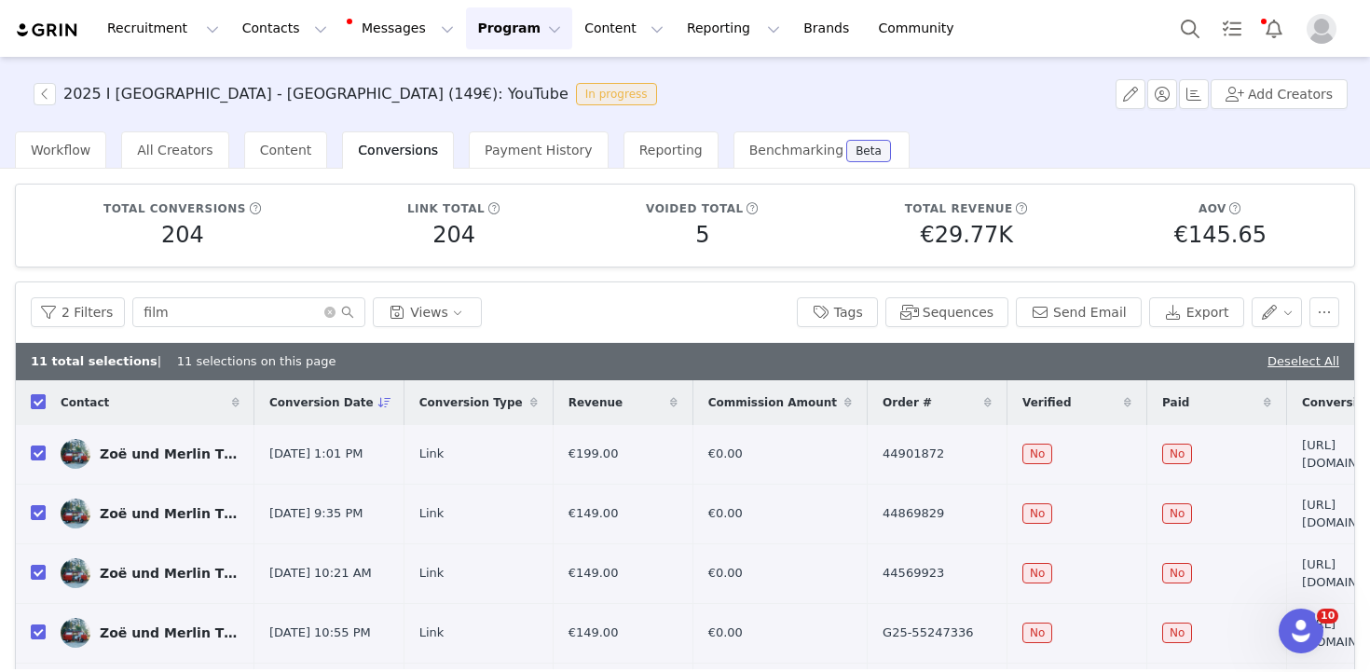
click at [37, 402] on input "checkbox" at bounding box center [38, 401] width 15 height 15
checkbox input "false"
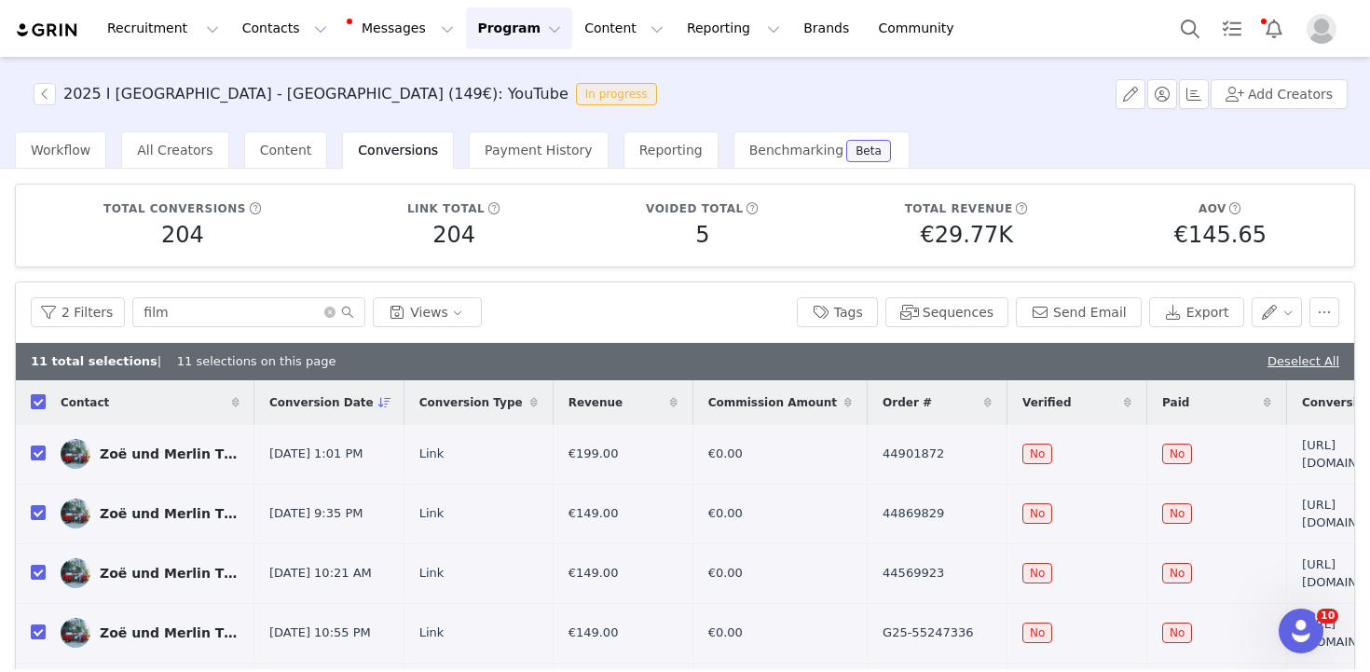
checkbox input "false"
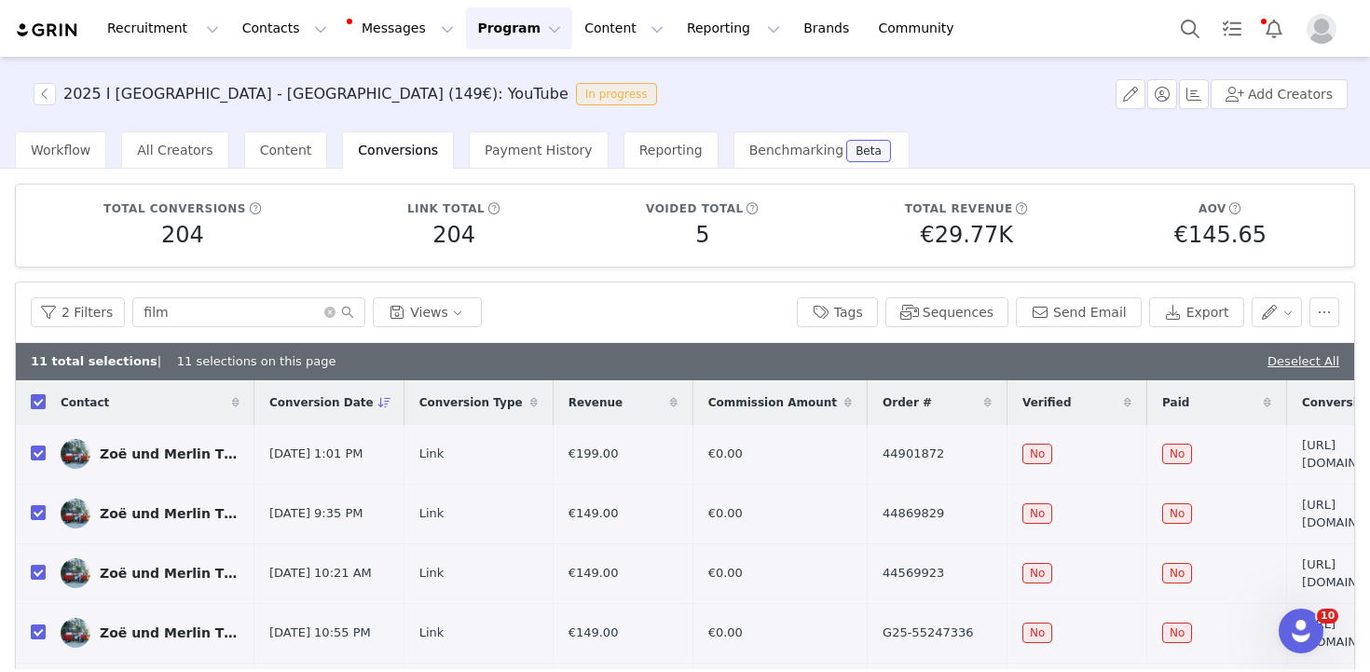
checkbox input "false"
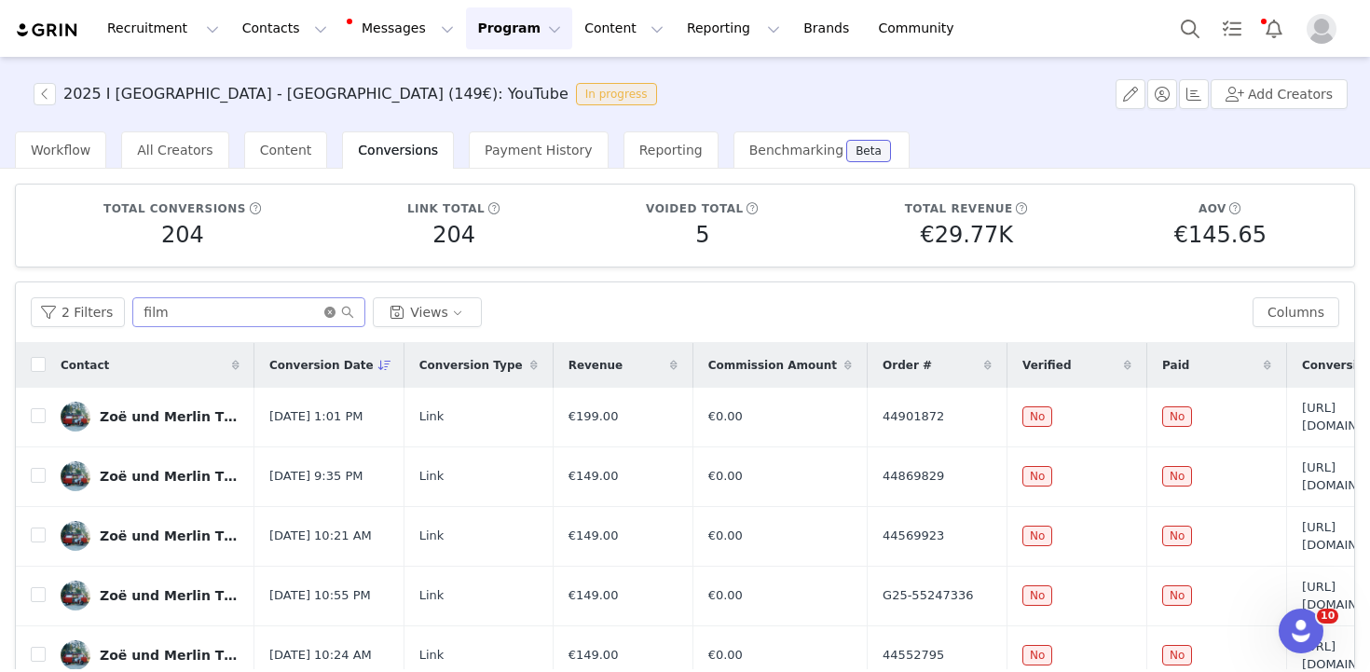
click at [324, 313] on icon "icon: close-circle" at bounding box center [329, 312] width 11 height 11
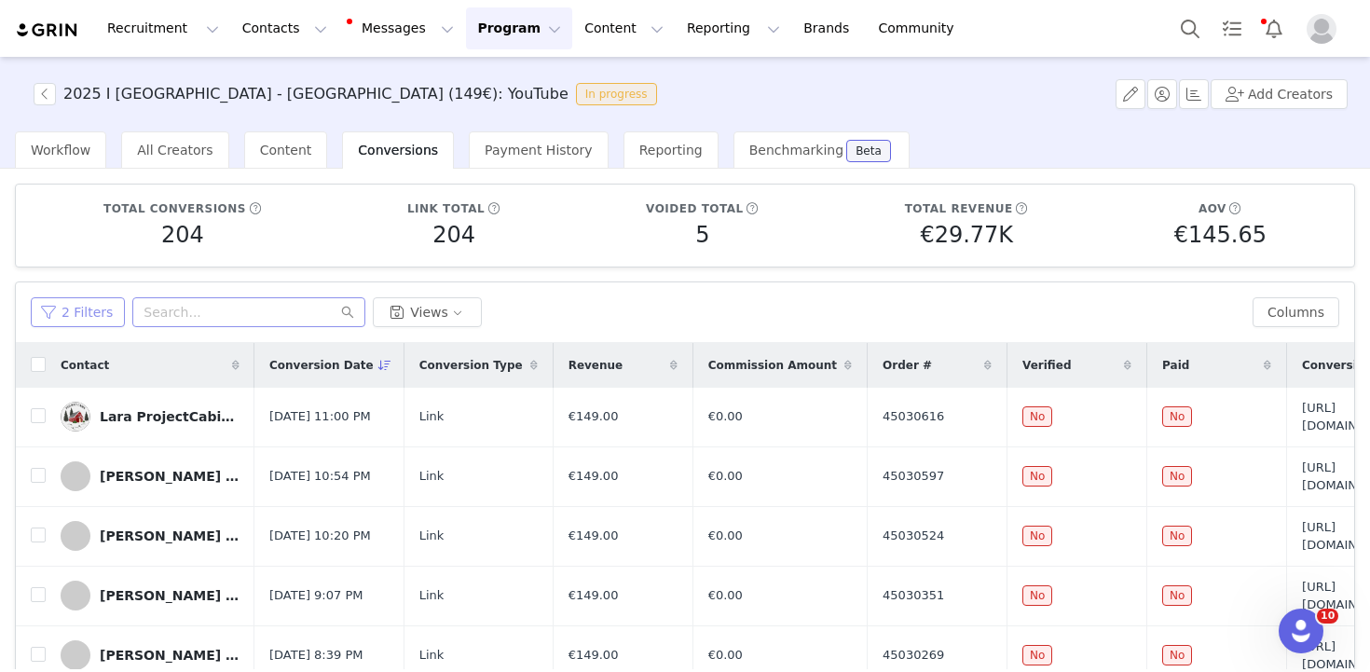
click at [89, 315] on button "2 Filters" at bounding box center [78, 312] width 94 height 30
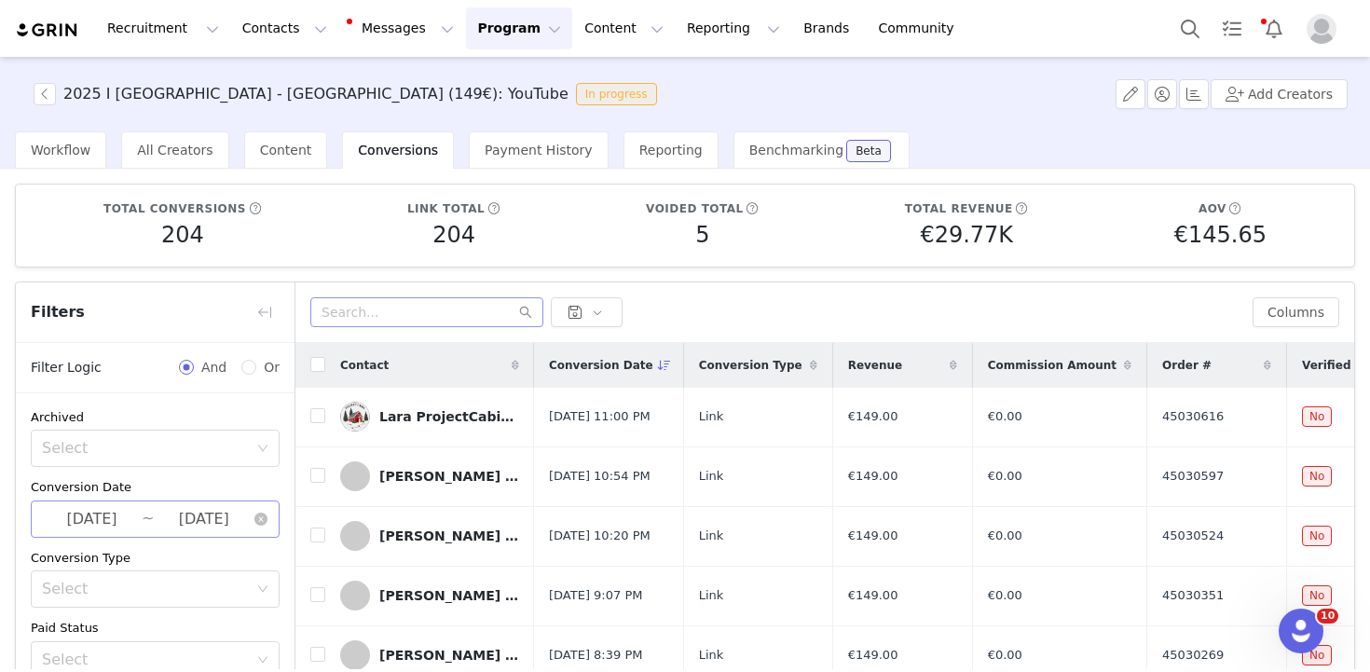
click at [158, 519] on input "2025-08-31" at bounding box center [204, 519] width 100 height 24
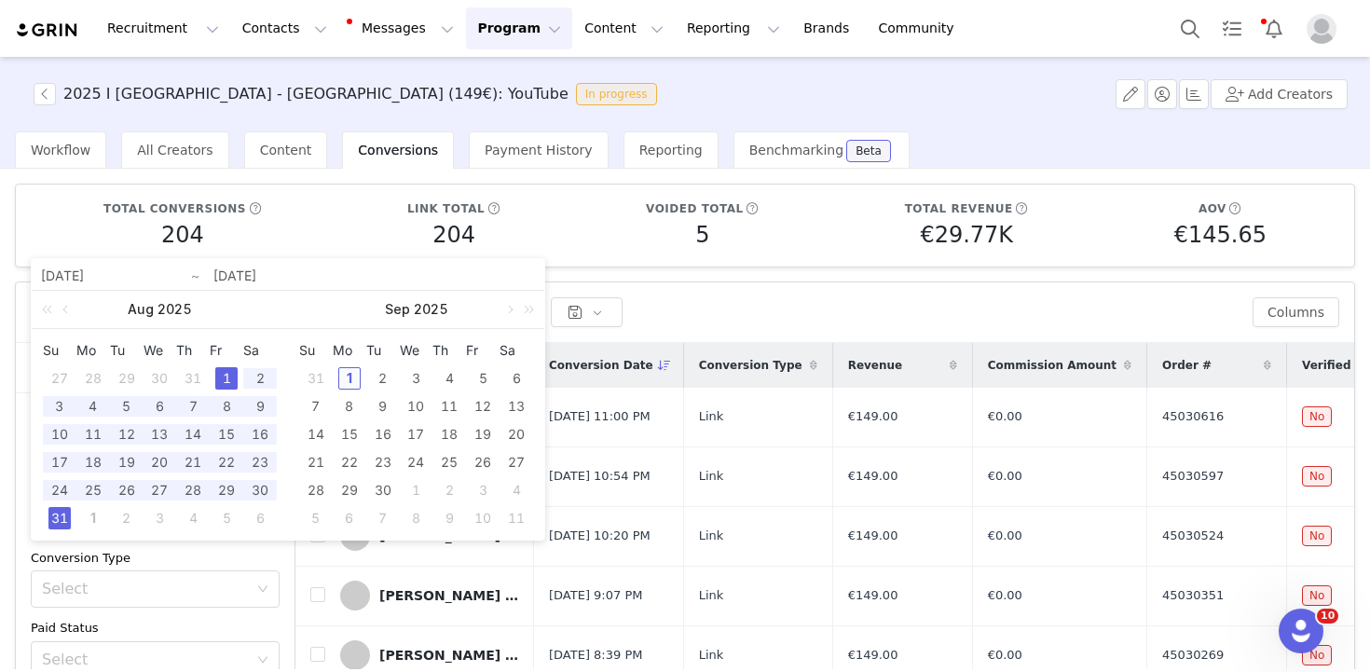
click at [351, 375] on div "1" at bounding box center [349, 378] width 22 height 22
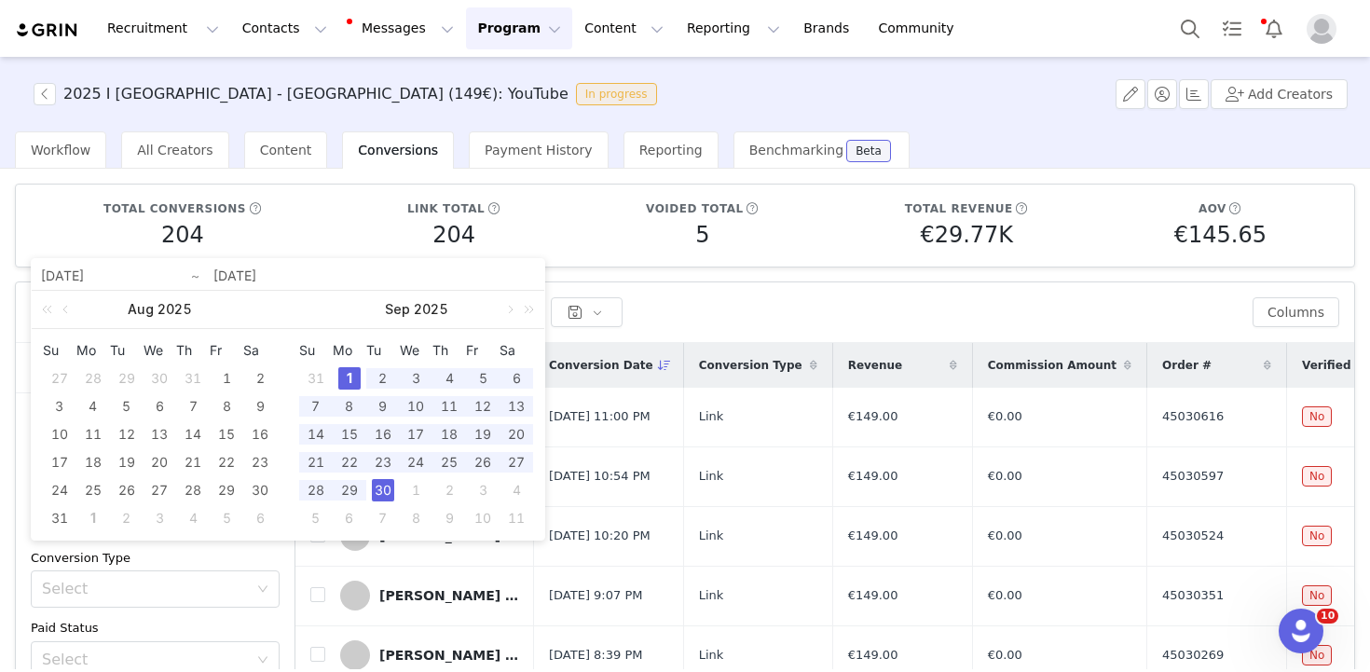
click at [377, 483] on div "30" at bounding box center [383, 490] width 22 height 22
type input "2025-09-01"
type input "2025-09-30"
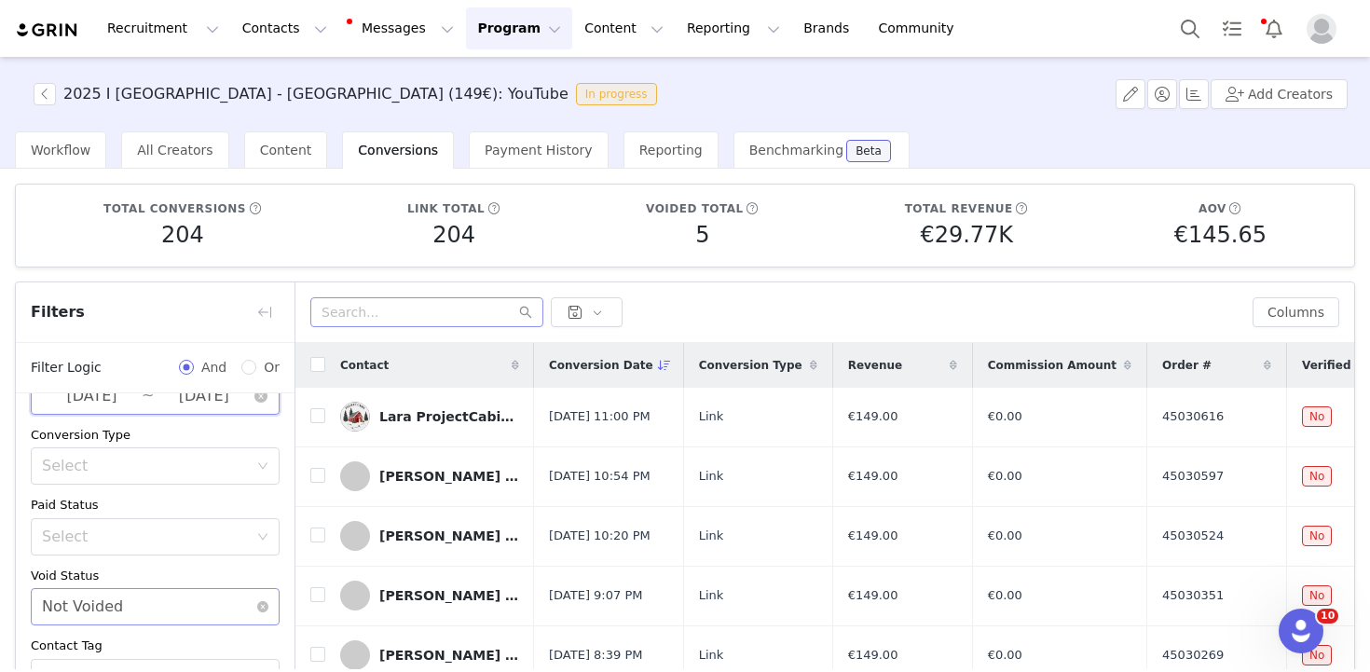
scroll to position [186, 0]
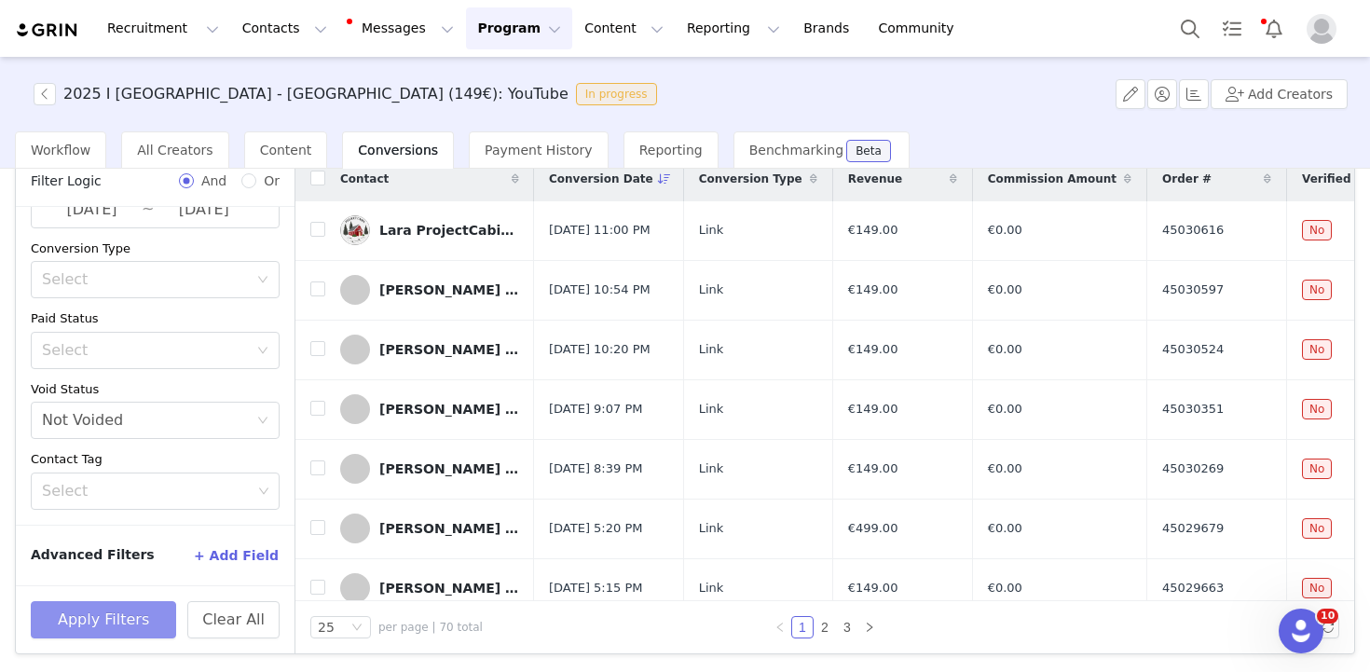
click at [101, 608] on button "Apply Filters" at bounding box center [103, 619] width 145 height 37
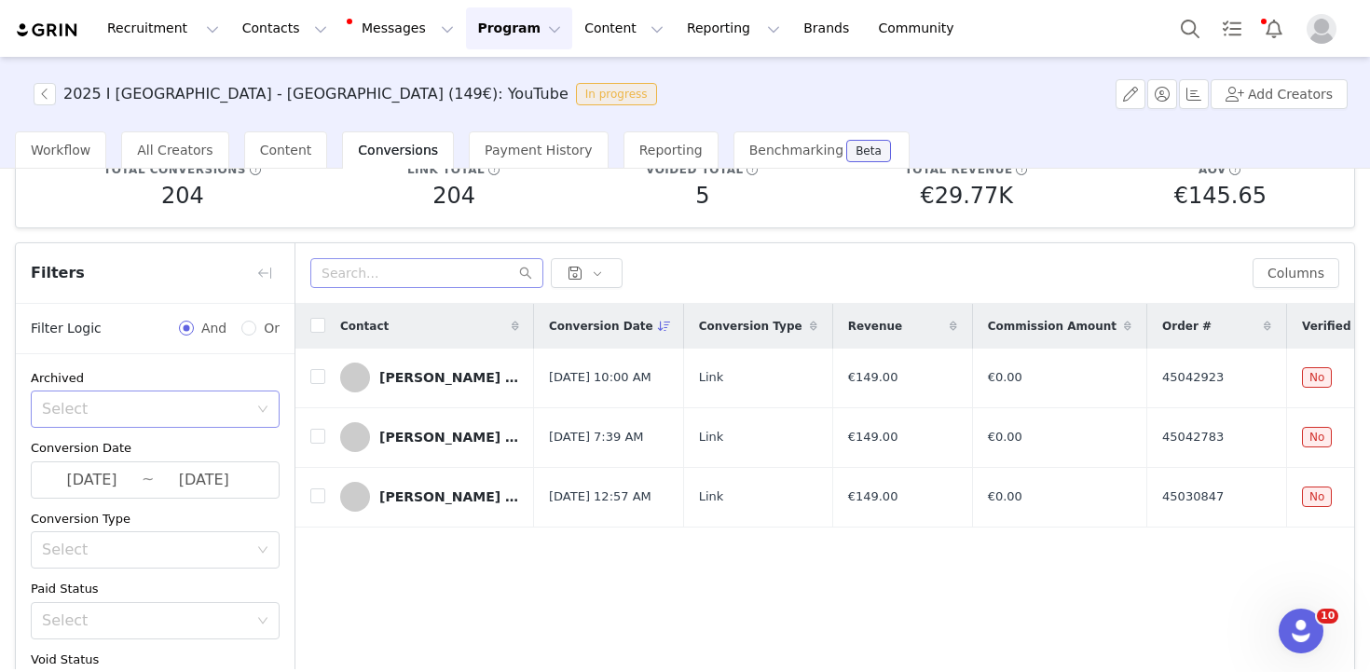
scroll to position [0, 0]
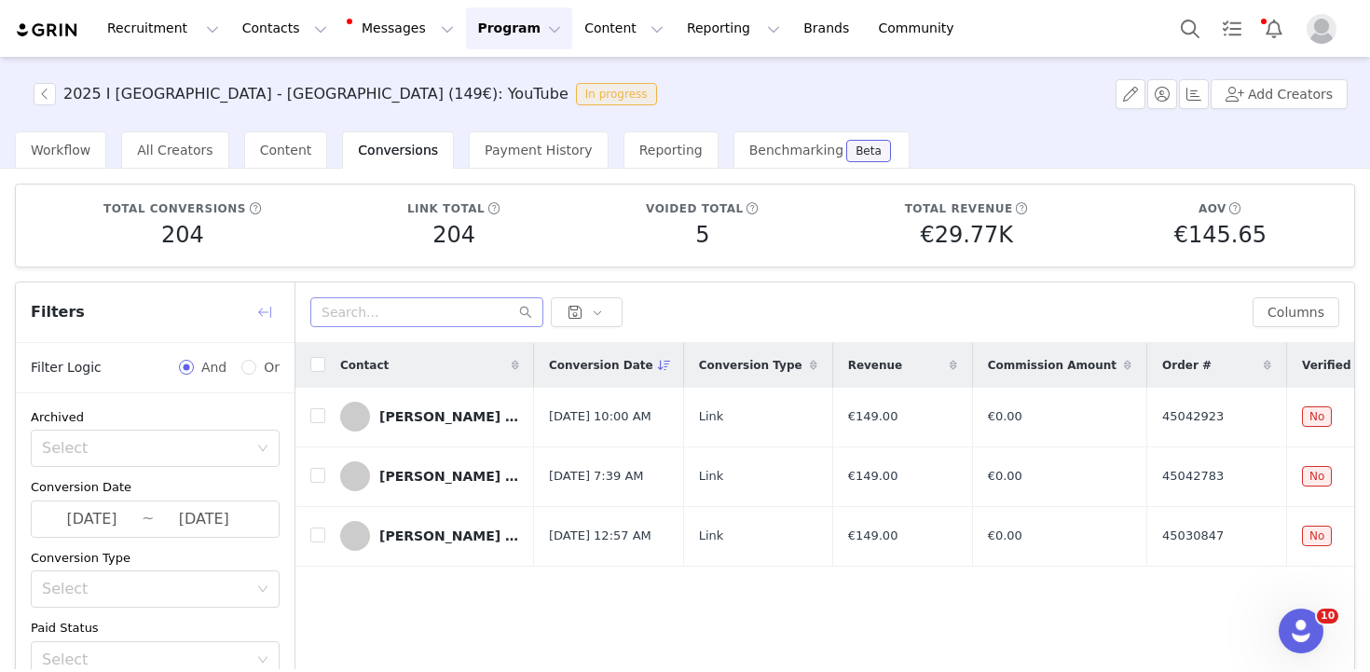
click at [270, 311] on button "button" at bounding box center [265, 312] width 30 height 30
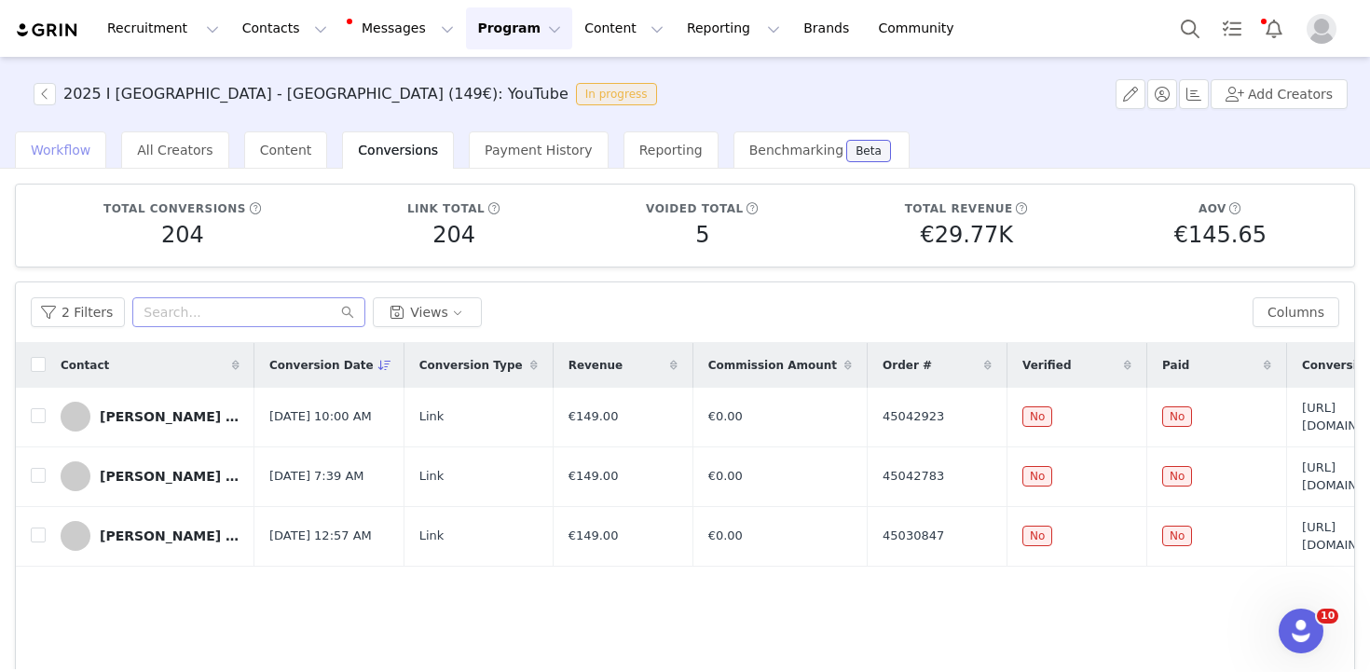
click at [33, 148] on span "Workflow" at bounding box center [61, 150] width 60 height 15
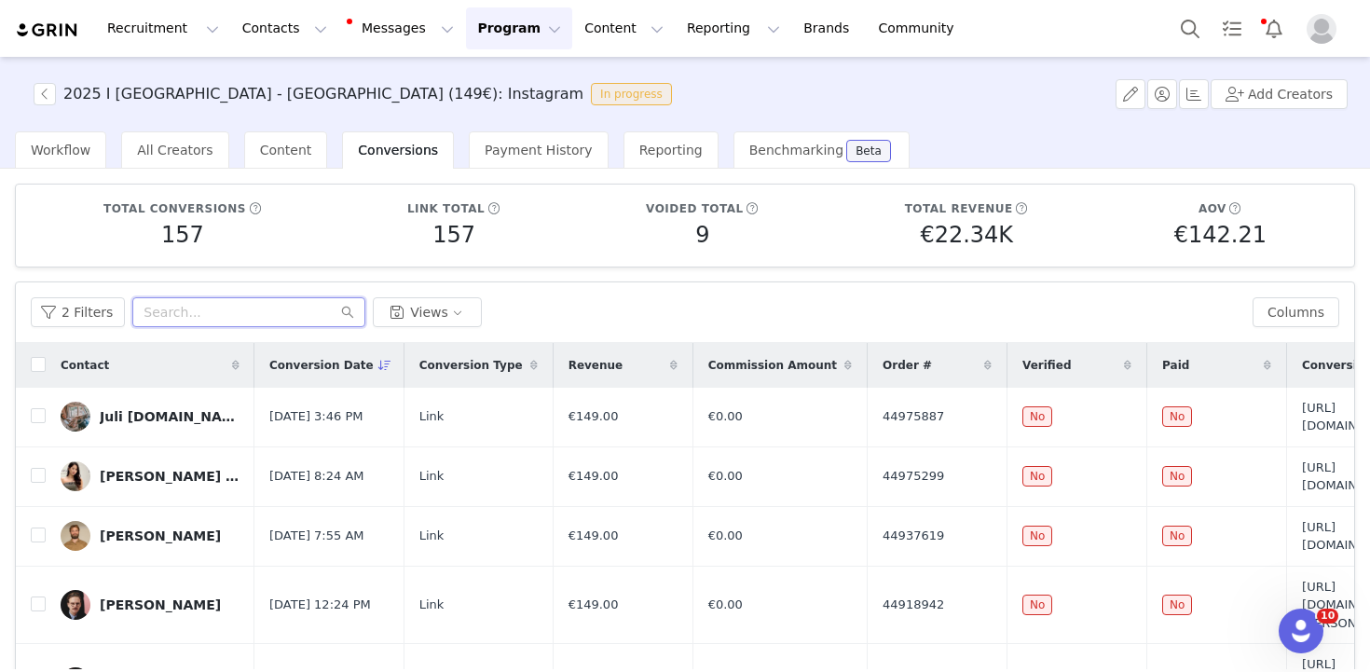
click at [200, 306] on input "text" at bounding box center [248, 312] width 233 height 30
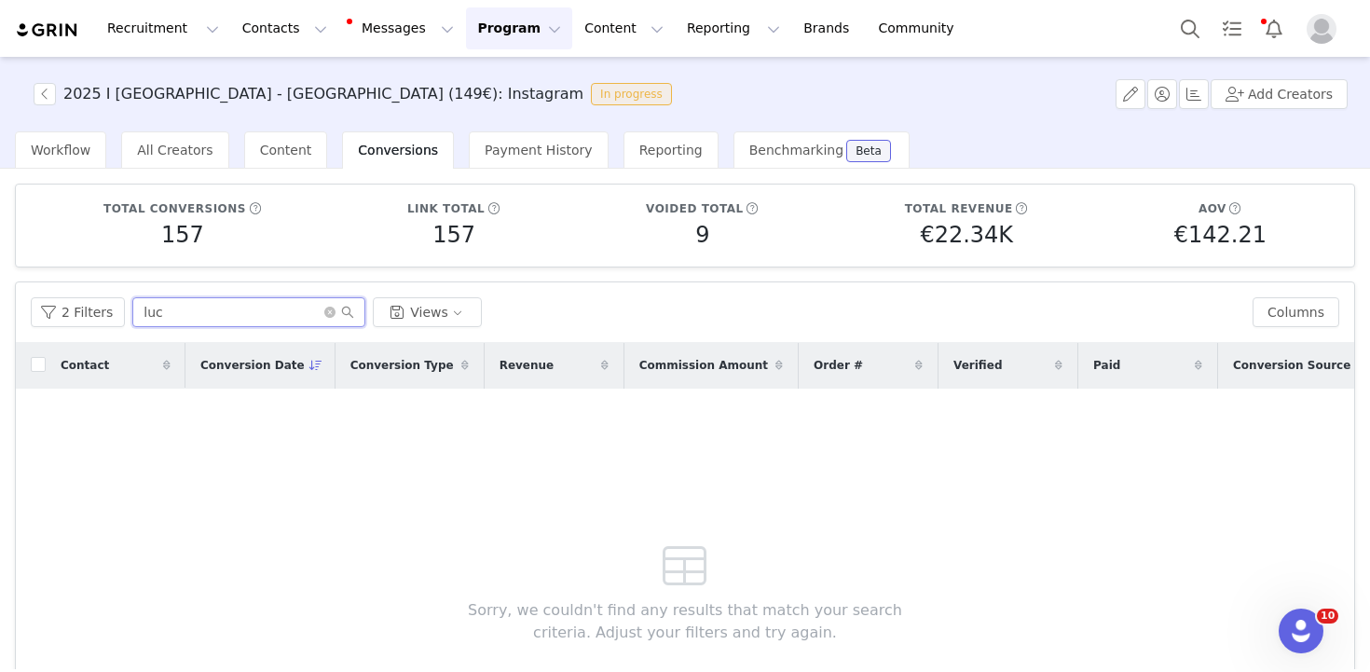
type input "luc"
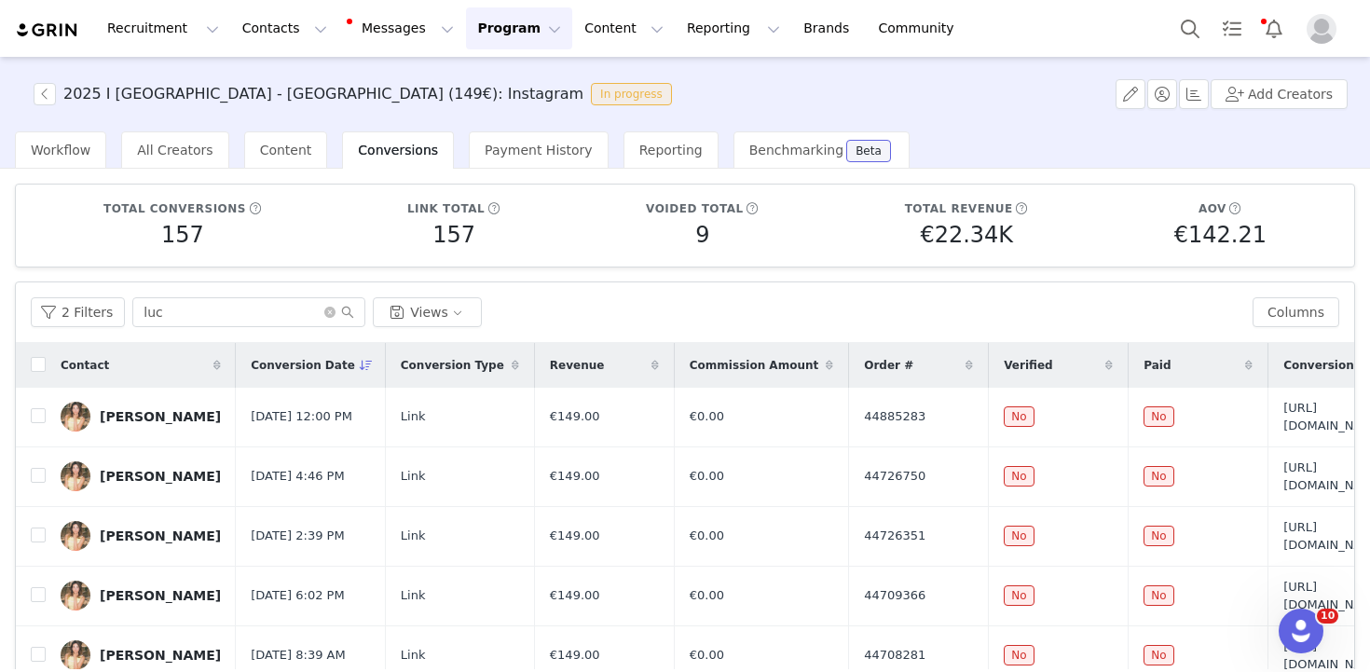
click at [25, 366] on th at bounding box center [31, 365] width 30 height 45
click at [40, 366] on input "checkbox" at bounding box center [38, 364] width 15 height 15
checkbox input "true"
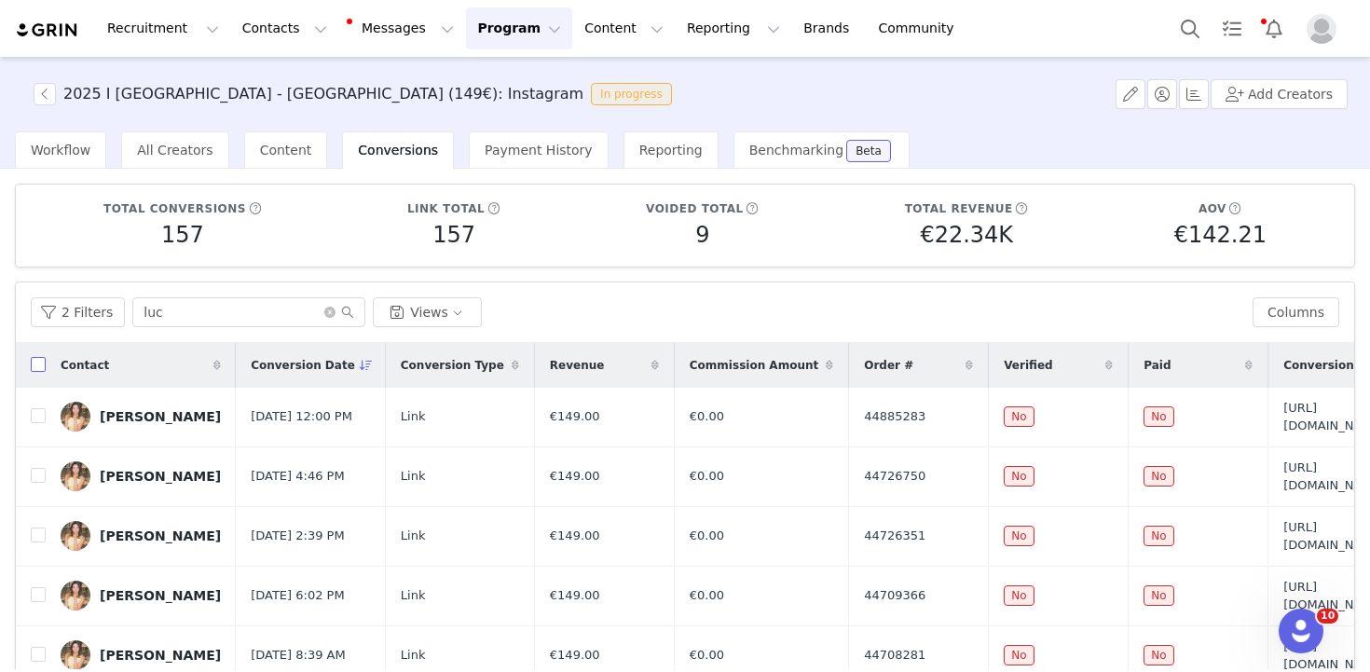
checkbox input "true"
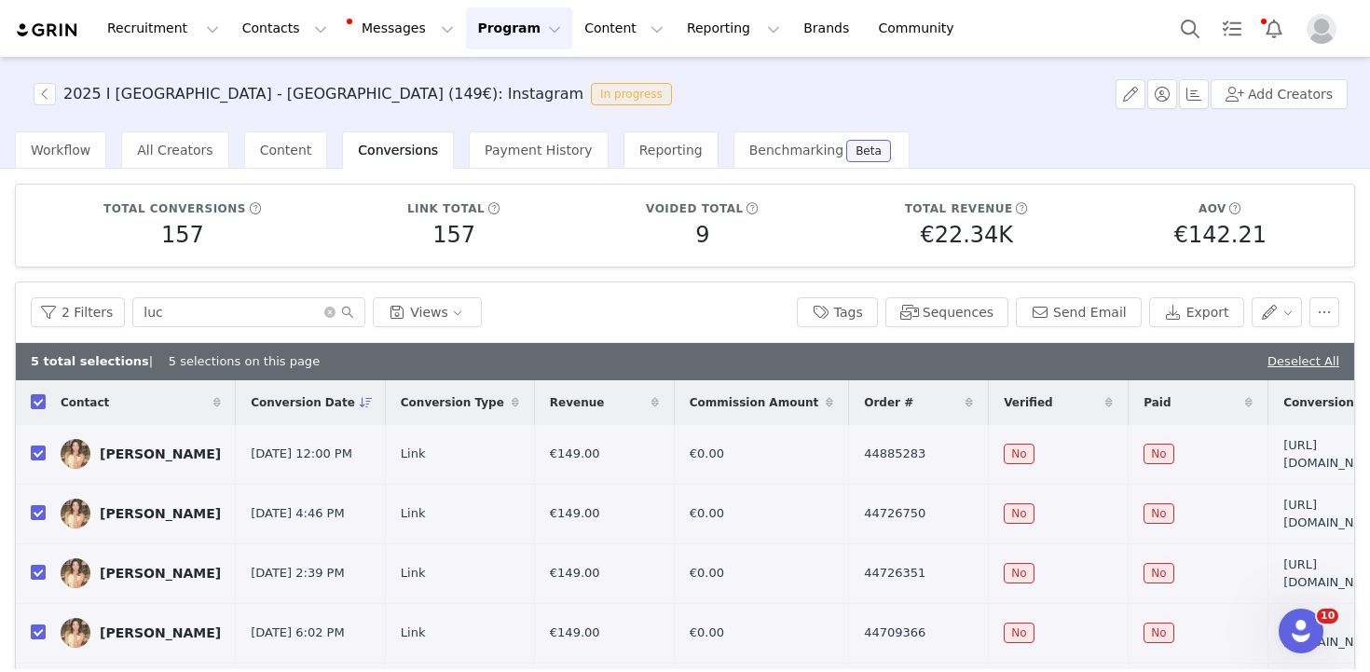
scroll to position [186, 0]
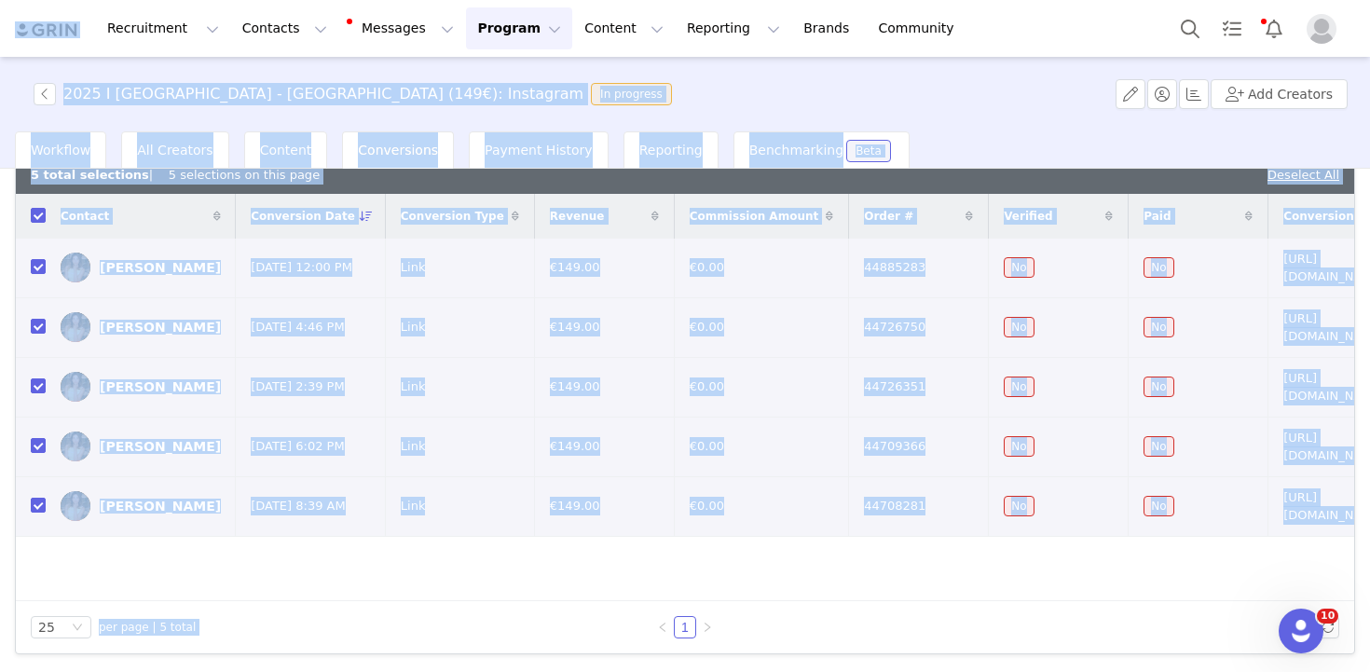
click at [52, 212] on div "Contact" at bounding box center [141, 216] width 190 height 45
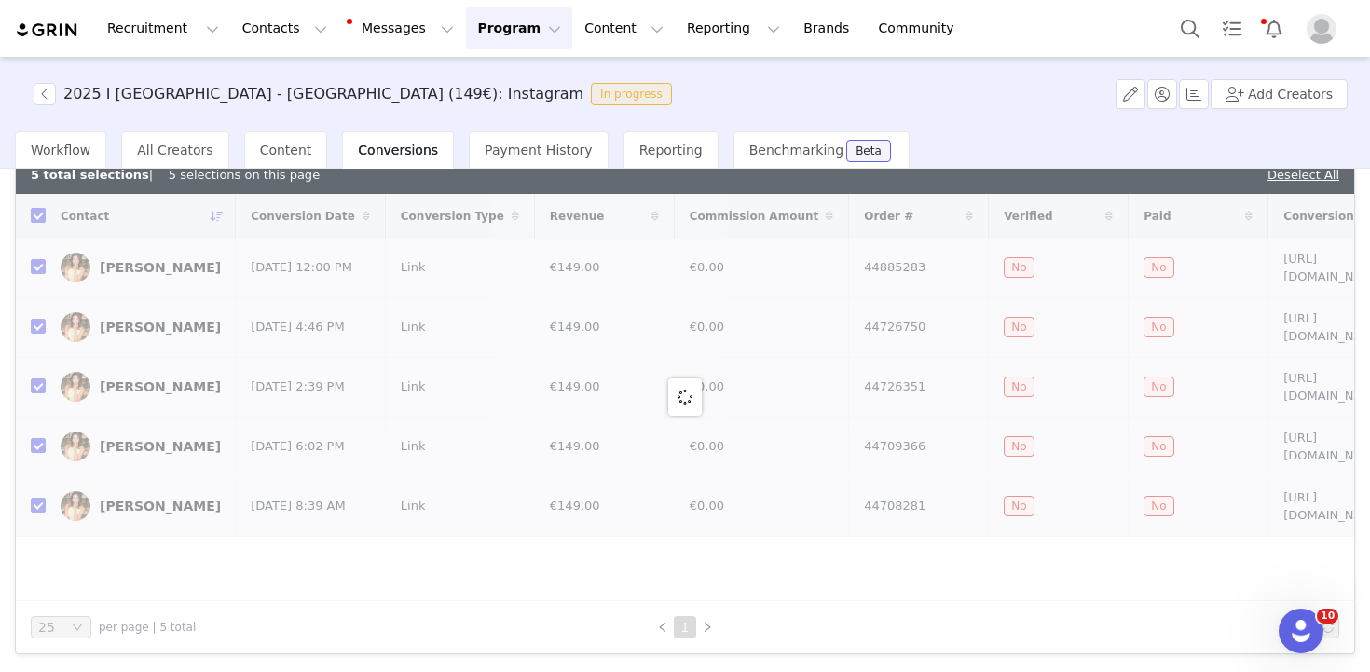
click at [34, 215] on div at bounding box center [685, 397] width 1338 height 407
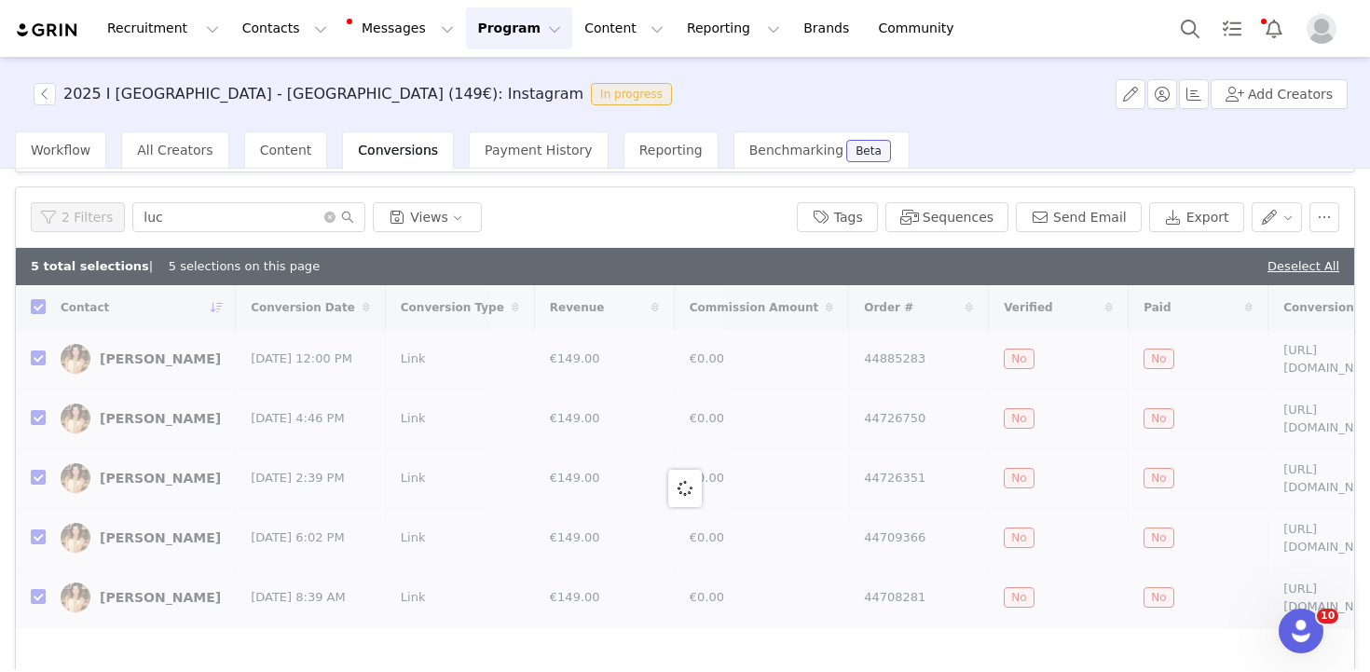
scroll to position [0, 0]
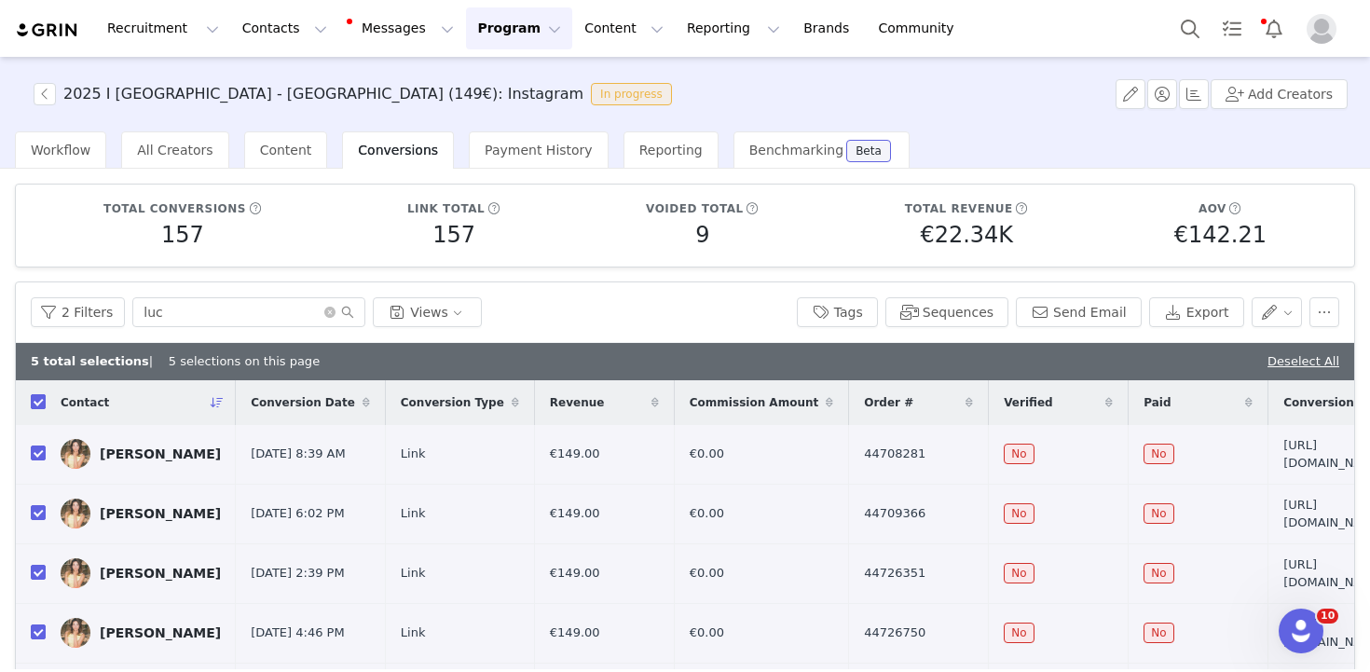
click at [38, 404] on input "checkbox" at bounding box center [38, 401] width 15 height 15
checkbox input "false"
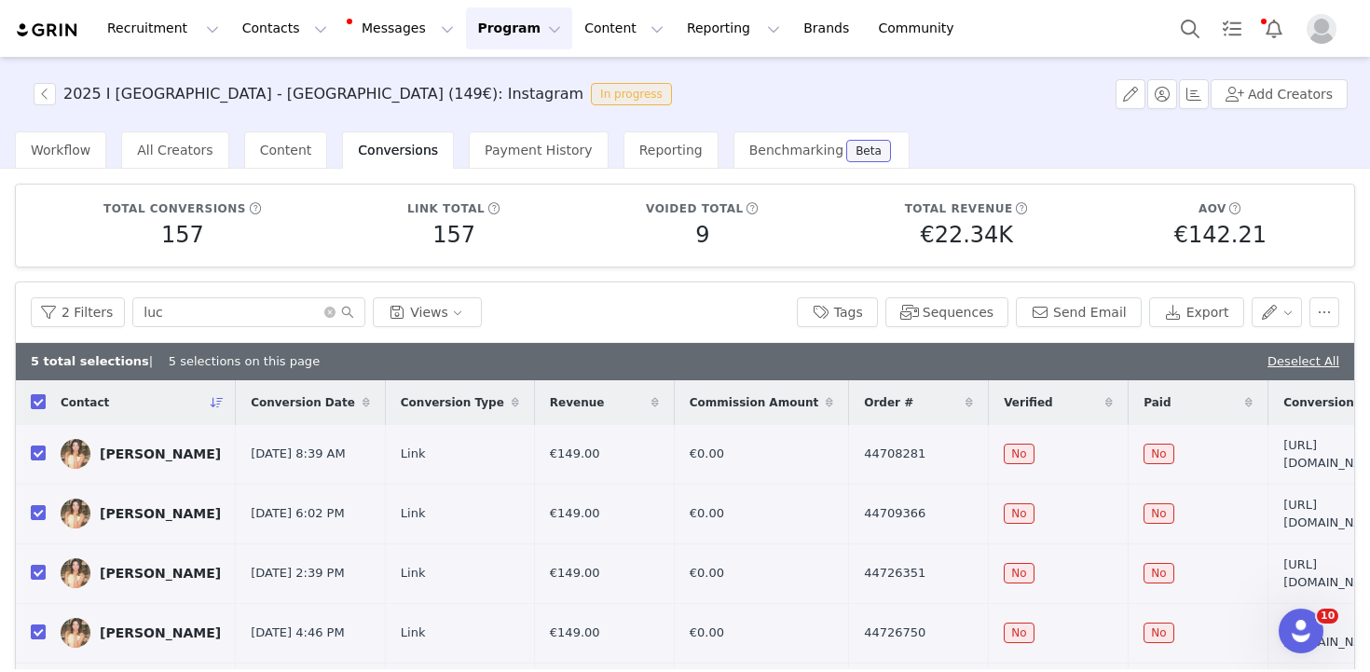
checkbox input "false"
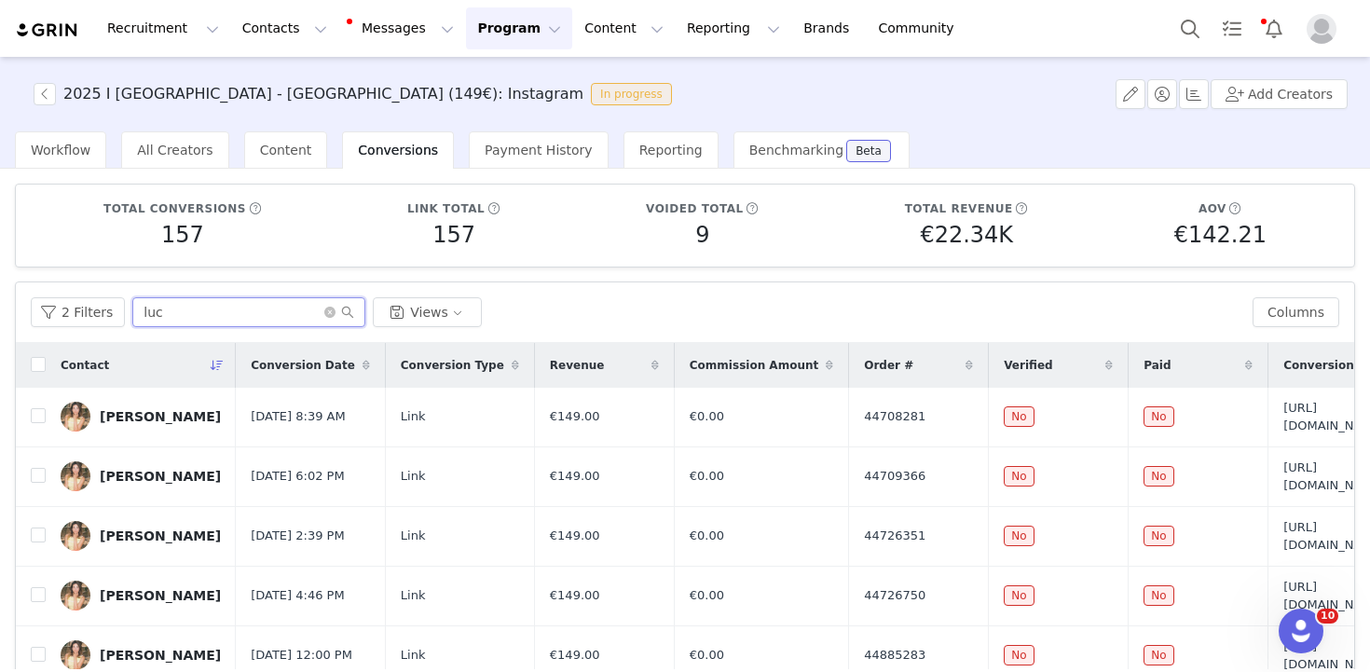
click at [228, 321] on input "luc" at bounding box center [248, 312] width 233 height 30
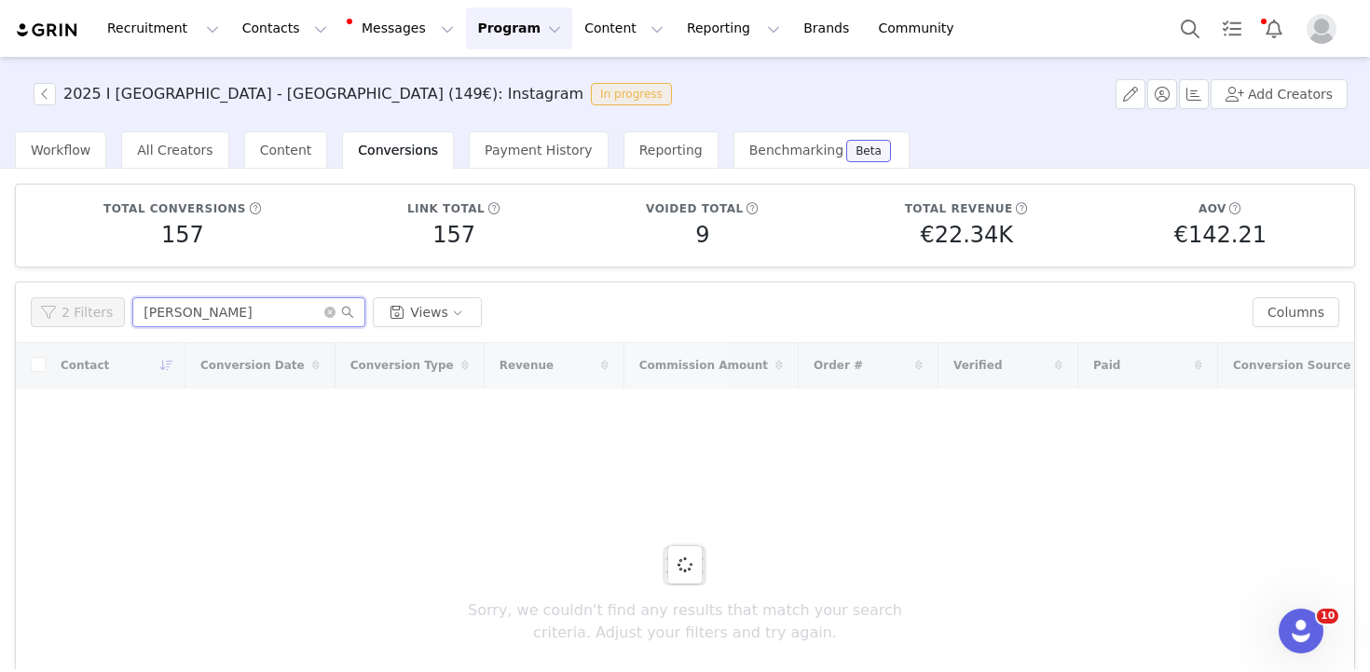
type input "anna"
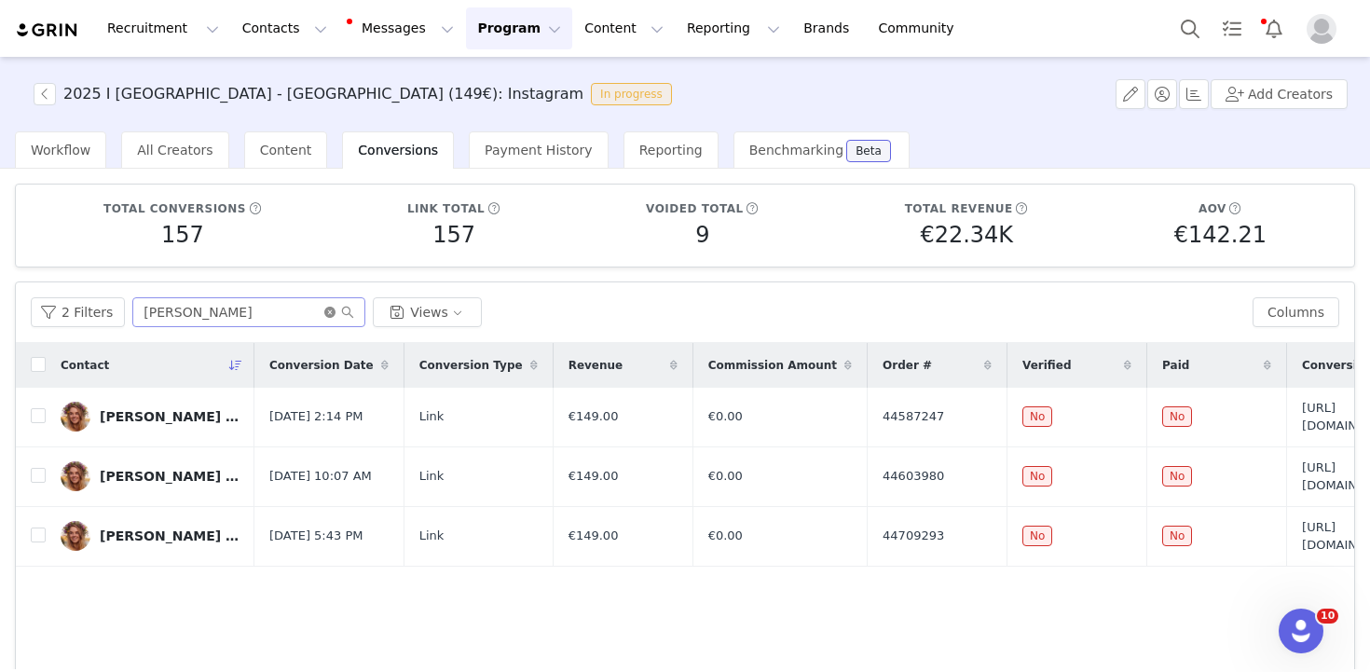
click at [328, 315] on icon "icon: close-circle" at bounding box center [329, 312] width 11 height 11
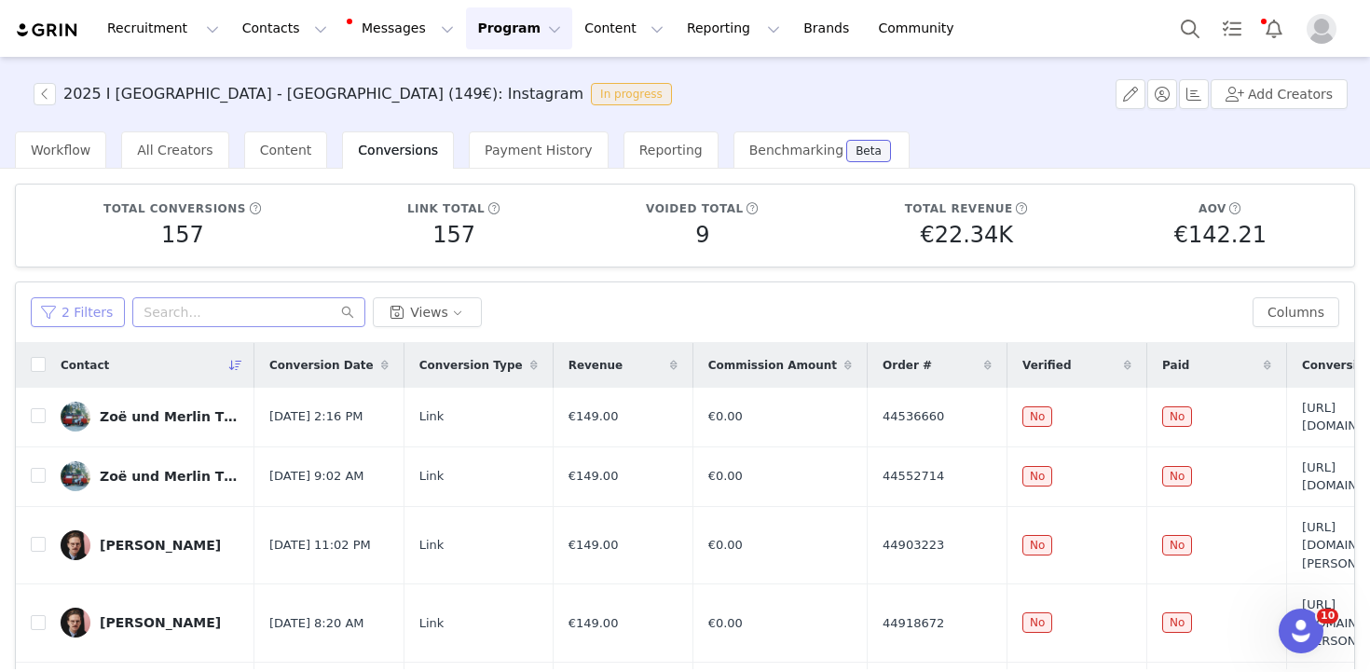
click at [88, 323] on button "2 Filters" at bounding box center [78, 312] width 94 height 30
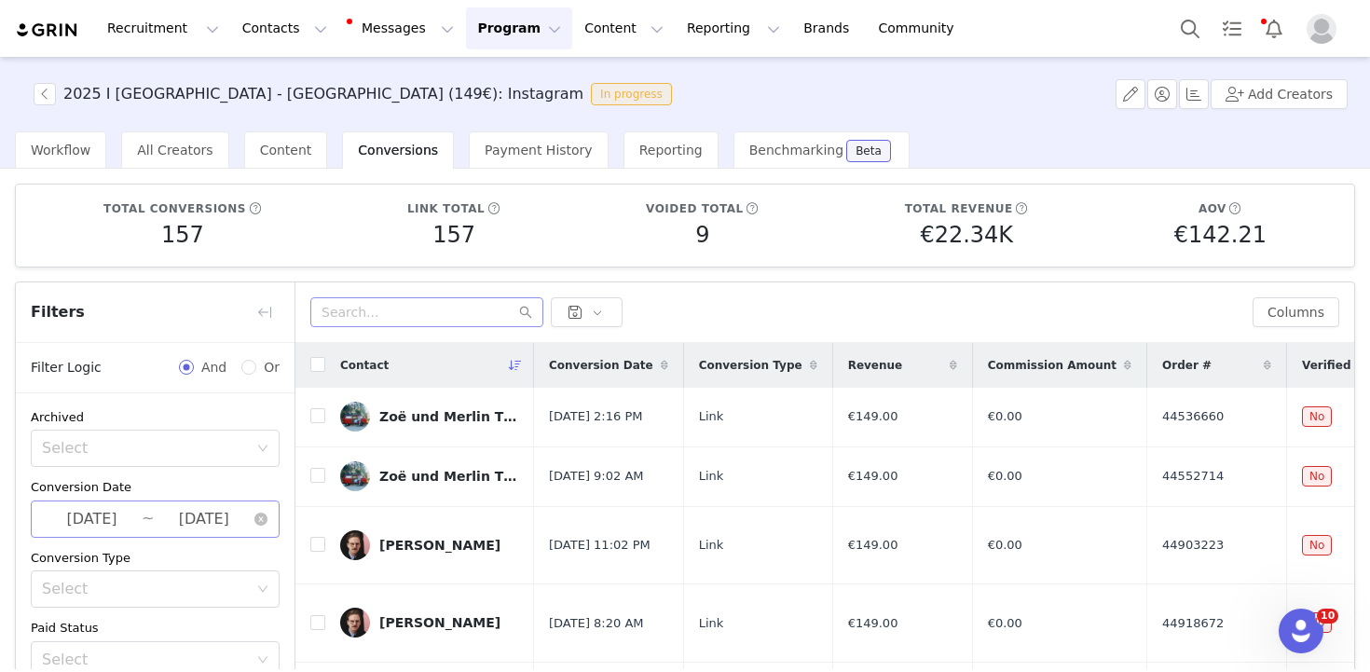
click at [87, 522] on input "2025-08-01" at bounding box center [92, 519] width 100 height 24
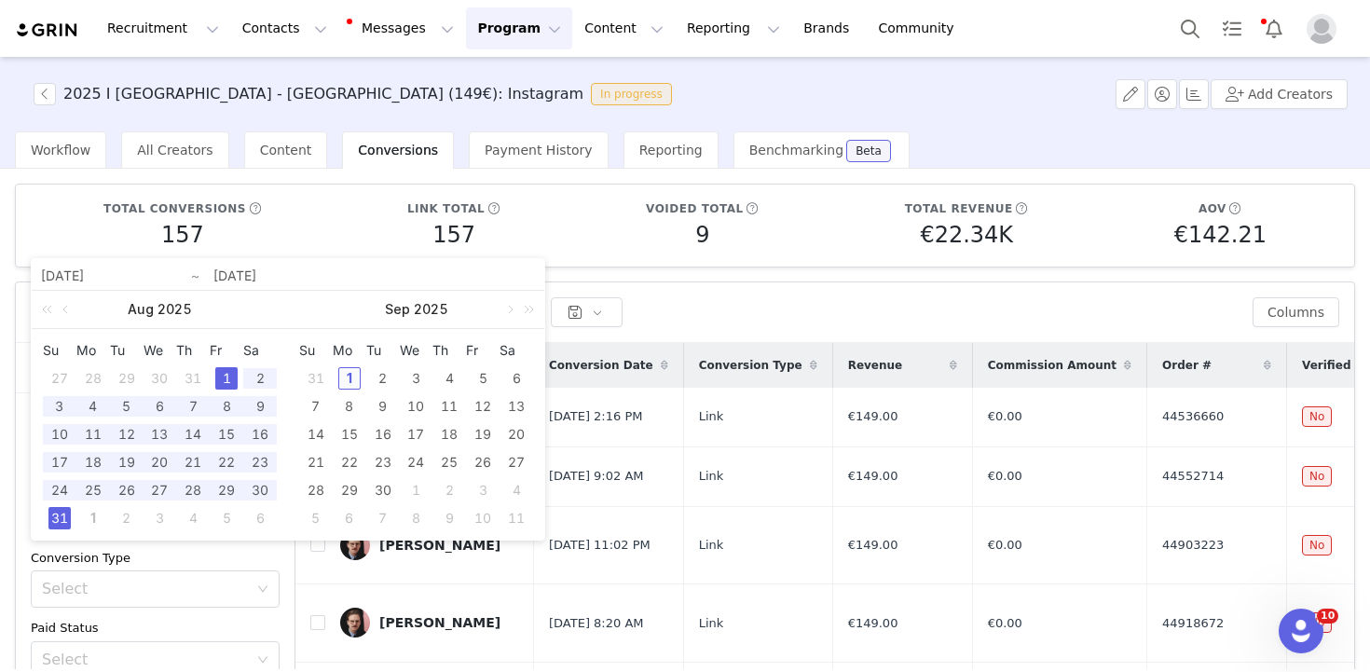
click at [349, 387] on div "1" at bounding box center [349, 378] width 22 height 22
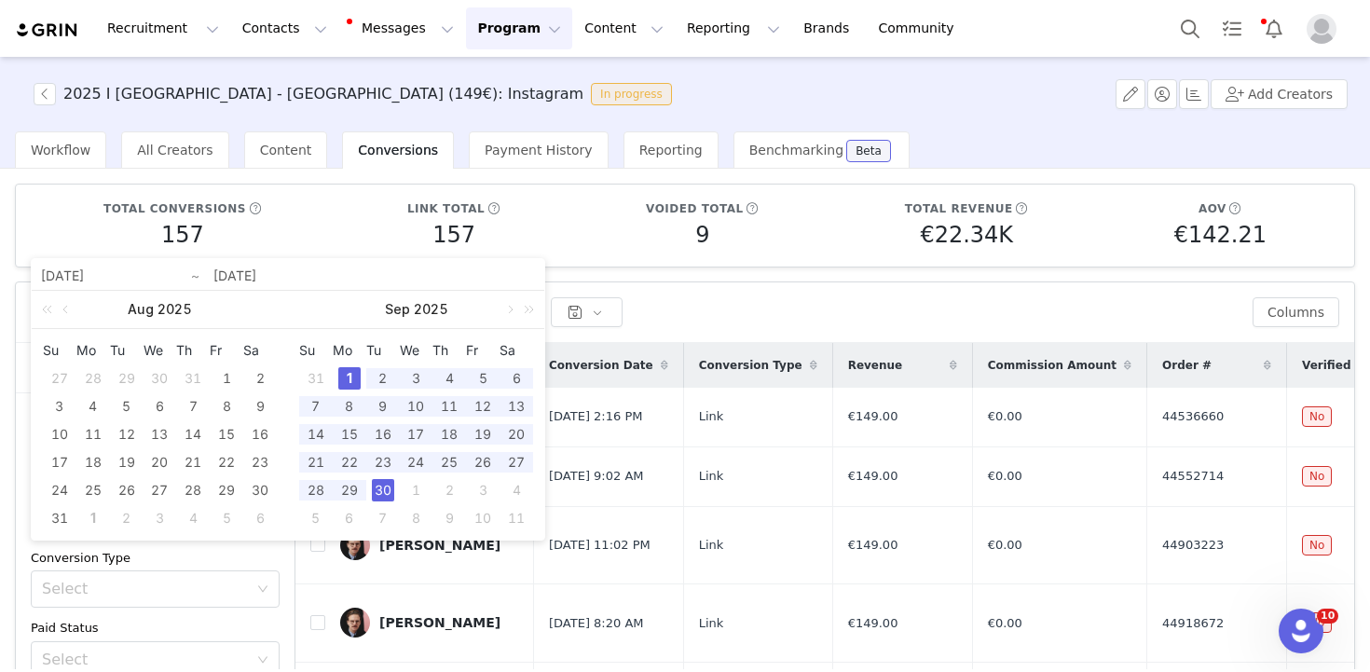
click at [385, 490] on div "30" at bounding box center [383, 490] width 22 height 22
type input "2025-09-01"
type input "2025-09-30"
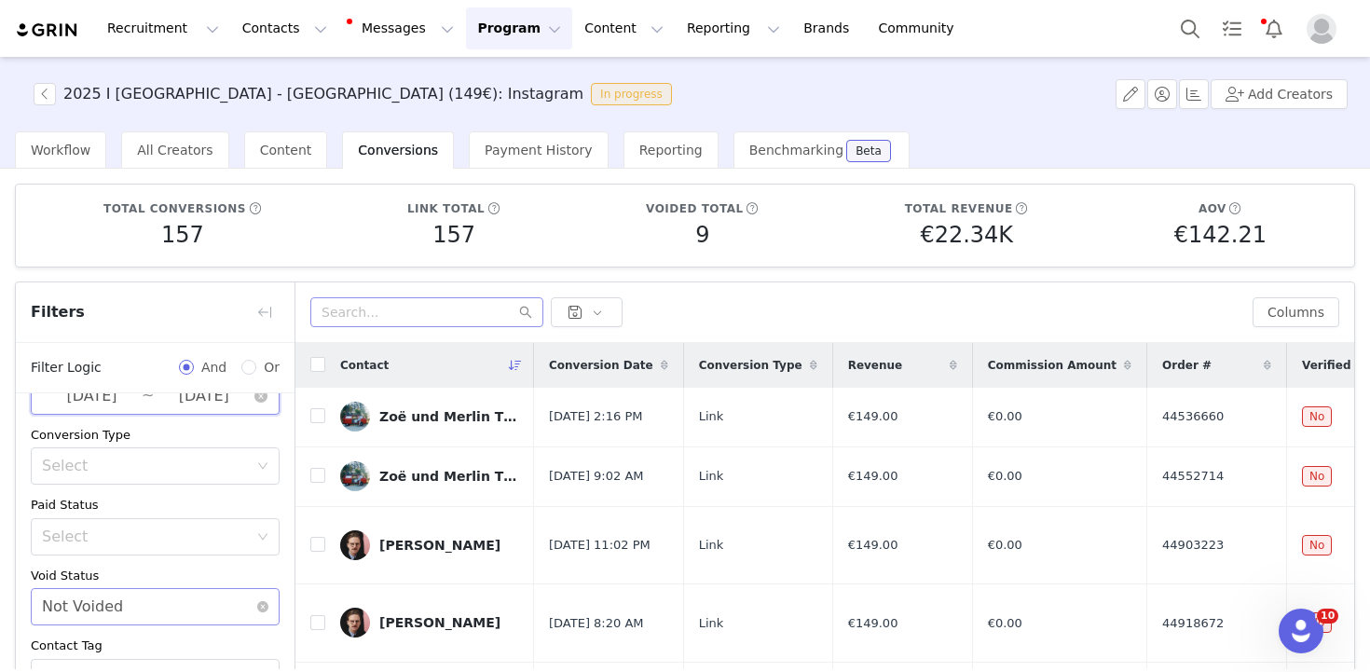
scroll to position [186, 0]
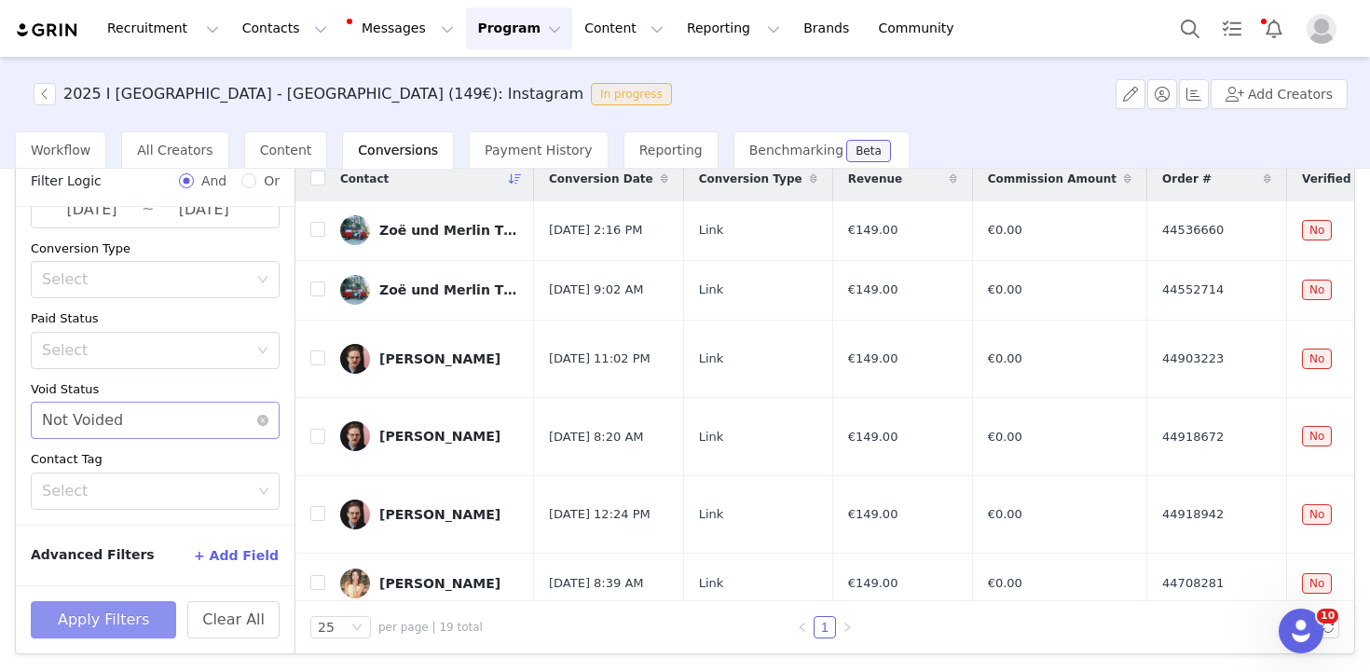
click at [120, 605] on button "Apply Filters" at bounding box center [103, 619] width 145 height 37
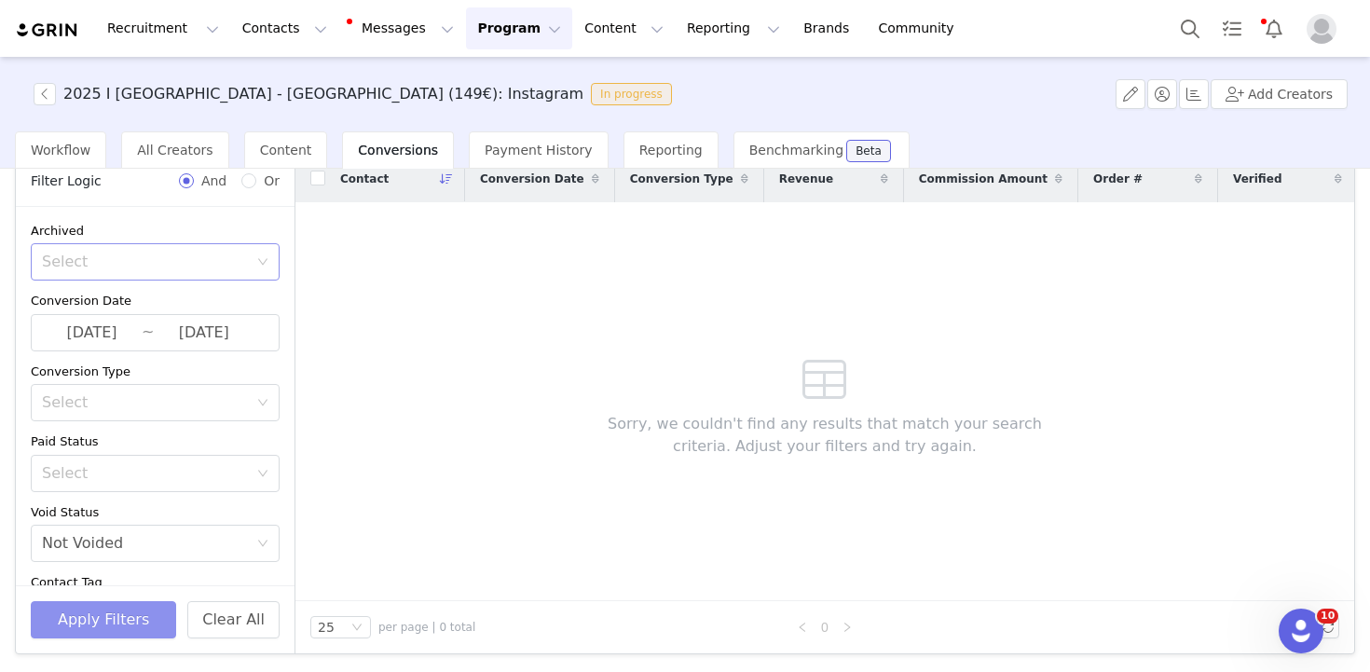
scroll to position [0, 0]
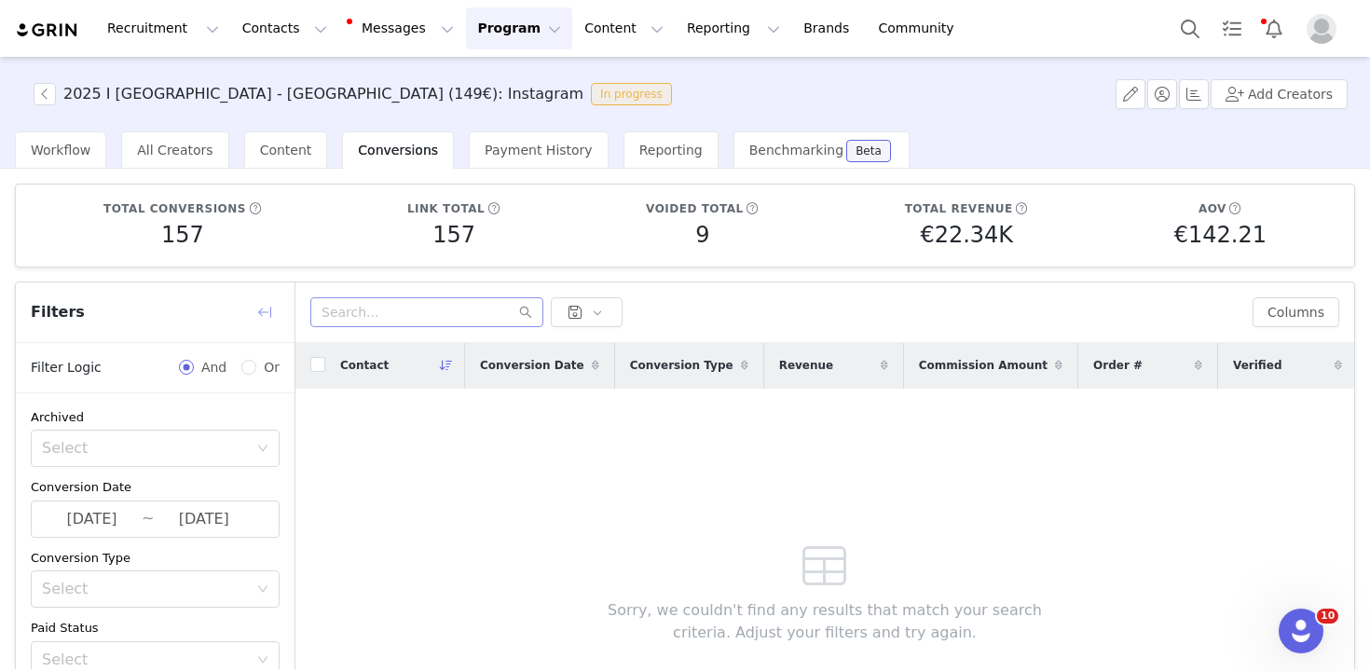
click at [260, 314] on button "button" at bounding box center [265, 312] width 30 height 30
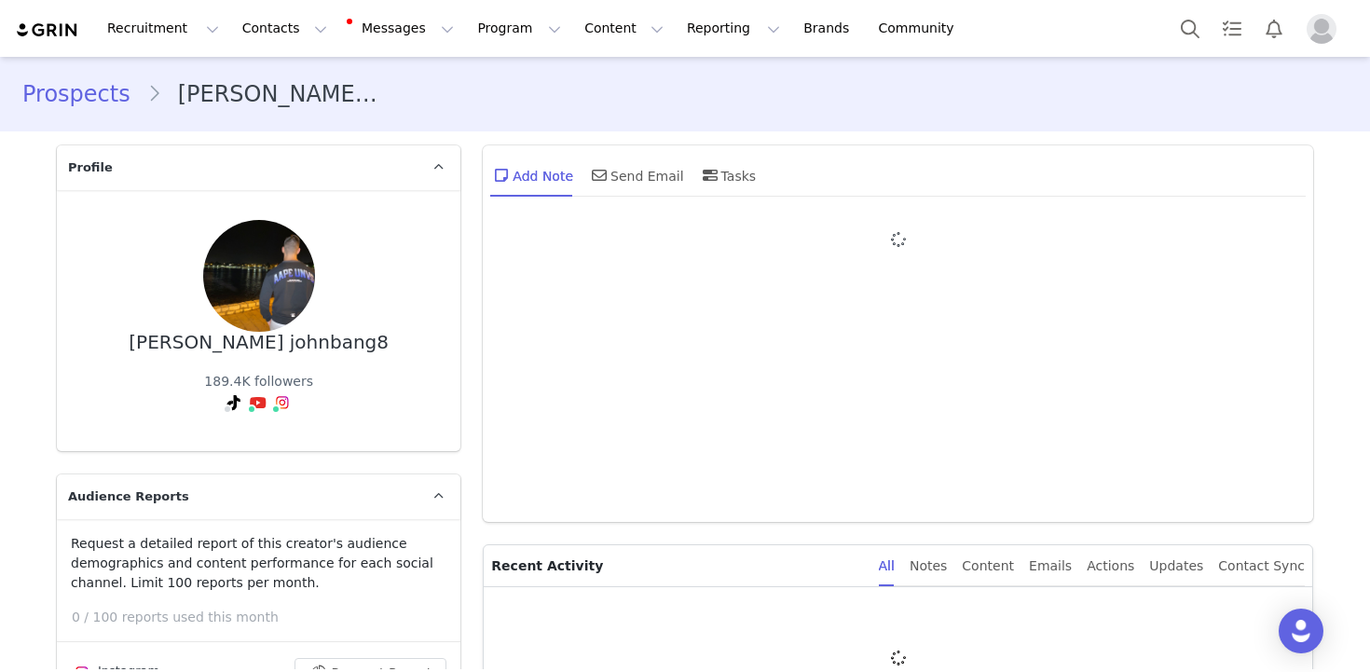
type input "+1 ([GEOGRAPHIC_DATA])"
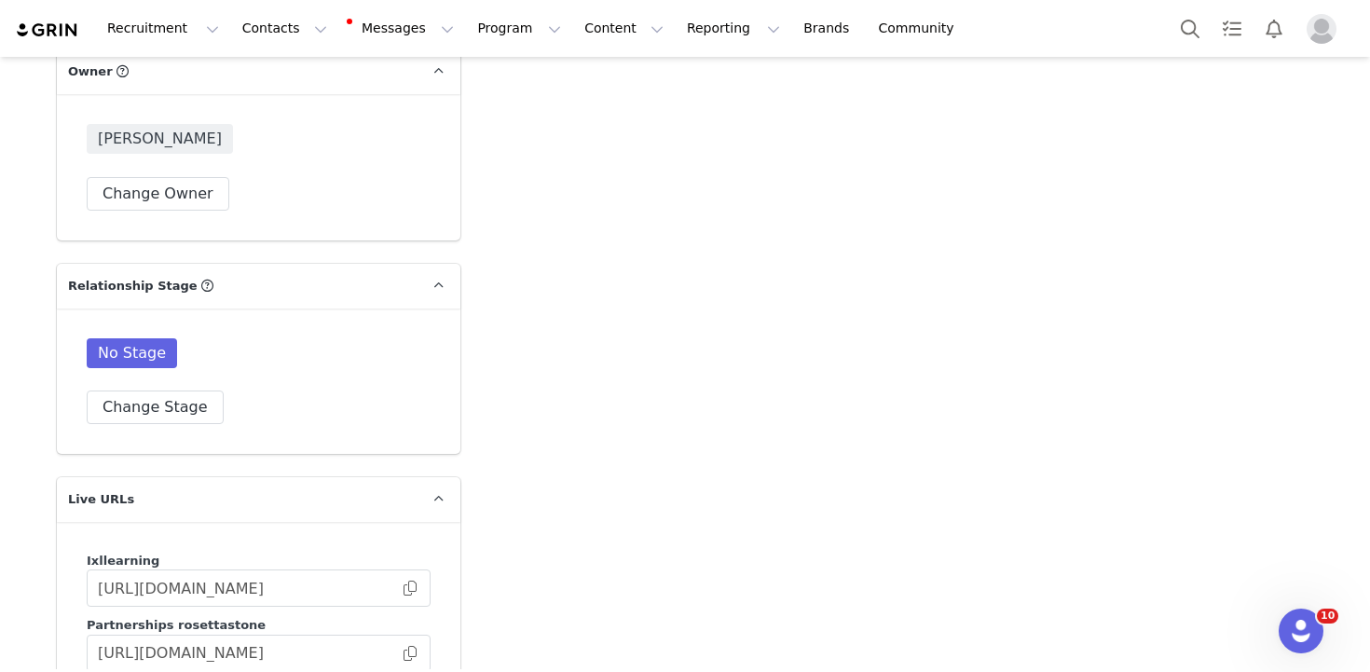
scroll to position [3652, 0]
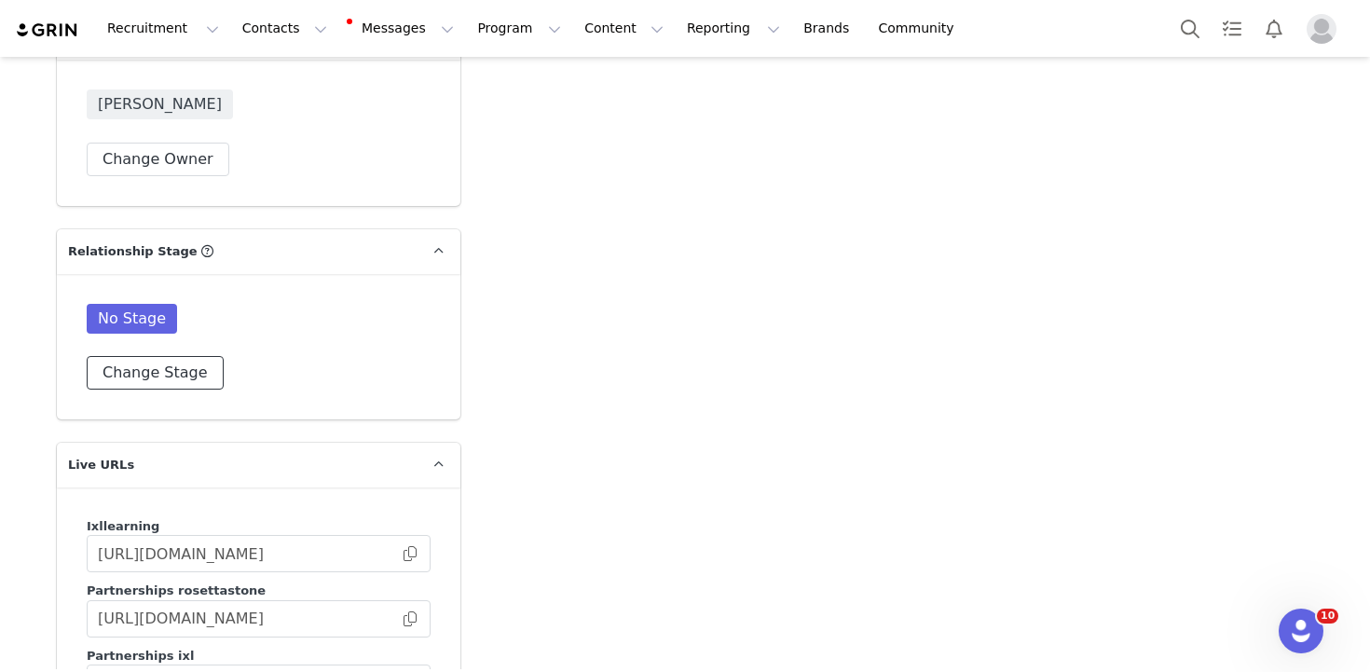
click at [144, 356] on button "Change Stage" at bounding box center [155, 373] width 137 height 34
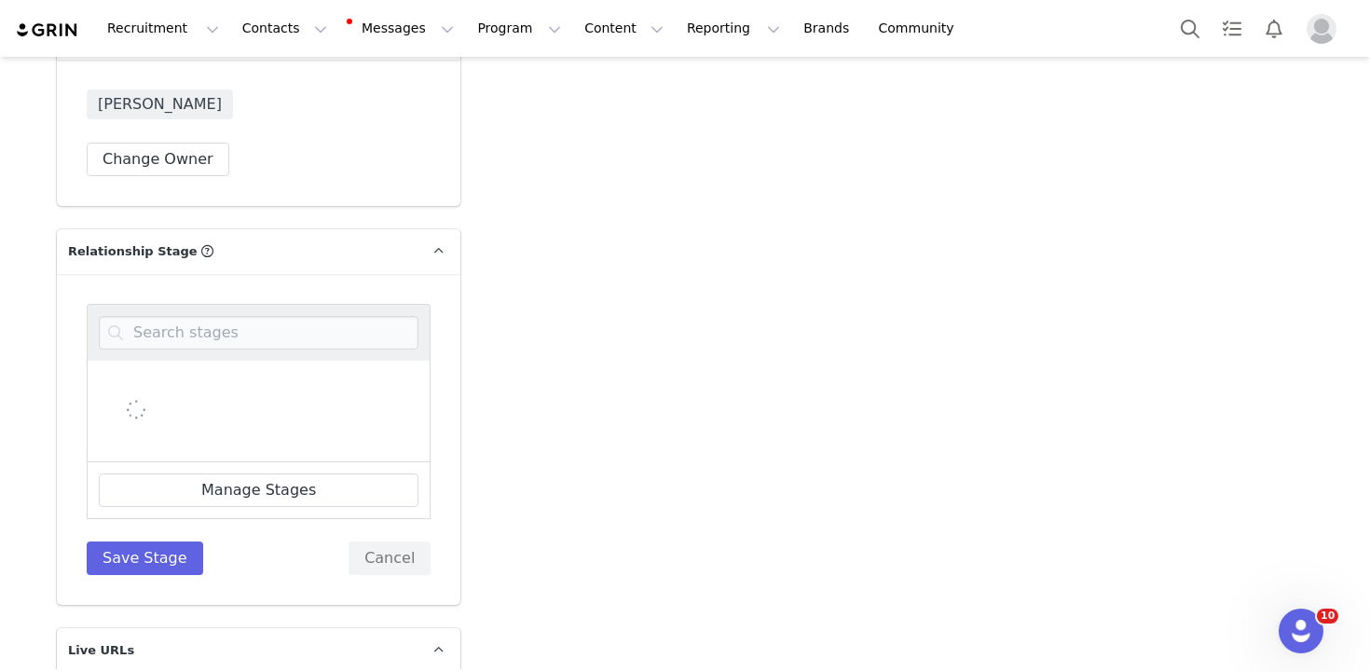
click at [179, 322] on div at bounding box center [259, 332] width 344 height 57
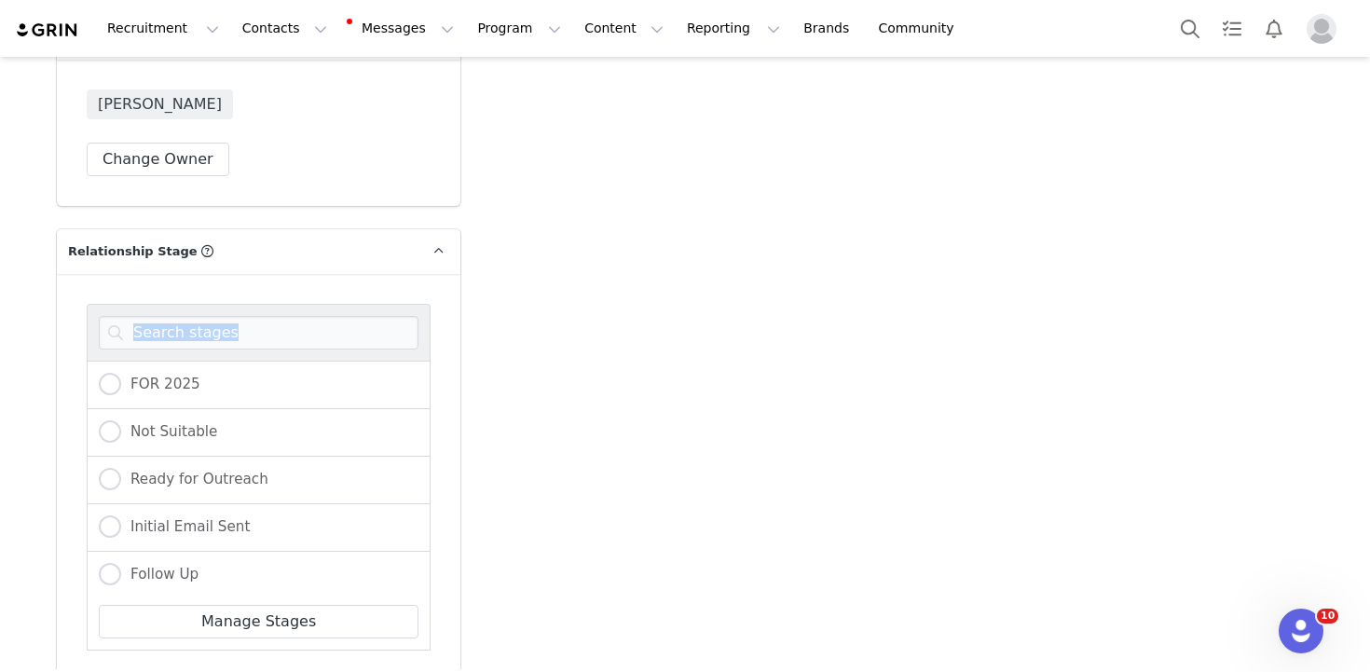
click at [179, 319] on div at bounding box center [259, 332] width 344 height 57
click at [174, 316] on input at bounding box center [259, 333] width 320 height 34
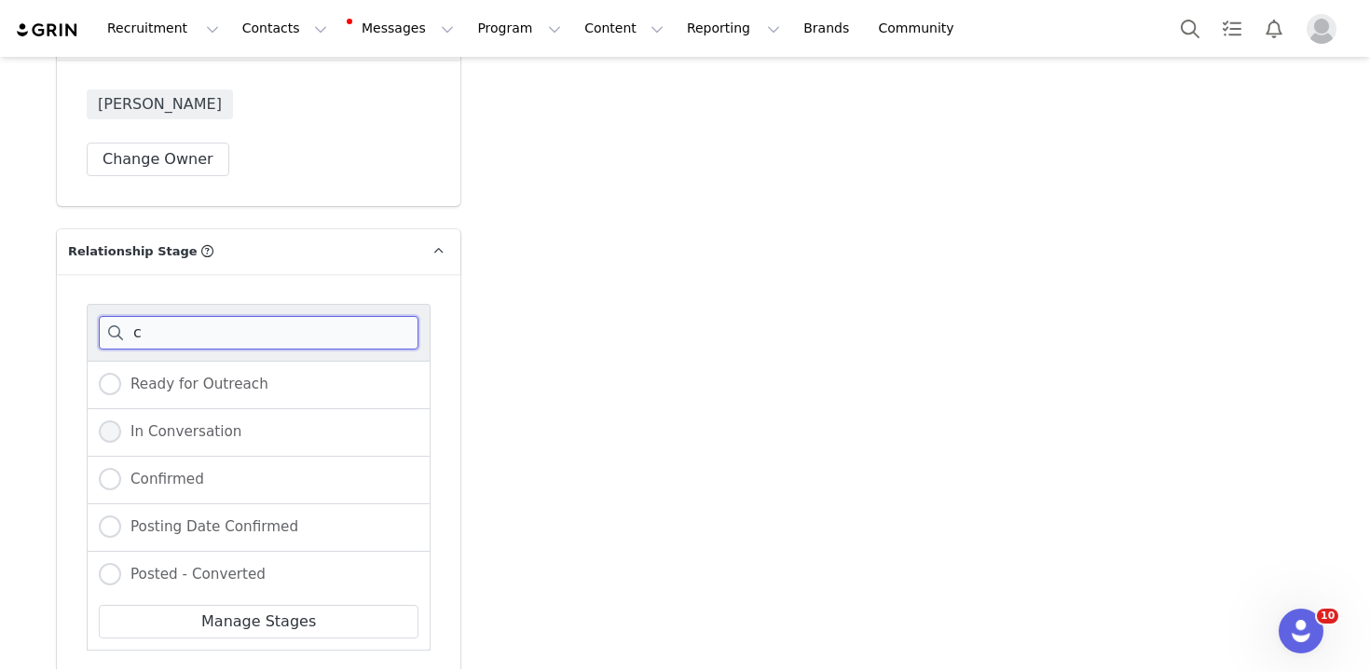
type input "c"
click at [196, 423] on span "In Conversation" at bounding box center [181, 431] width 120 height 17
click at [121, 420] on input "In Conversation" at bounding box center [110, 432] width 22 height 24
radio input "true"
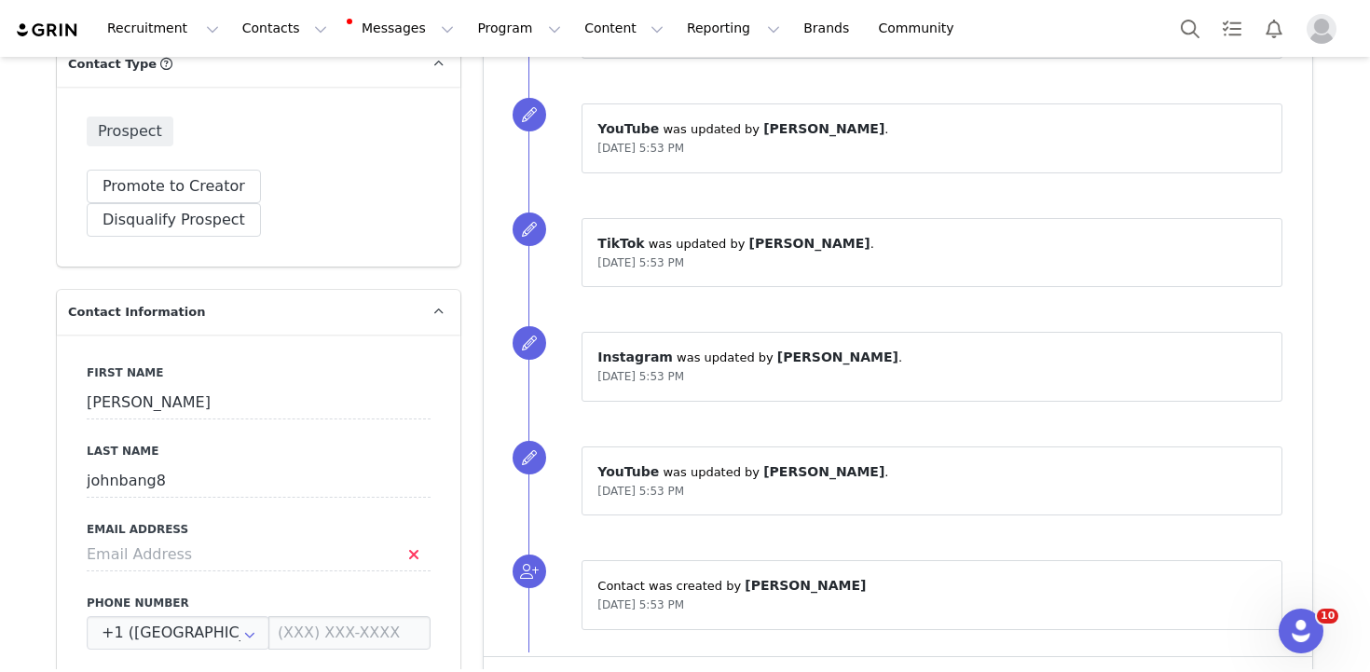
scroll to position [748, 0]
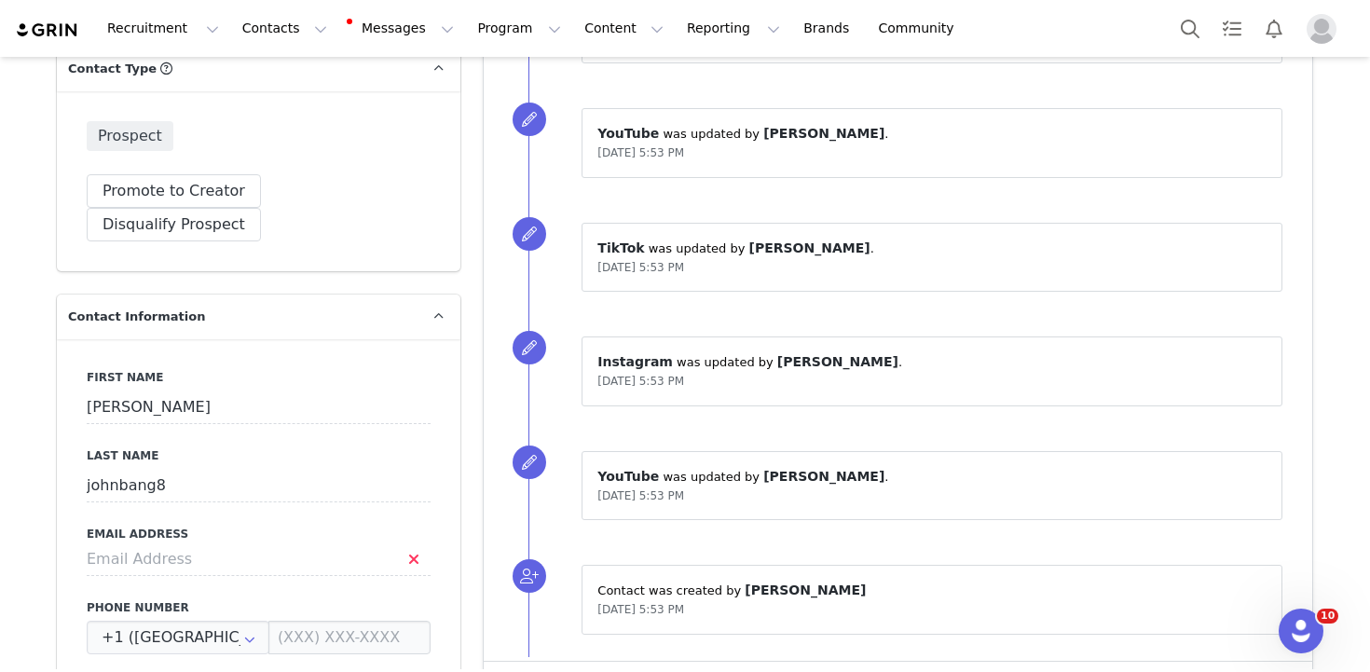
click at [215, 447] on label "Last Name" at bounding box center [259, 455] width 344 height 17
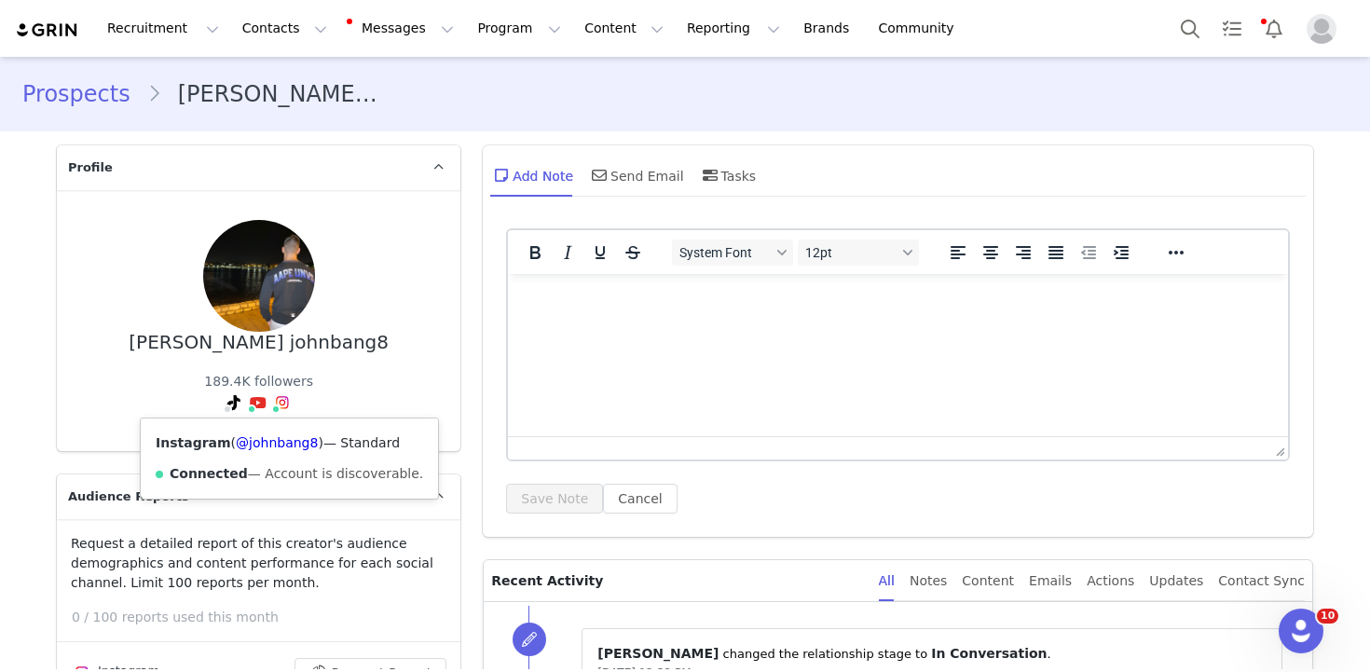
click at [280, 455] on div "Instagram ( @johnbang8 ) — Standard Connected — Account is discoverable." at bounding box center [289, 458] width 297 height 80
click at [277, 444] on link "@johnbang8" at bounding box center [277, 442] width 82 height 15
click at [213, 444] on link "@johnbang8" at bounding box center [226, 442] width 82 height 15
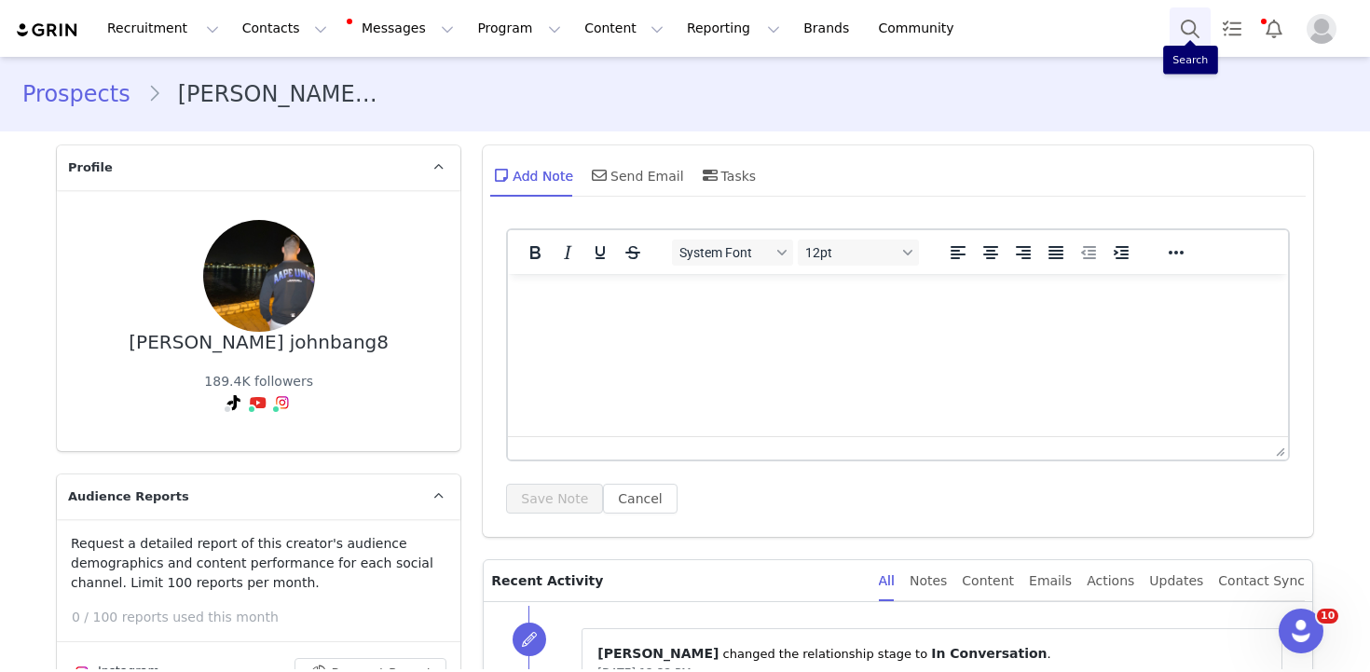
click at [1186, 19] on button "Search" at bounding box center [1190, 28] width 41 height 42
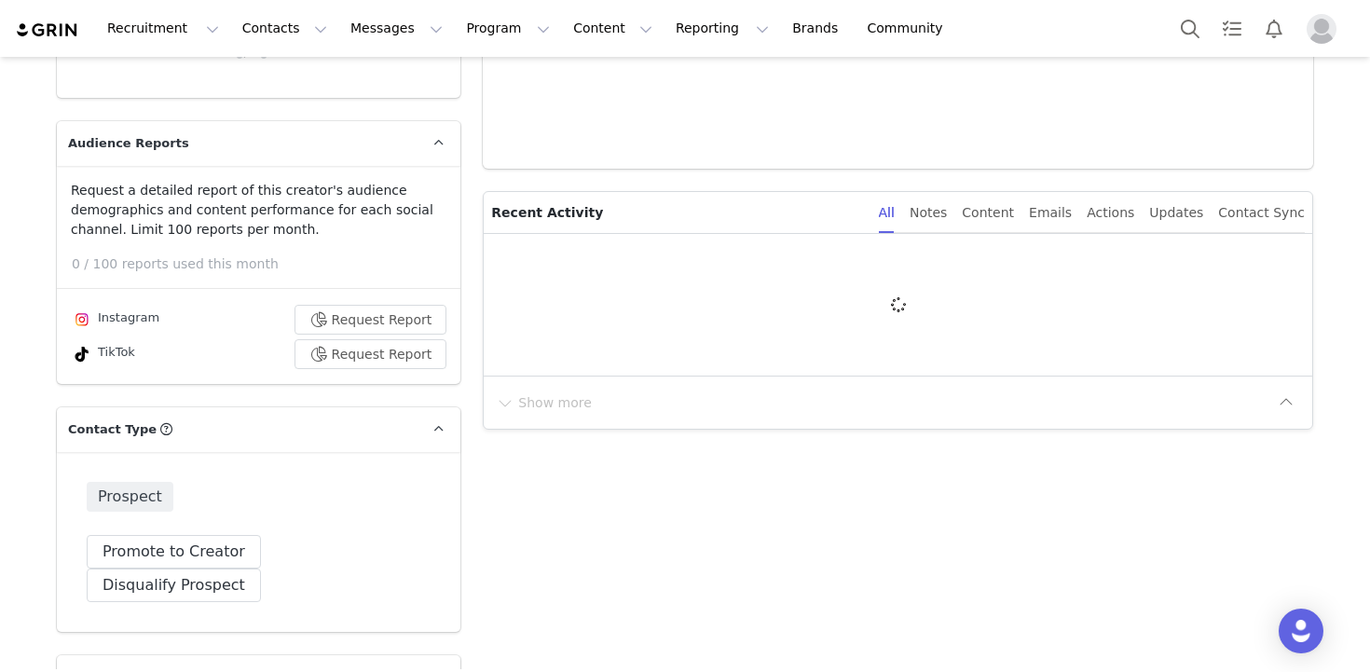
type input "+1 ([GEOGRAPHIC_DATA])"
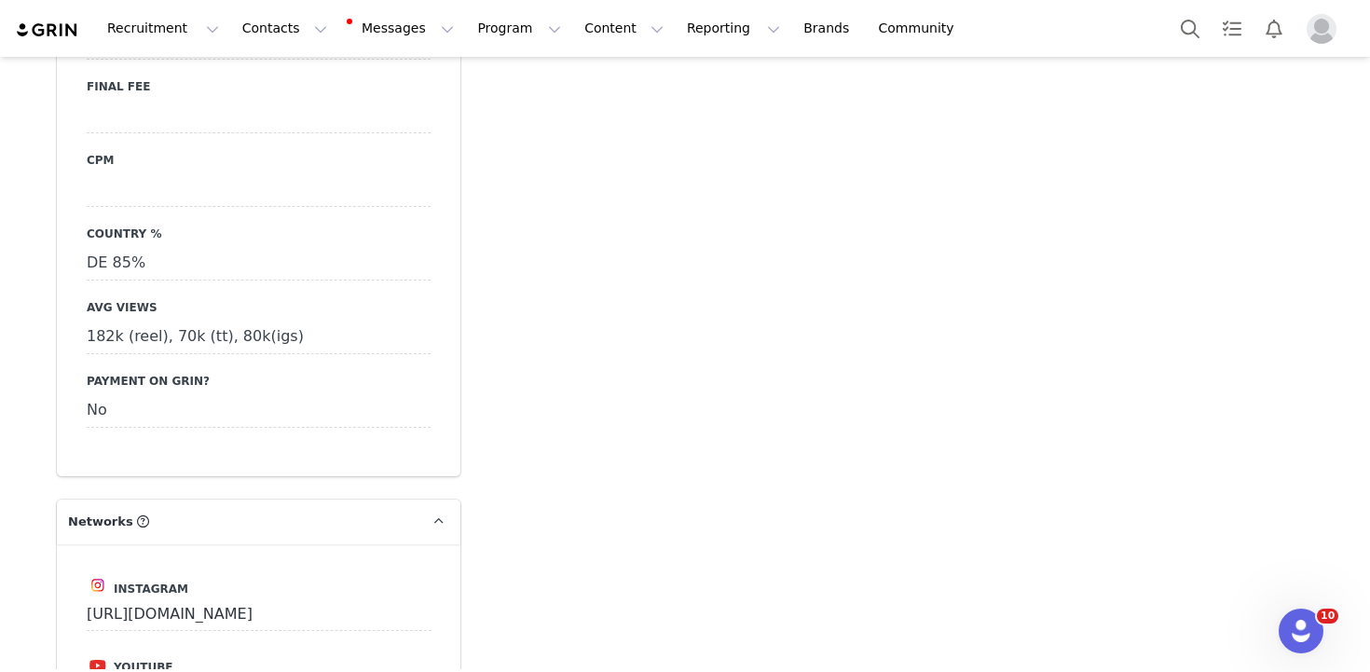
scroll to position [2316, 0]
